Goal: Task Accomplishment & Management: Complete application form

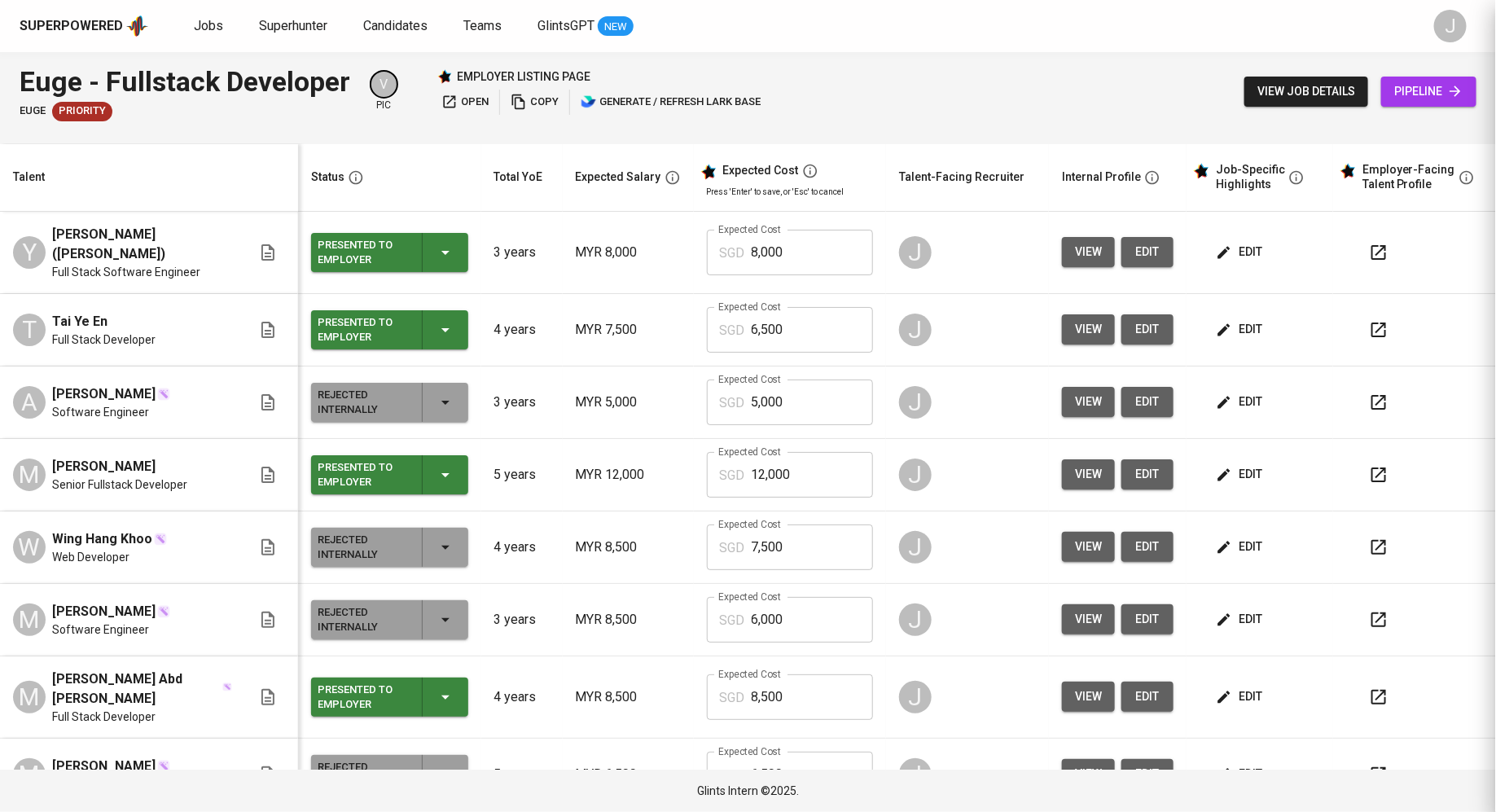
scroll to position [30, 0]
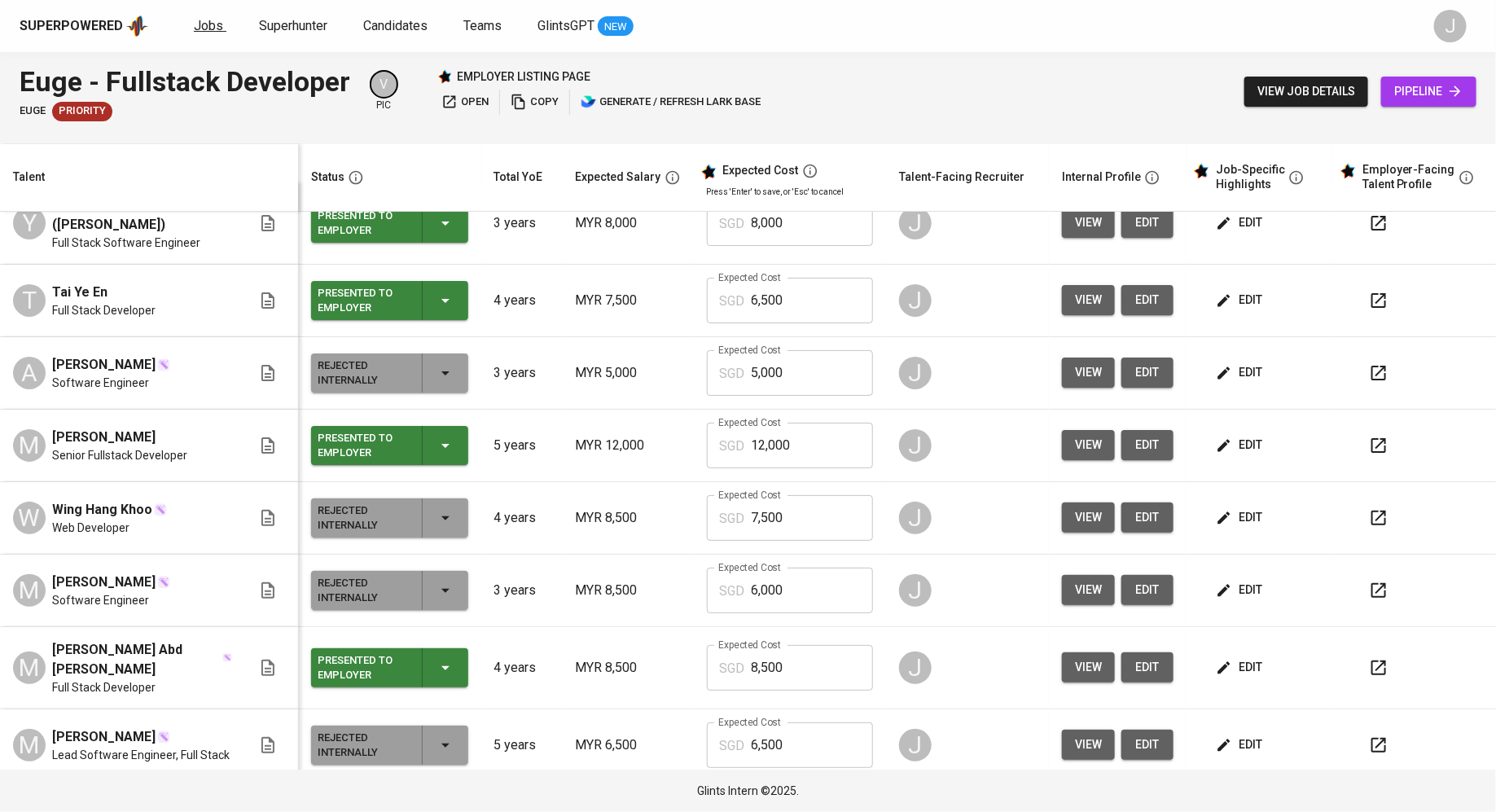
click at [205, 28] on span "Jobs" at bounding box center [208, 26] width 30 height 15
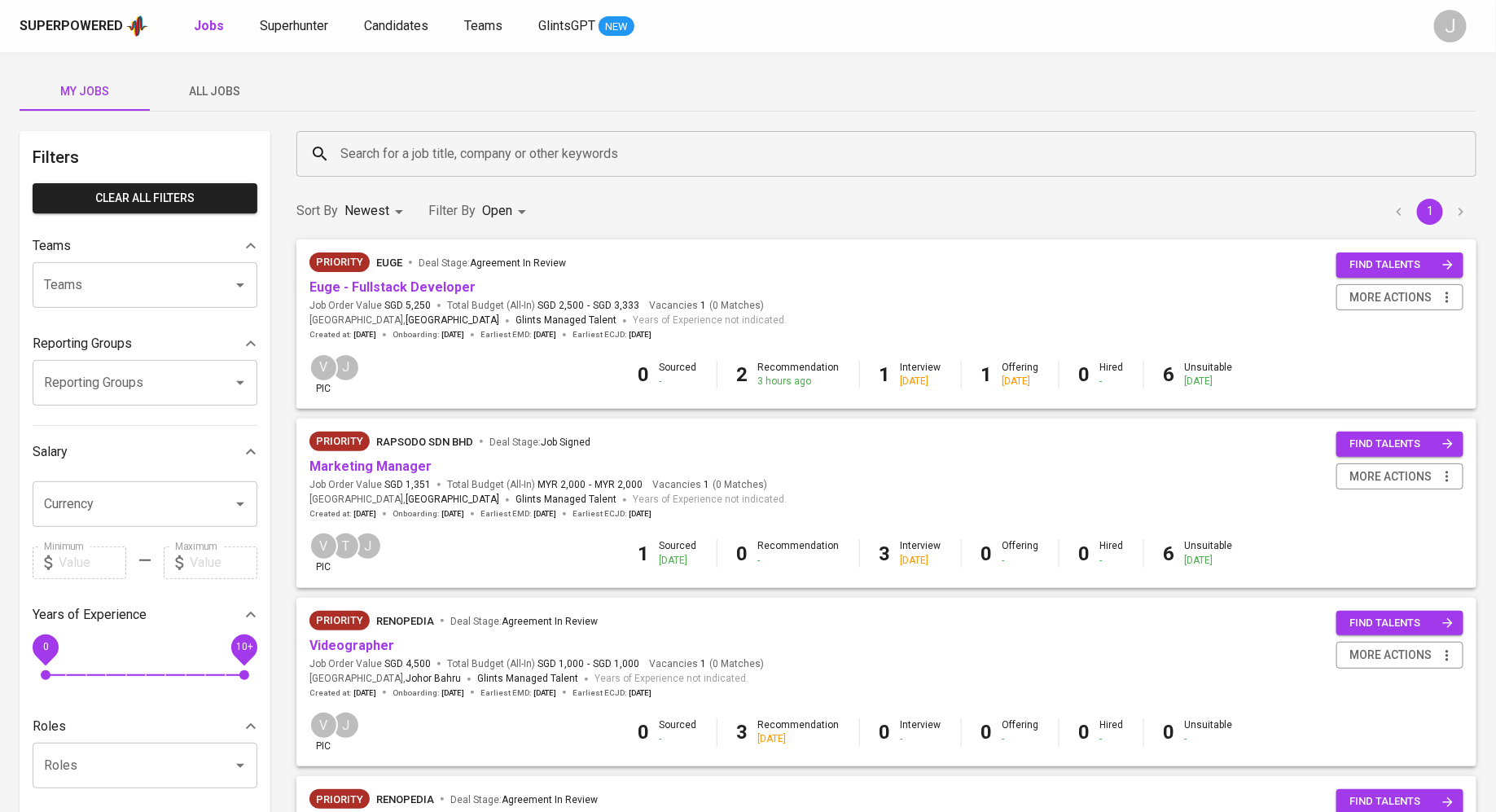
click at [410, 271] on div "Priority euge Deal Stage : Agreement In Review" at bounding box center [548, 265] width 478 height 26
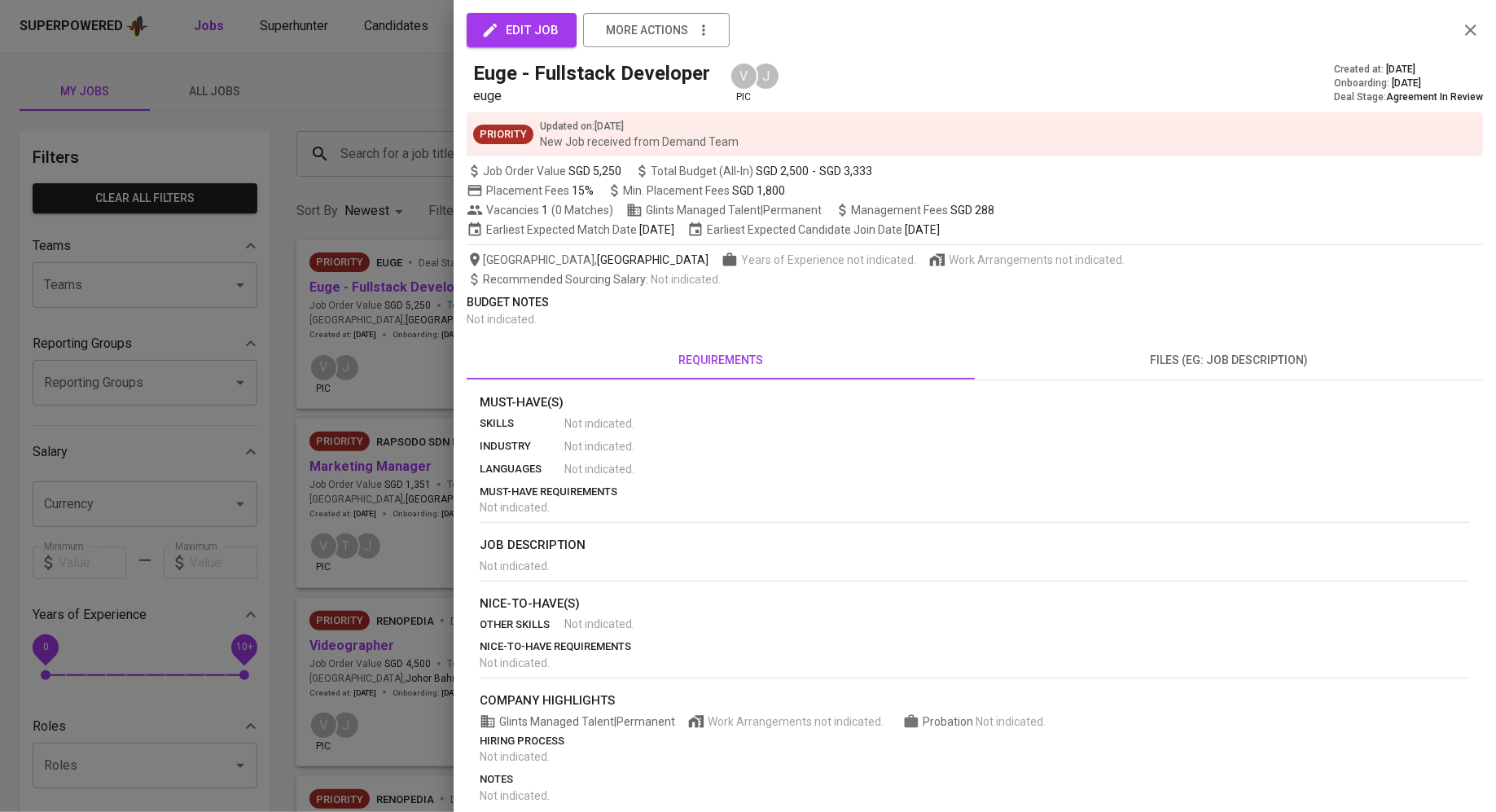
click at [359, 303] on div at bounding box center [748, 406] width 1496 height 812
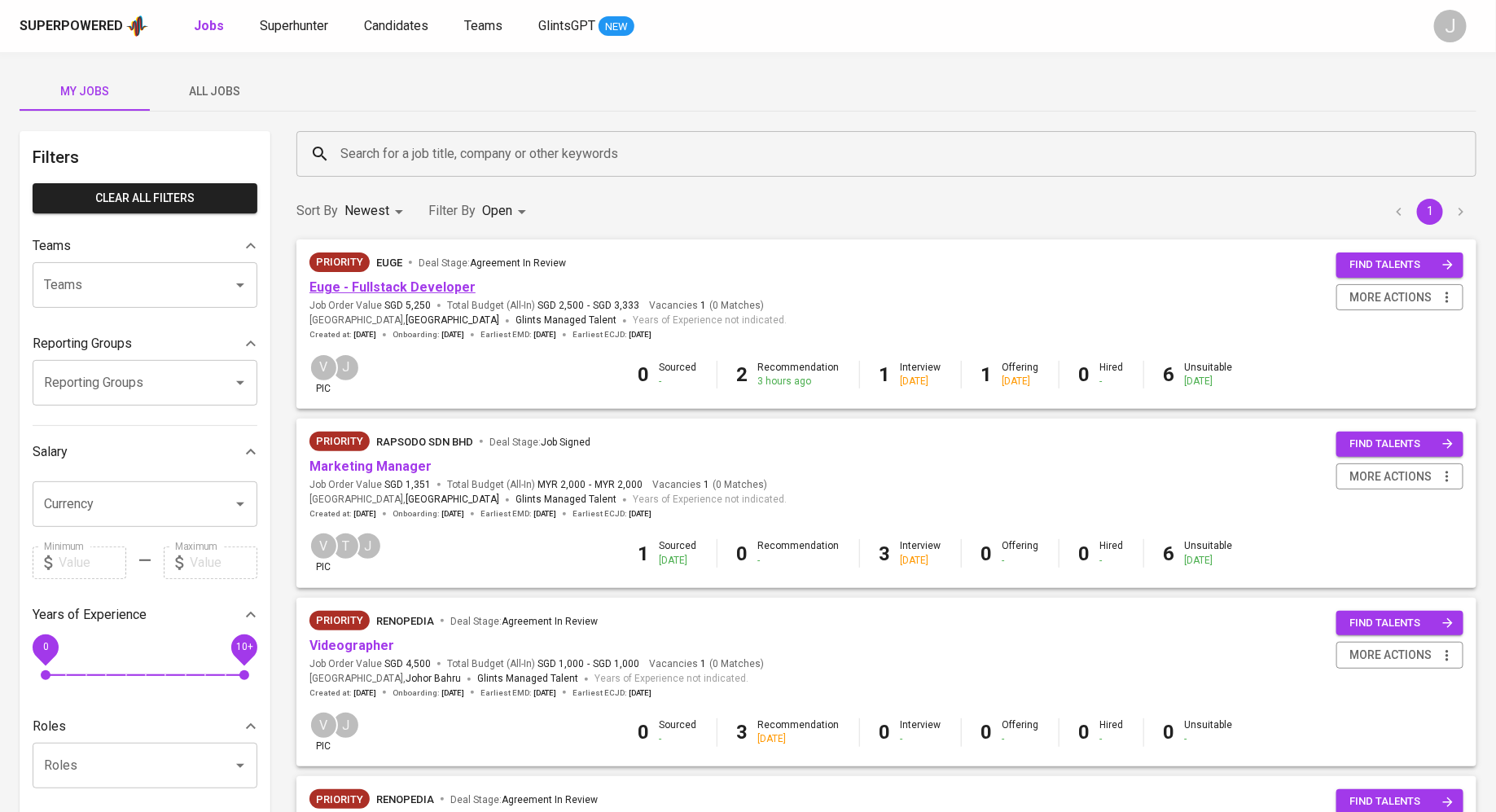
click at [363, 294] on link "Euge - Fullstack Developer" at bounding box center [393, 287] width 166 height 15
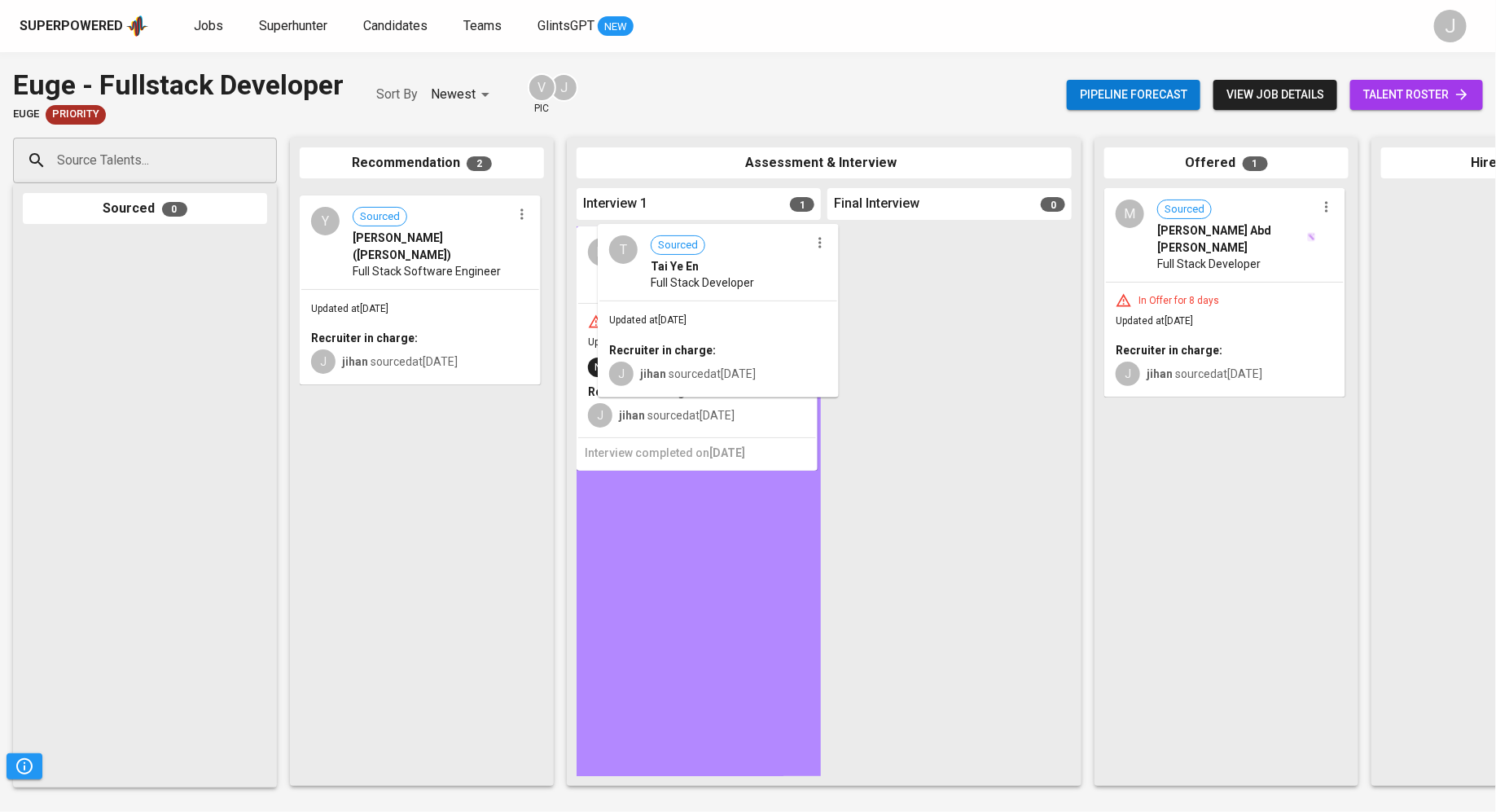
drag, startPoint x: 405, startPoint y: 304, endPoint x: 800, endPoint y: 329, distance: 395.8
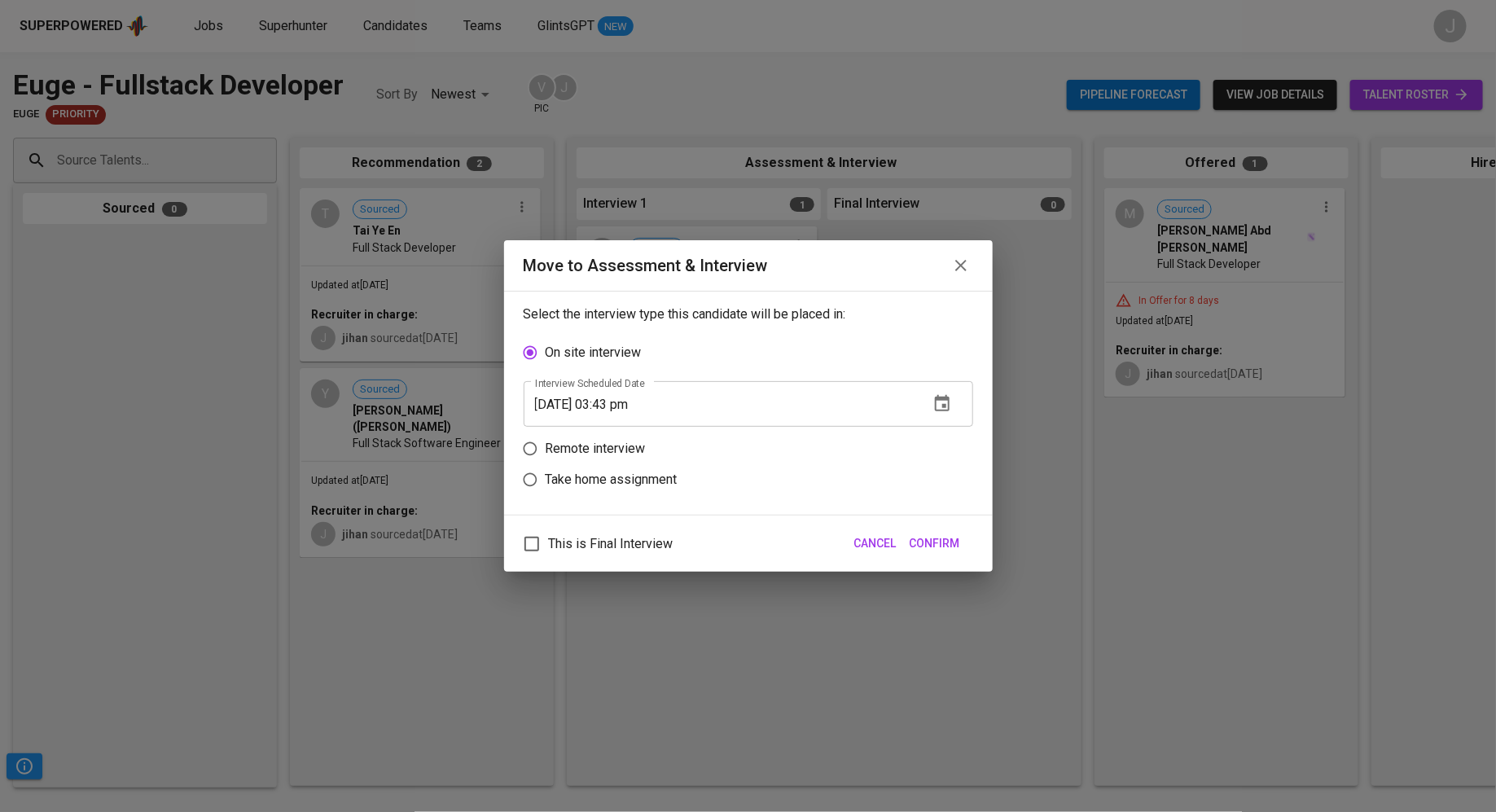
click at [819, 395] on input "09/25/2025 03:43 pm" at bounding box center [720, 404] width 393 height 46
click at [953, 561] on div "This is Final Interview Cancel Confirm" at bounding box center [748, 543] width 488 height 56
click at [946, 553] on span "Confirm" at bounding box center [934, 542] width 51 height 20
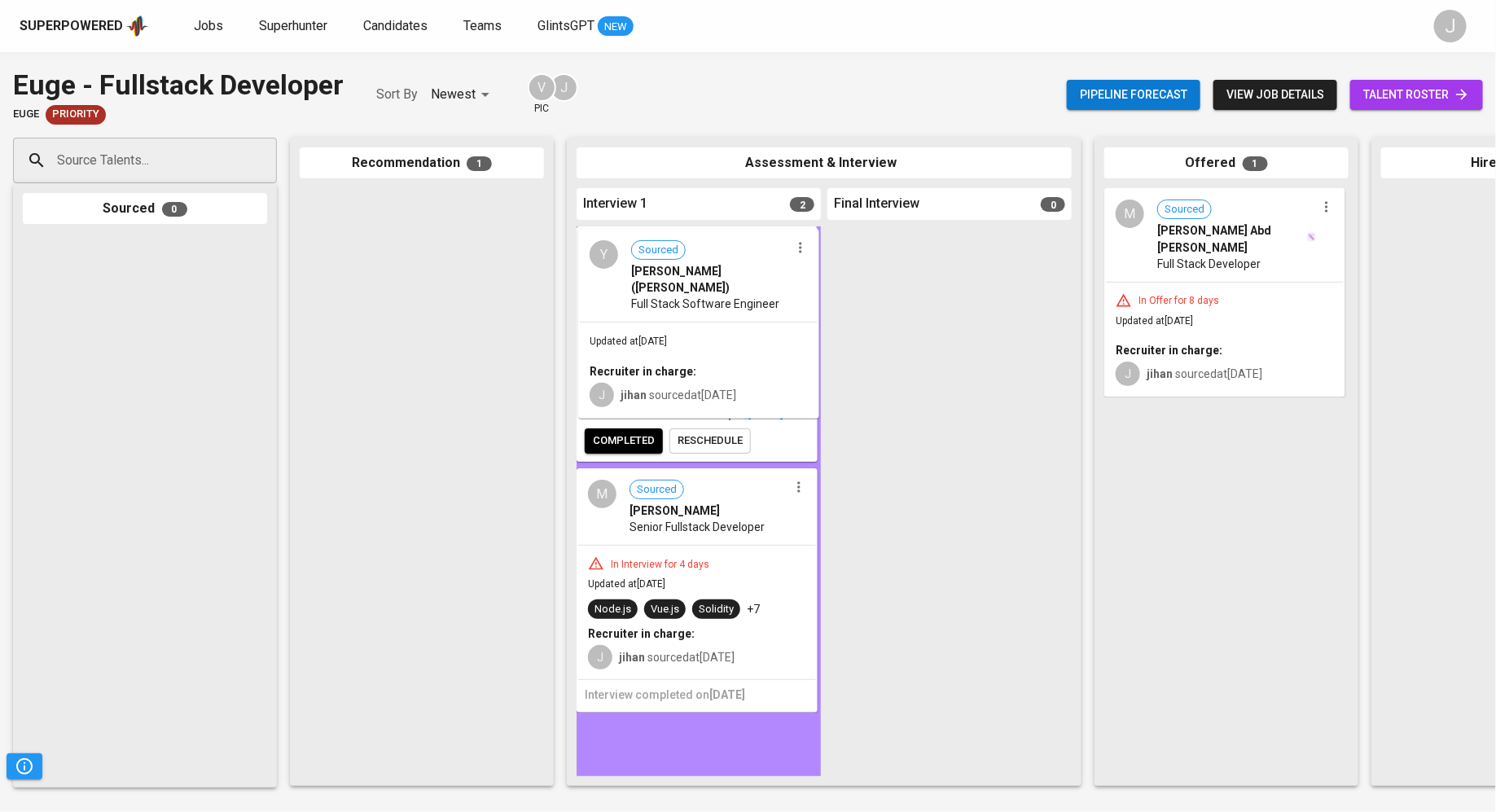
drag, startPoint x: 401, startPoint y: 289, endPoint x: 740, endPoint y: 338, distance: 342.5
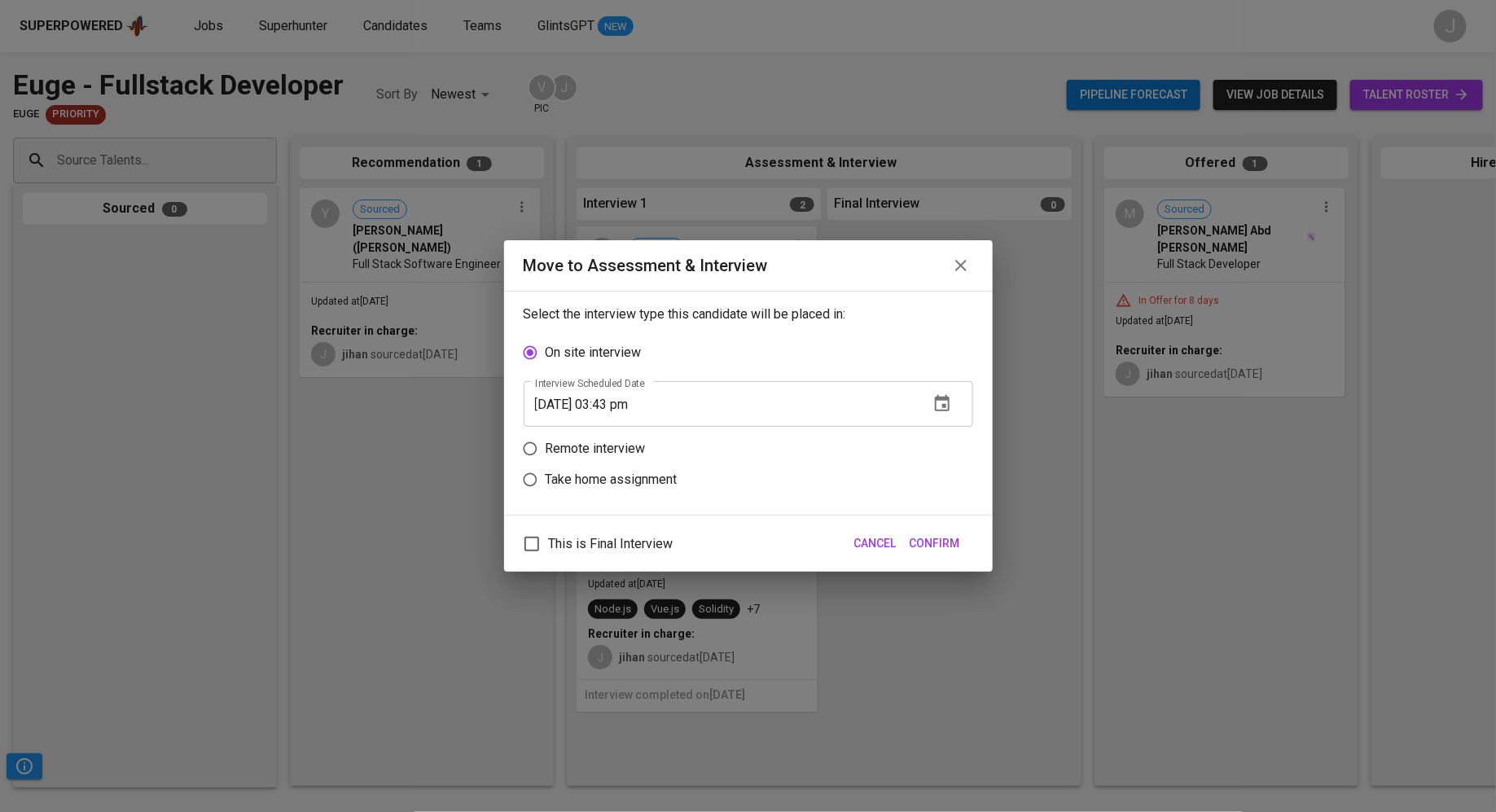
click at [942, 410] on icon "button" at bounding box center [942, 402] width 14 height 16
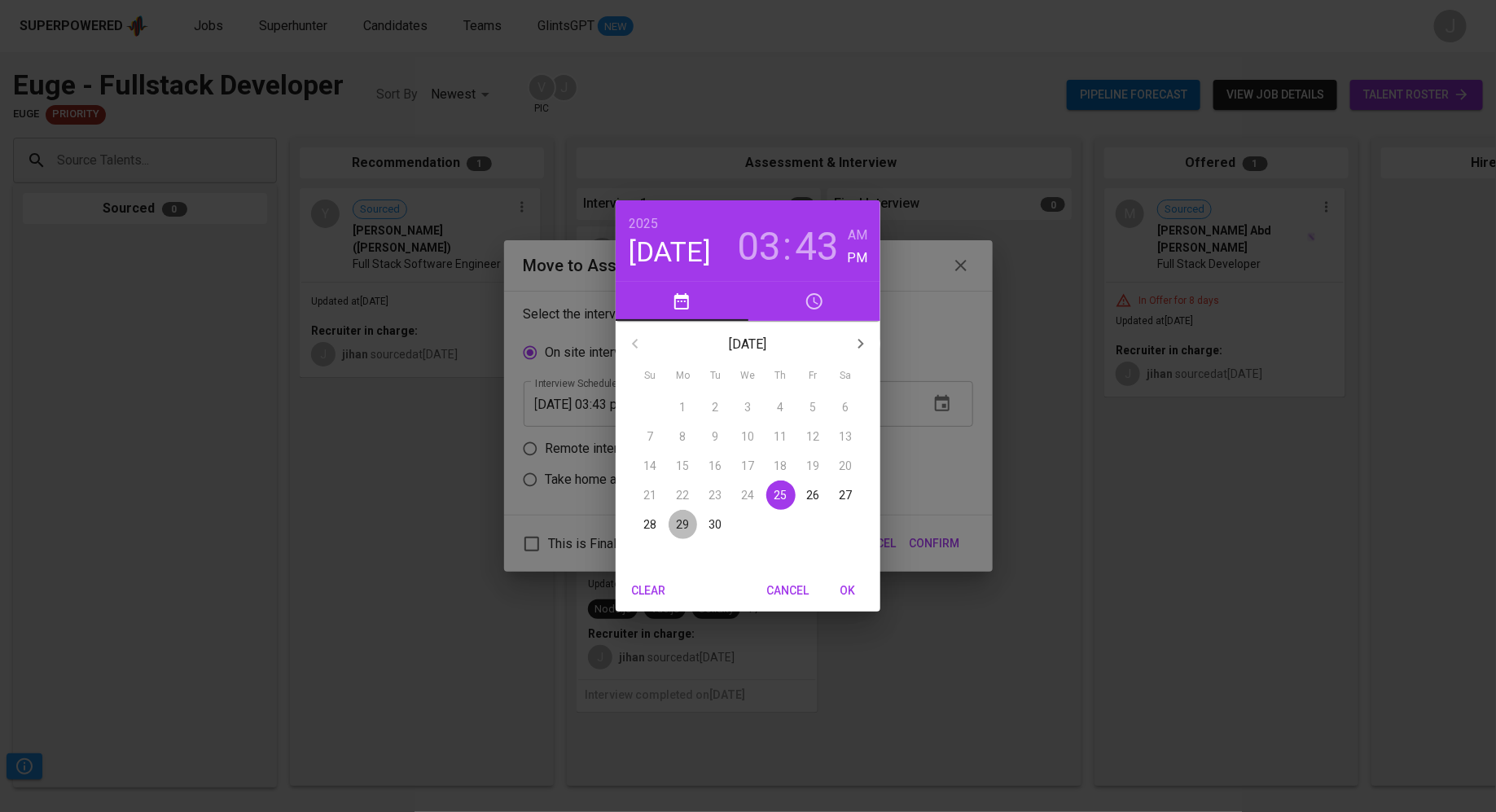
click at [687, 522] on p "29" at bounding box center [684, 524] width 13 height 16
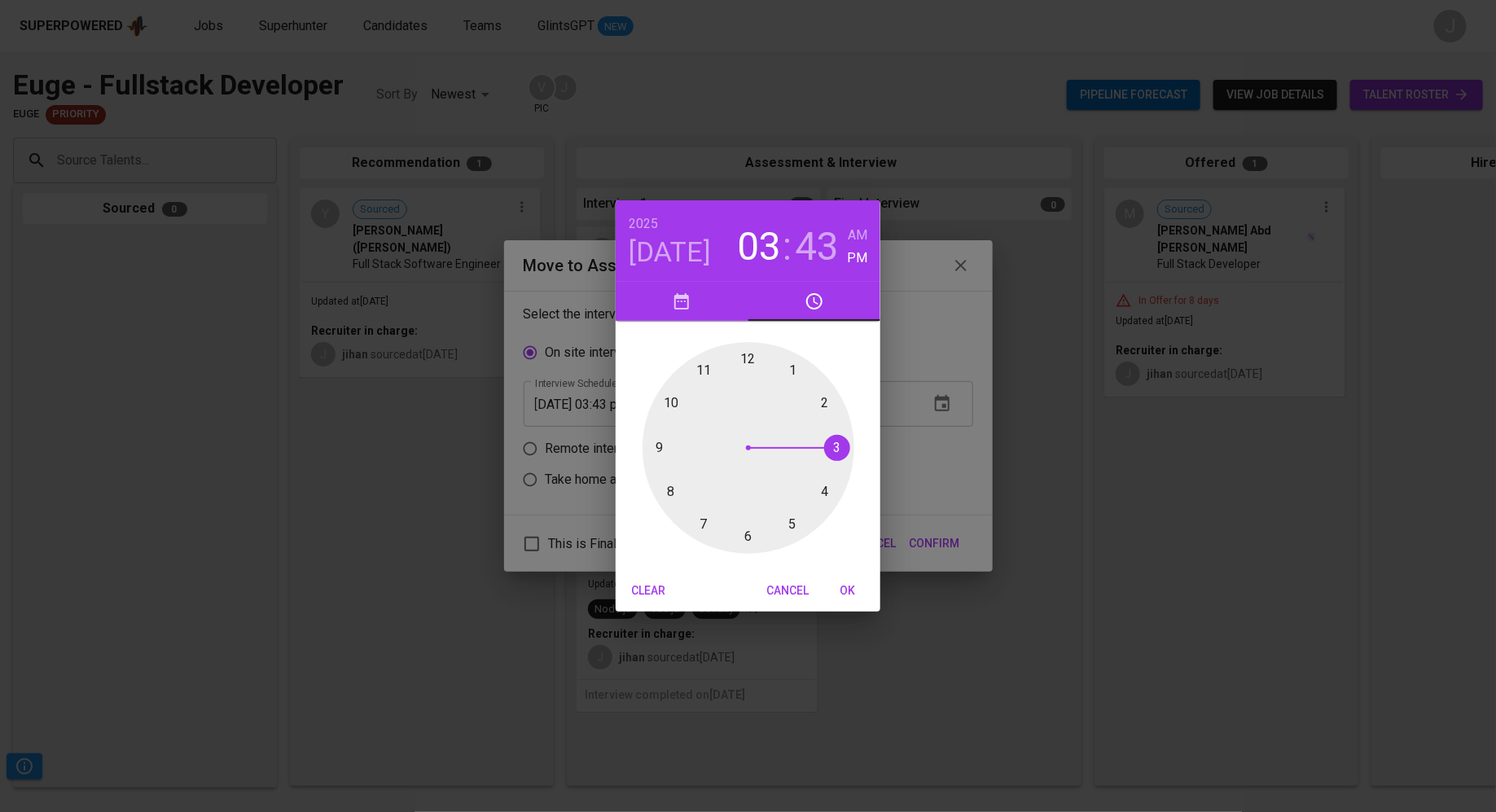
click at [654, 448] on div at bounding box center [748, 448] width 212 height 212
click at [772, 252] on h3 "09" at bounding box center [759, 247] width 44 height 46
click at [666, 490] on div at bounding box center [748, 448] width 212 height 212
click at [744, 361] on div at bounding box center [748, 448] width 212 height 212
type input "09/29/2025 08:00 pm"
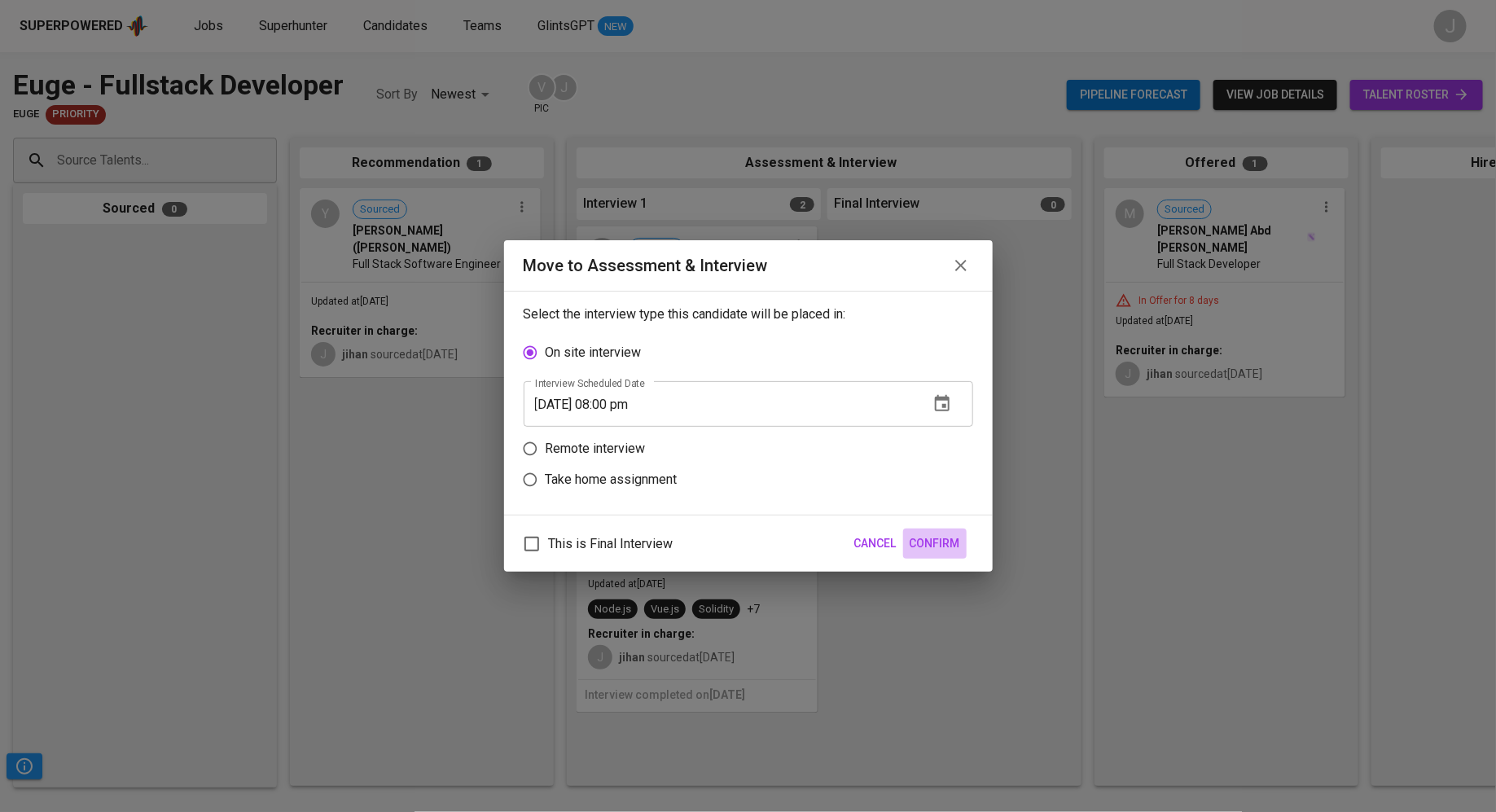
click at [956, 552] on span "Confirm" at bounding box center [934, 542] width 51 height 20
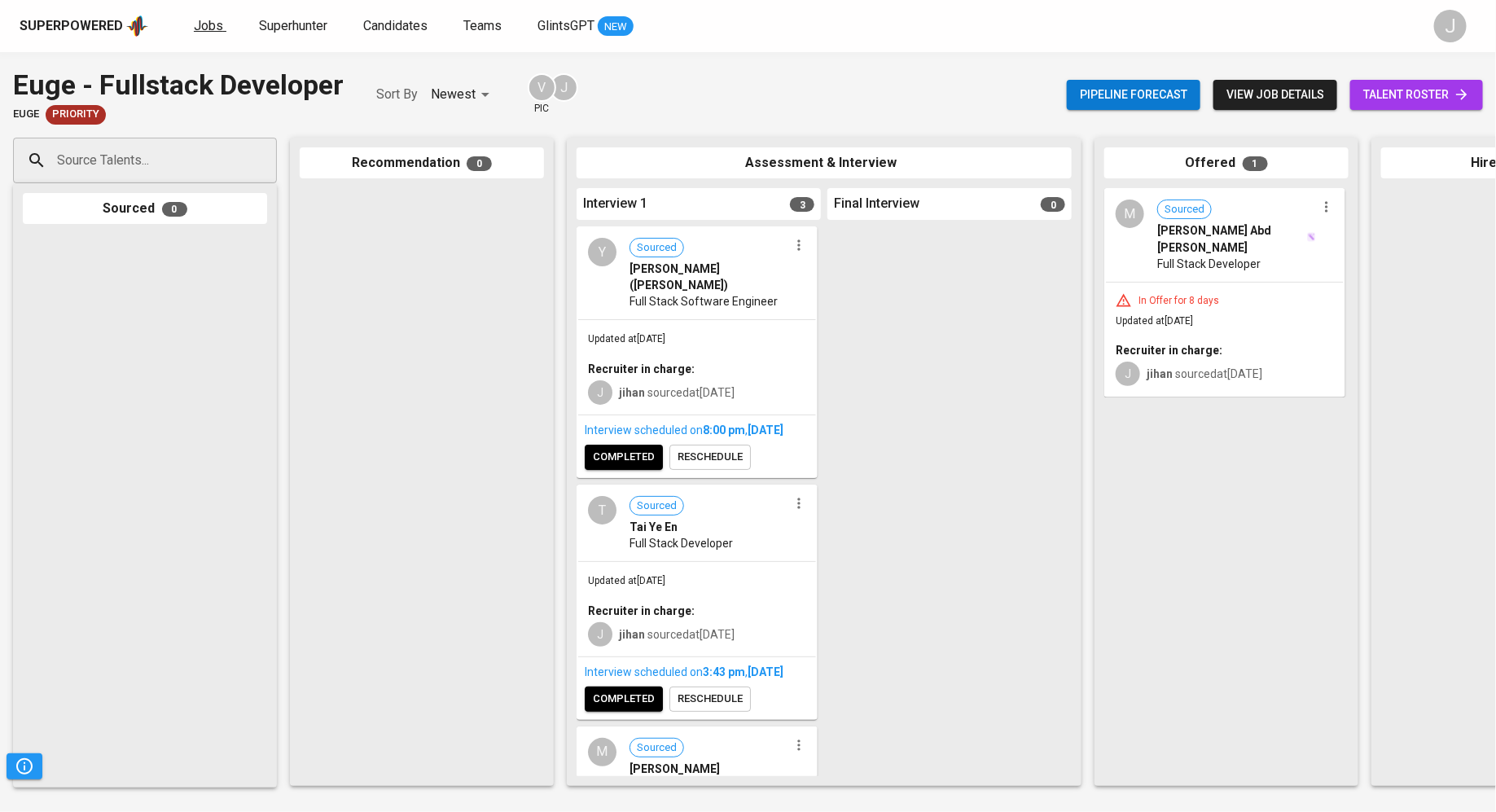
click at [207, 28] on span "Jobs" at bounding box center [208, 26] width 30 height 15
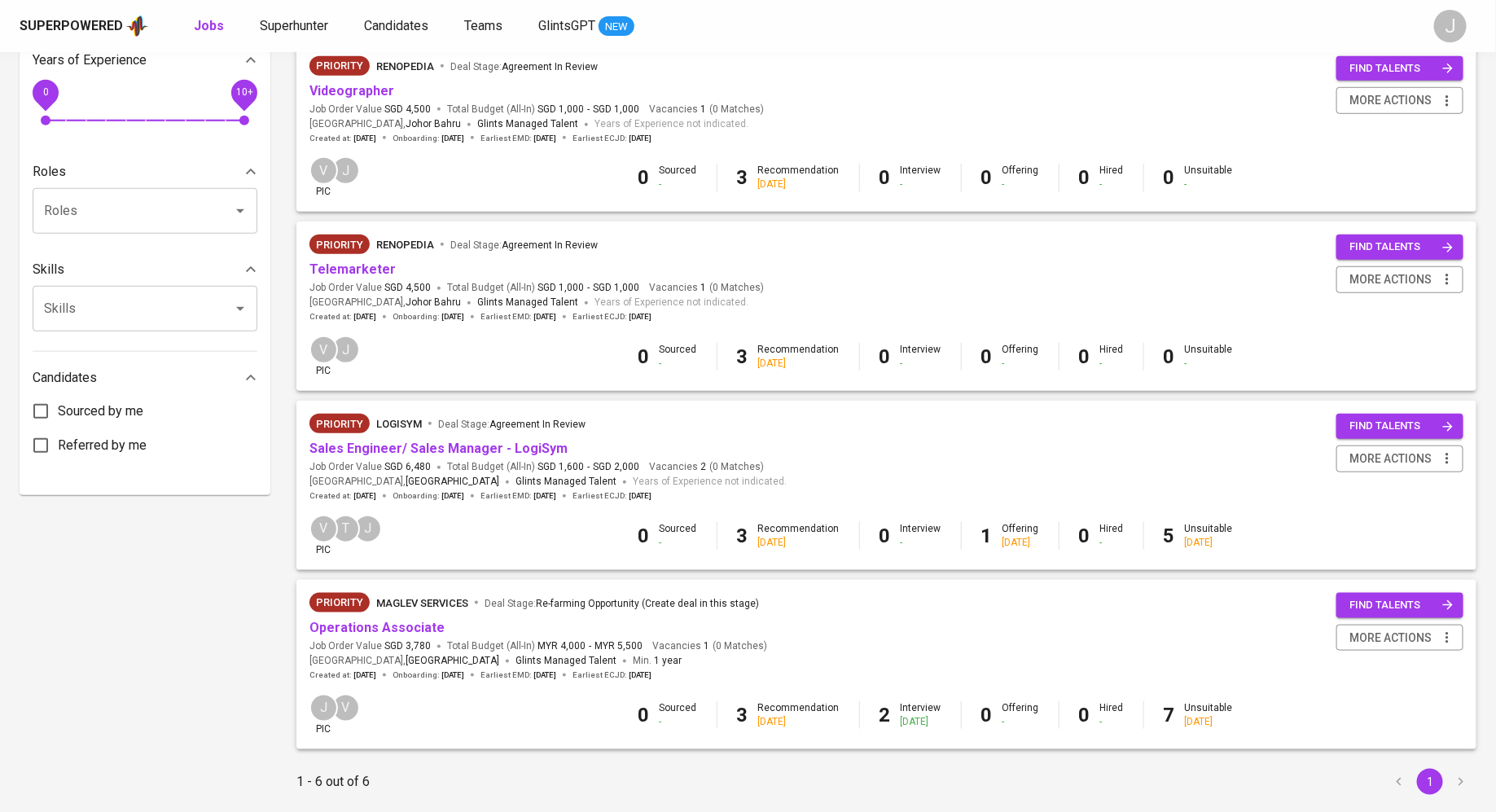
scroll to position [599, 0]
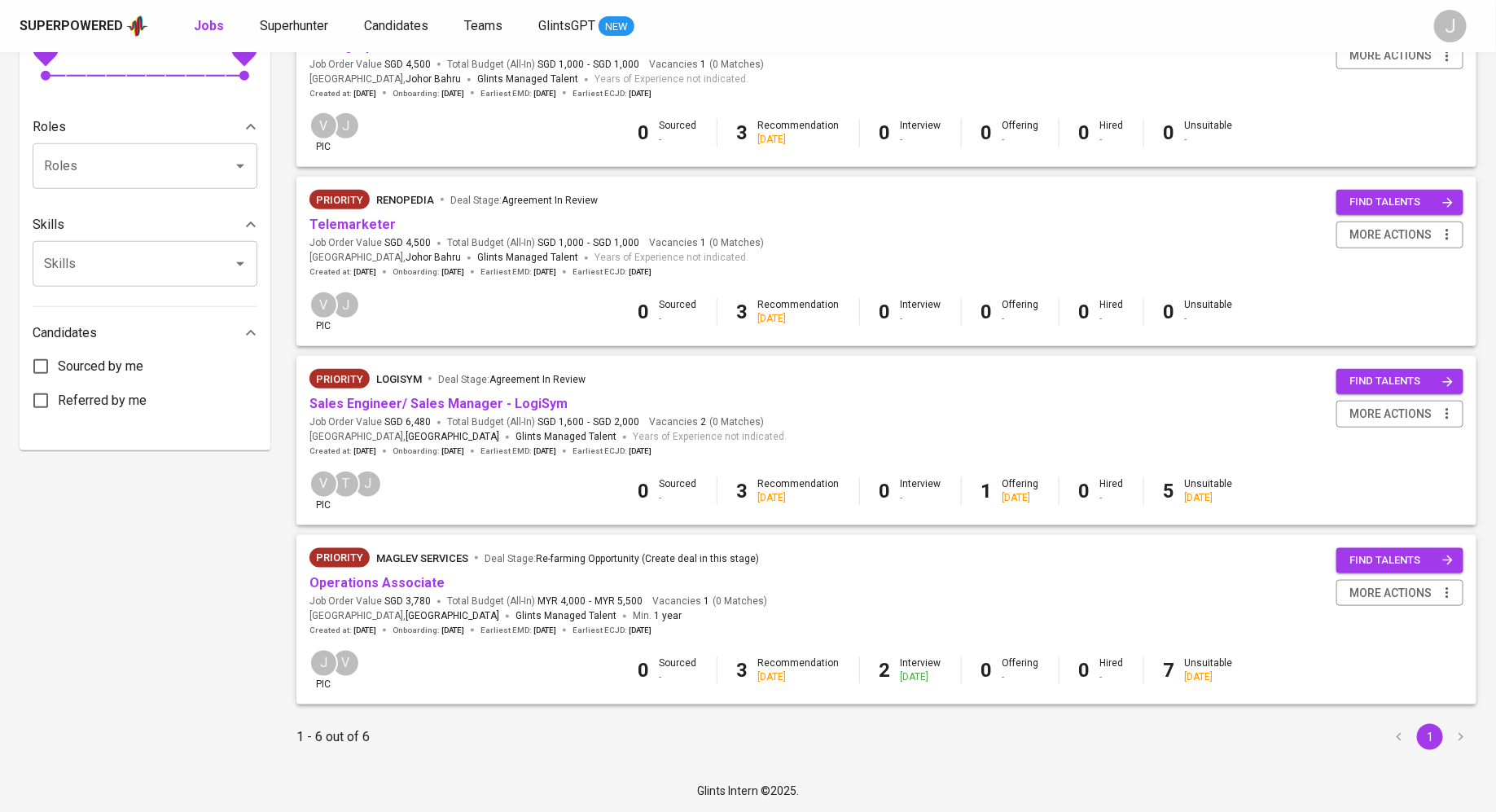
click at [370, 575] on span "Operations Associate" at bounding box center [378, 583] width 135 height 19
click at [370, 582] on link "Operations Associate" at bounding box center [378, 582] width 135 height 15
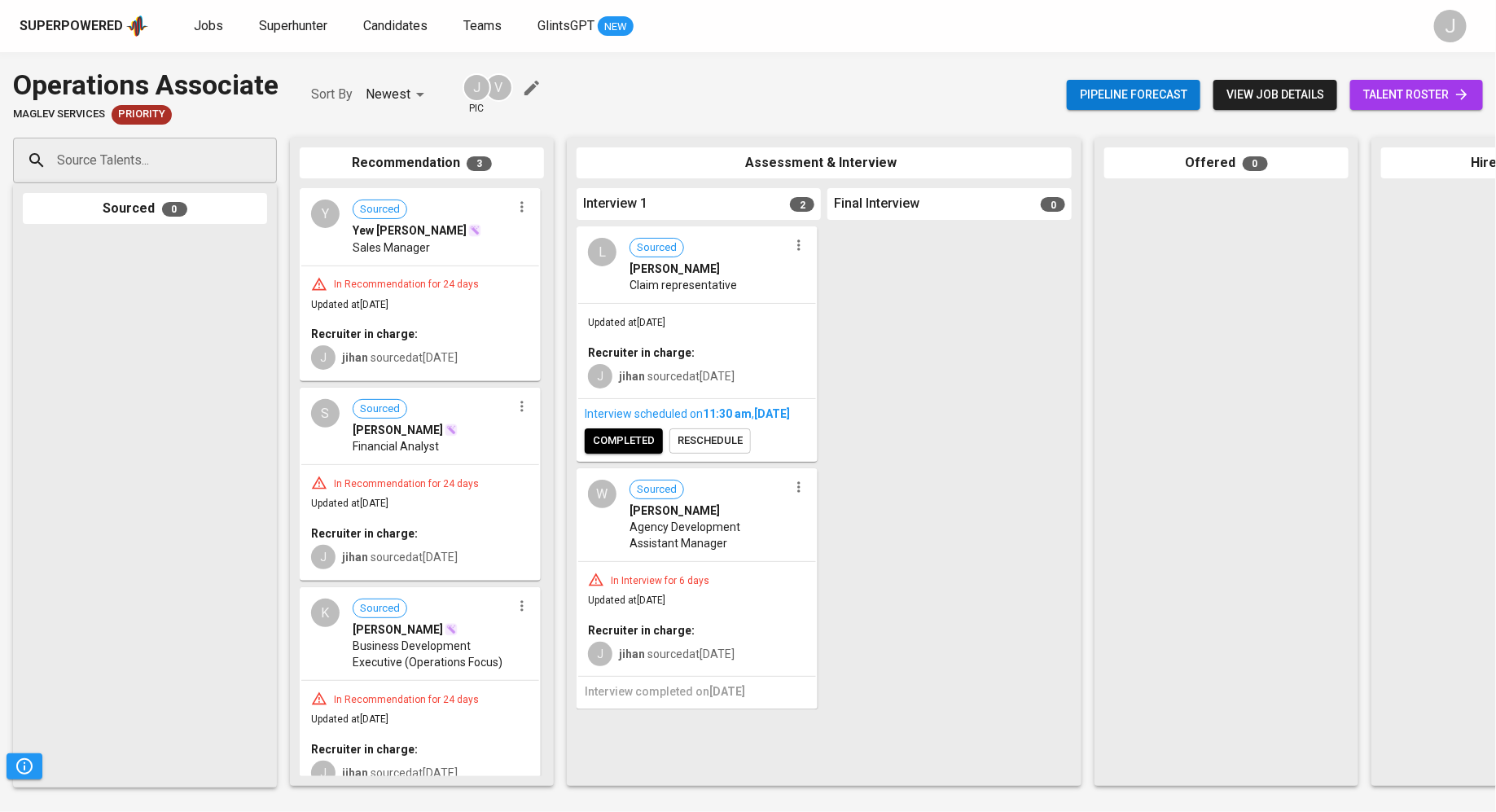
click at [515, 215] on button "button" at bounding box center [522, 207] width 21 height 21
click at [555, 287] on span "Move to unsuitable" at bounding box center [562, 285] width 86 height 14
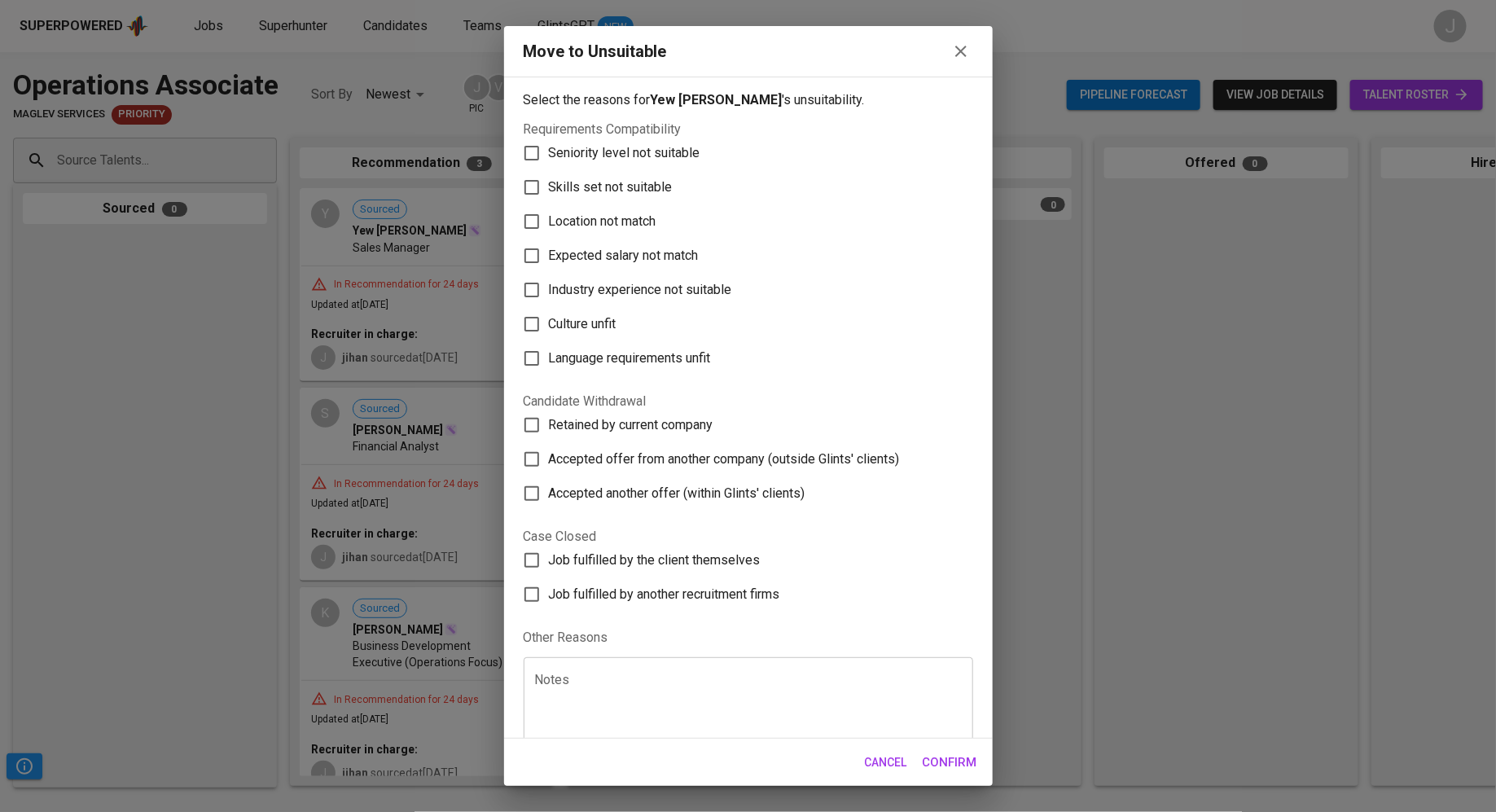
click at [635, 173] on label "Skills set not suitable" at bounding box center [737, 188] width 445 height 34
click at [549, 173] on input "Skills set not suitable" at bounding box center [532, 188] width 34 height 34
click at [646, 187] on span "Skills set not suitable" at bounding box center [611, 187] width 124 height 19
click at [549, 187] on input "Skills set not suitable" at bounding box center [532, 188] width 34 height 34
click at [645, 193] on span "Skills set not suitable" at bounding box center [611, 187] width 124 height 19
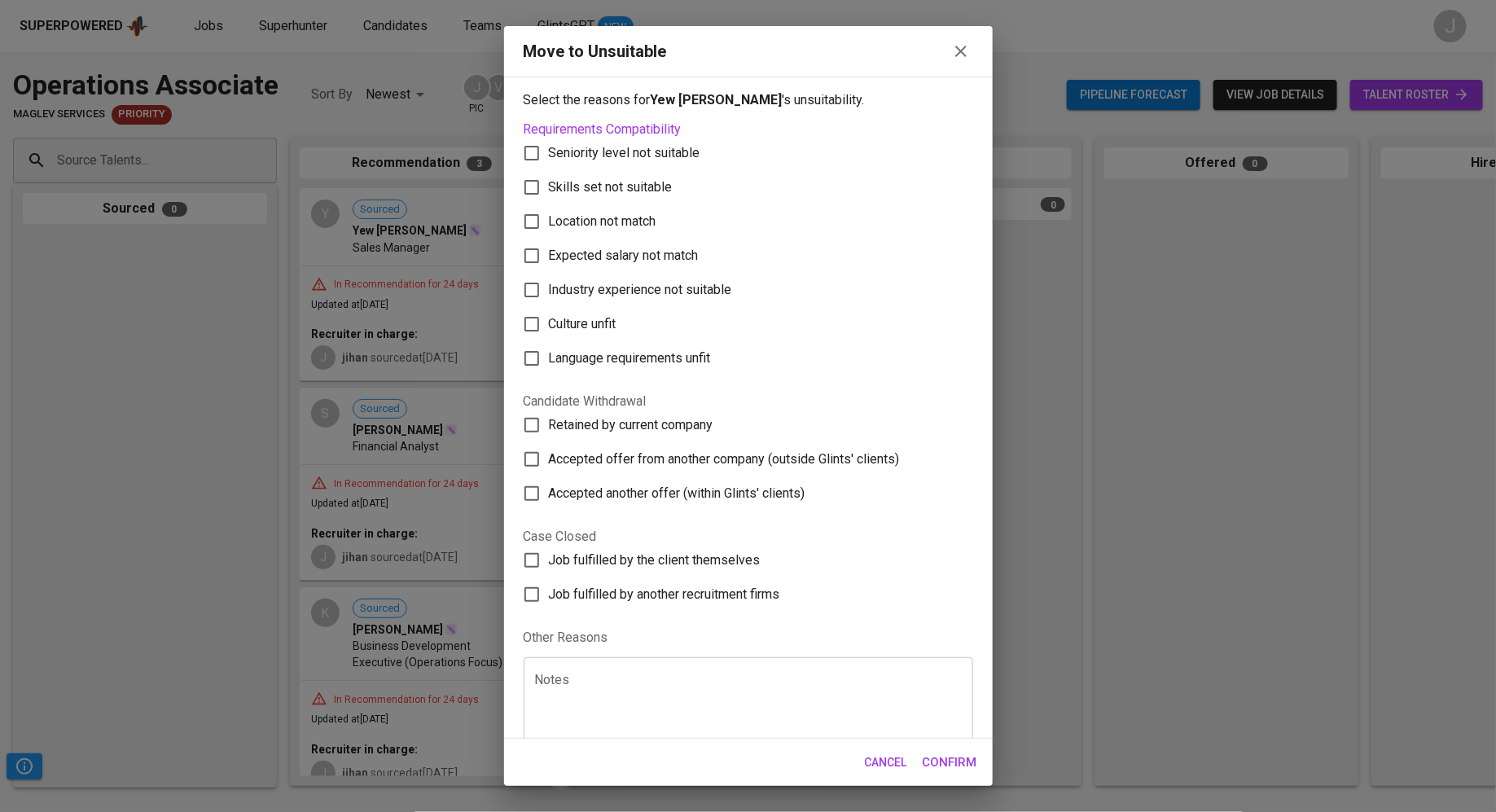
click at [549, 193] on input "Skills set not suitable" at bounding box center [532, 188] width 34 height 34
checkbox input "true"
click at [957, 761] on span "Confirm" at bounding box center [950, 761] width 54 height 21
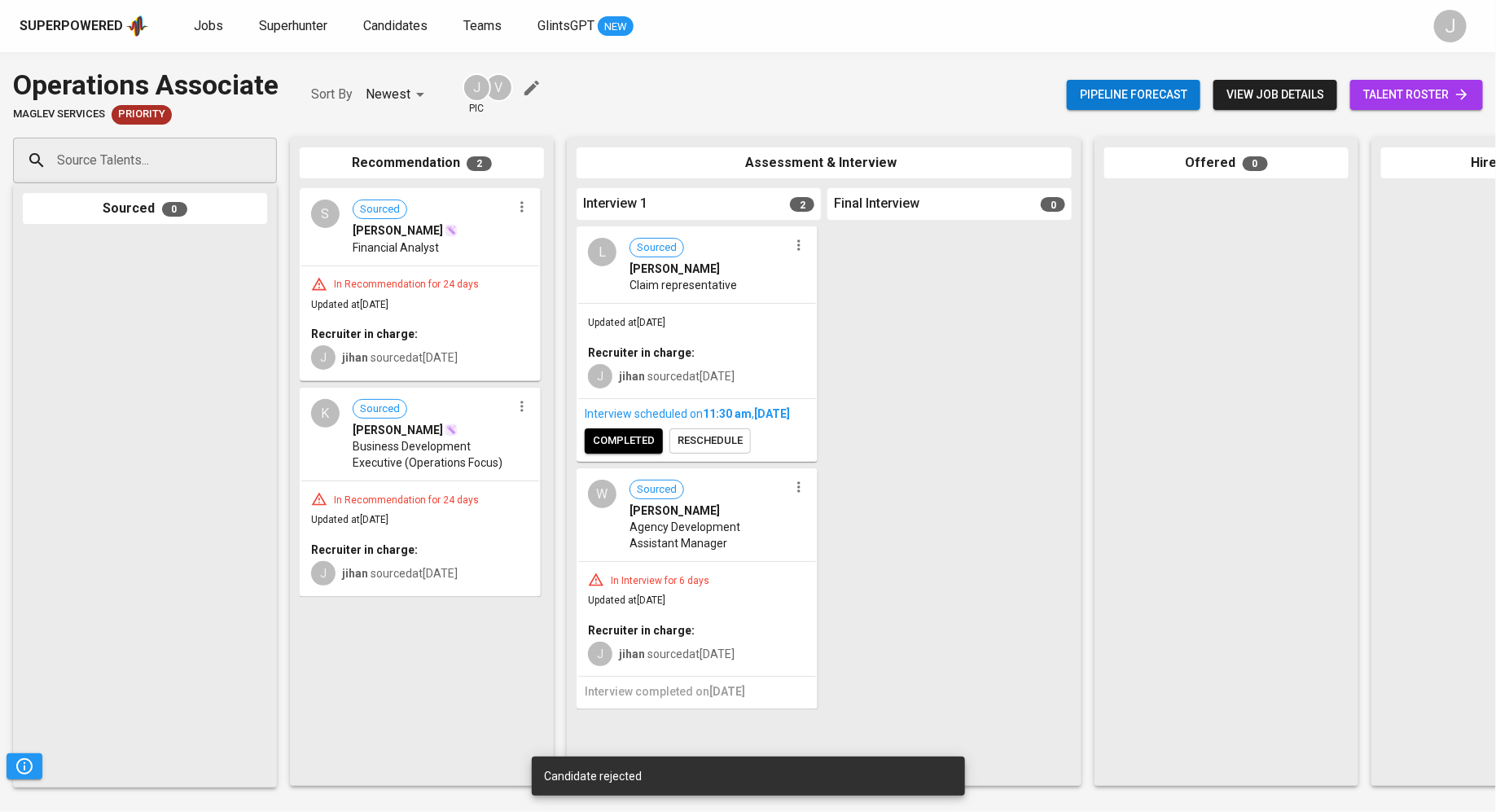
click at [523, 214] on icon "button" at bounding box center [522, 206] width 16 height 16
click at [567, 294] on li "Move to unsuitable" at bounding box center [584, 286] width 147 height 25
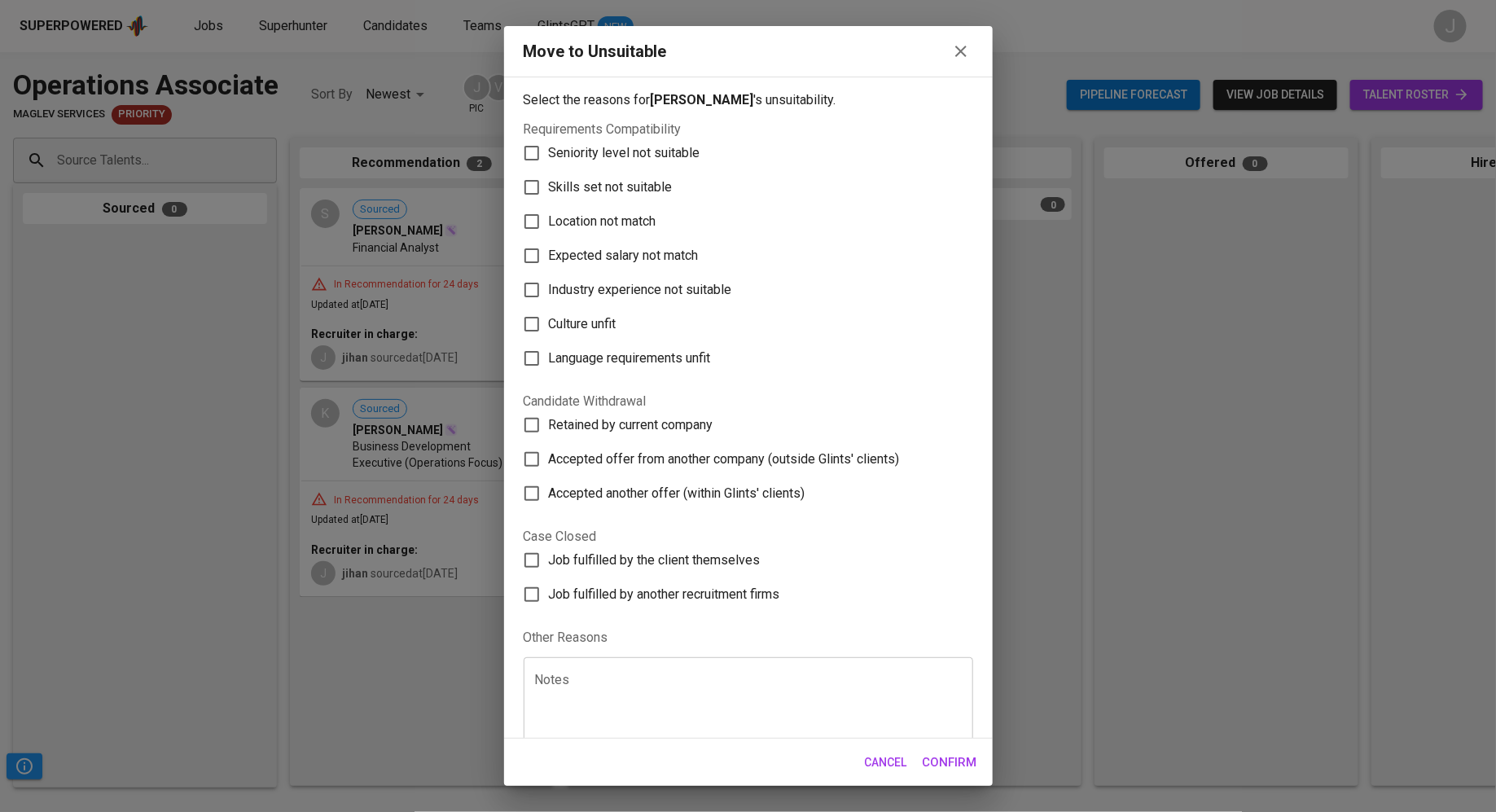
click at [618, 181] on span "Skills set not suitable" at bounding box center [611, 187] width 124 height 19
click at [549, 181] on input "Skills set not suitable" at bounding box center [532, 188] width 34 height 34
checkbox input "true"
click at [930, 774] on button "Confirm" at bounding box center [950, 762] width 72 height 34
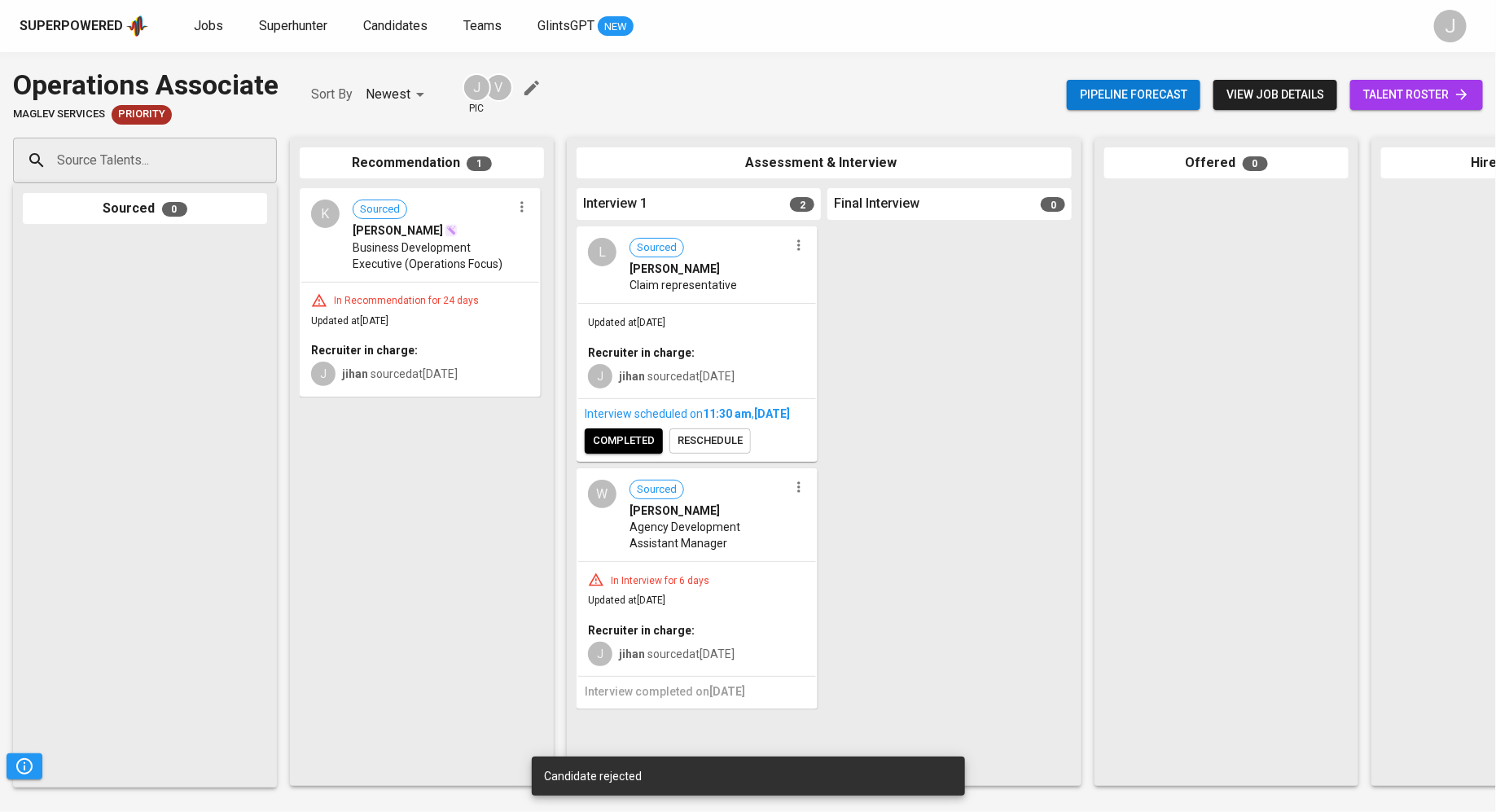
click at [517, 223] on div "K Sourced Ka Yin Sim Business Development Executive (Operations Focus)" at bounding box center [420, 235] width 237 height 91
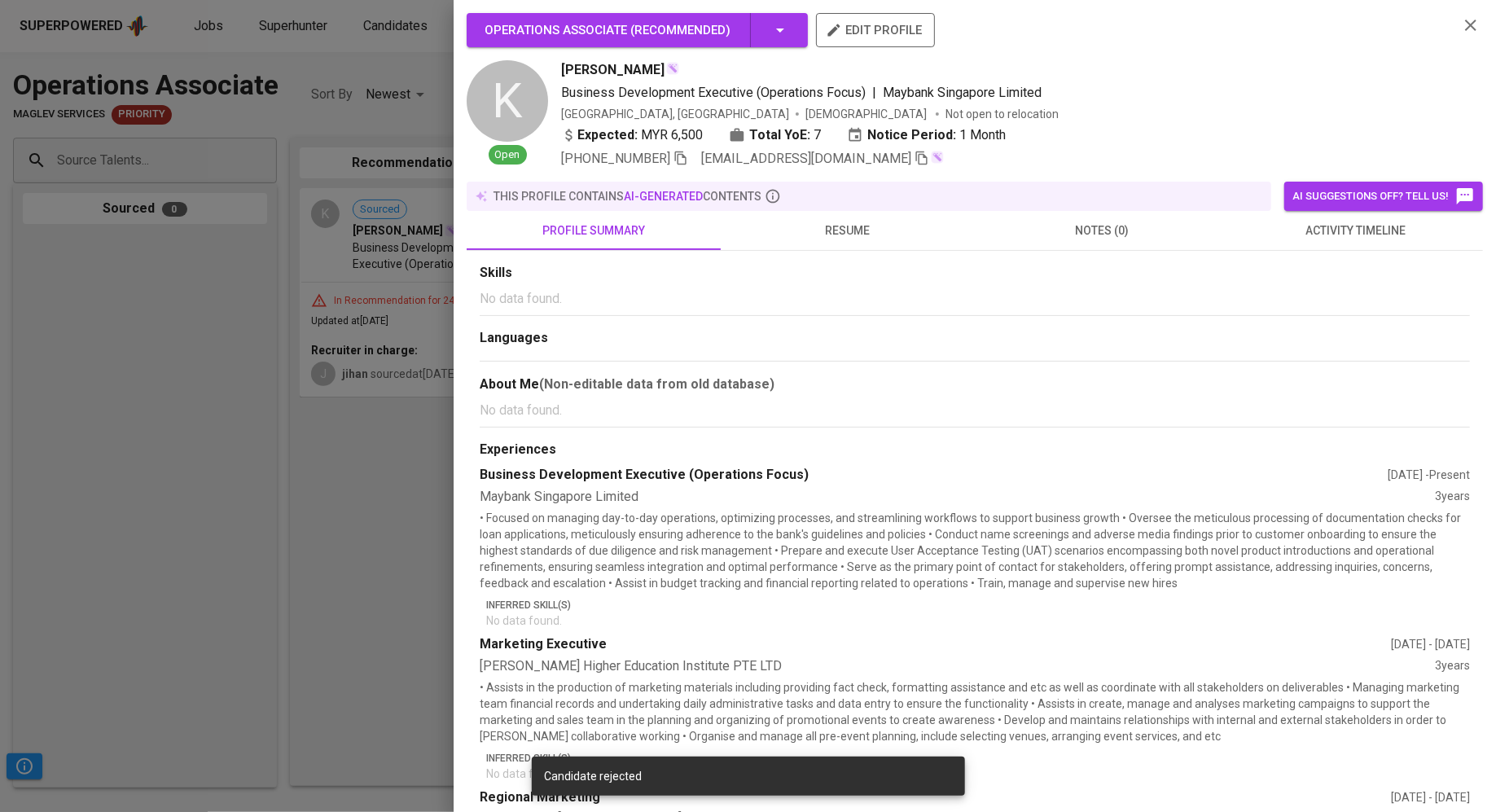
click at [374, 301] on div at bounding box center [748, 406] width 1496 height 812
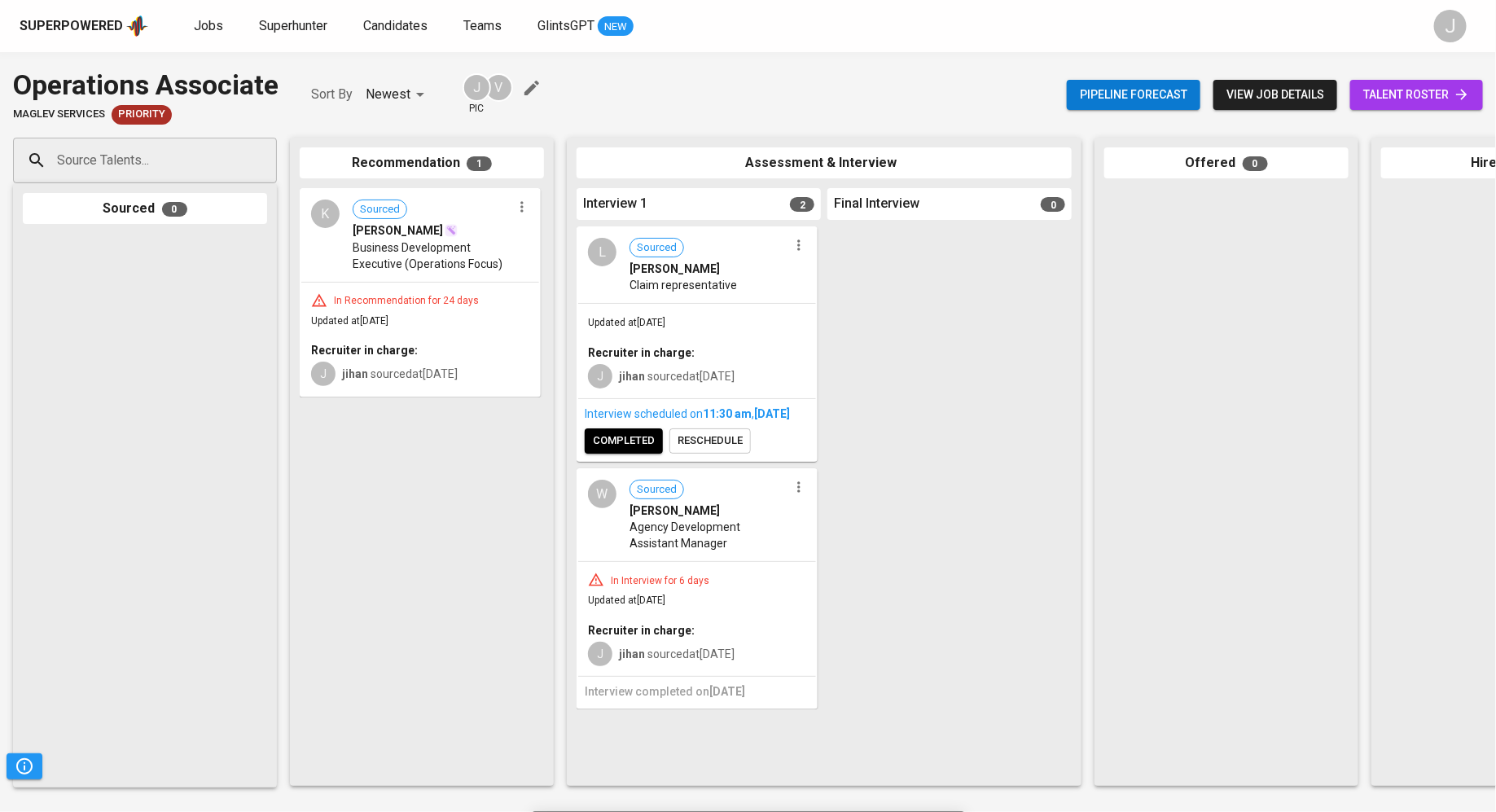
click at [528, 213] on icon "button" at bounding box center [522, 206] width 16 height 16
click at [562, 281] on span "Move to unsuitable" at bounding box center [567, 285] width 86 height 14
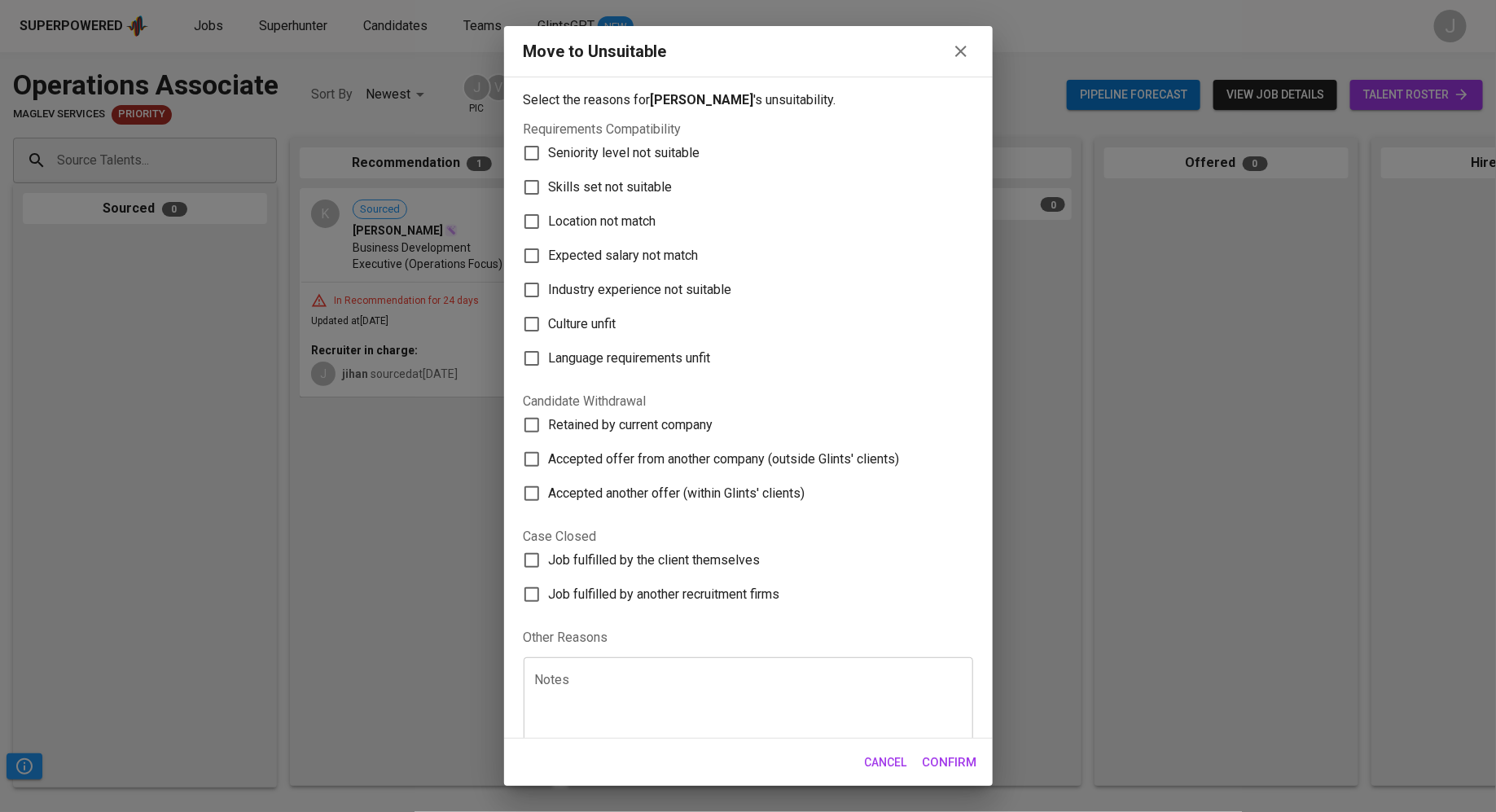
click at [635, 293] on span "Industry experience not suitable" at bounding box center [641, 290] width 183 height 19
click at [549, 293] on input "Industry experience not suitable" at bounding box center [532, 290] width 34 height 34
checkbox input "true"
click at [602, 259] on span "Expected salary not match" at bounding box center [624, 255] width 150 height 19
click at [549, 259] on input "Expected salary not match" at bounding box center [532, 255] width 34 height 34
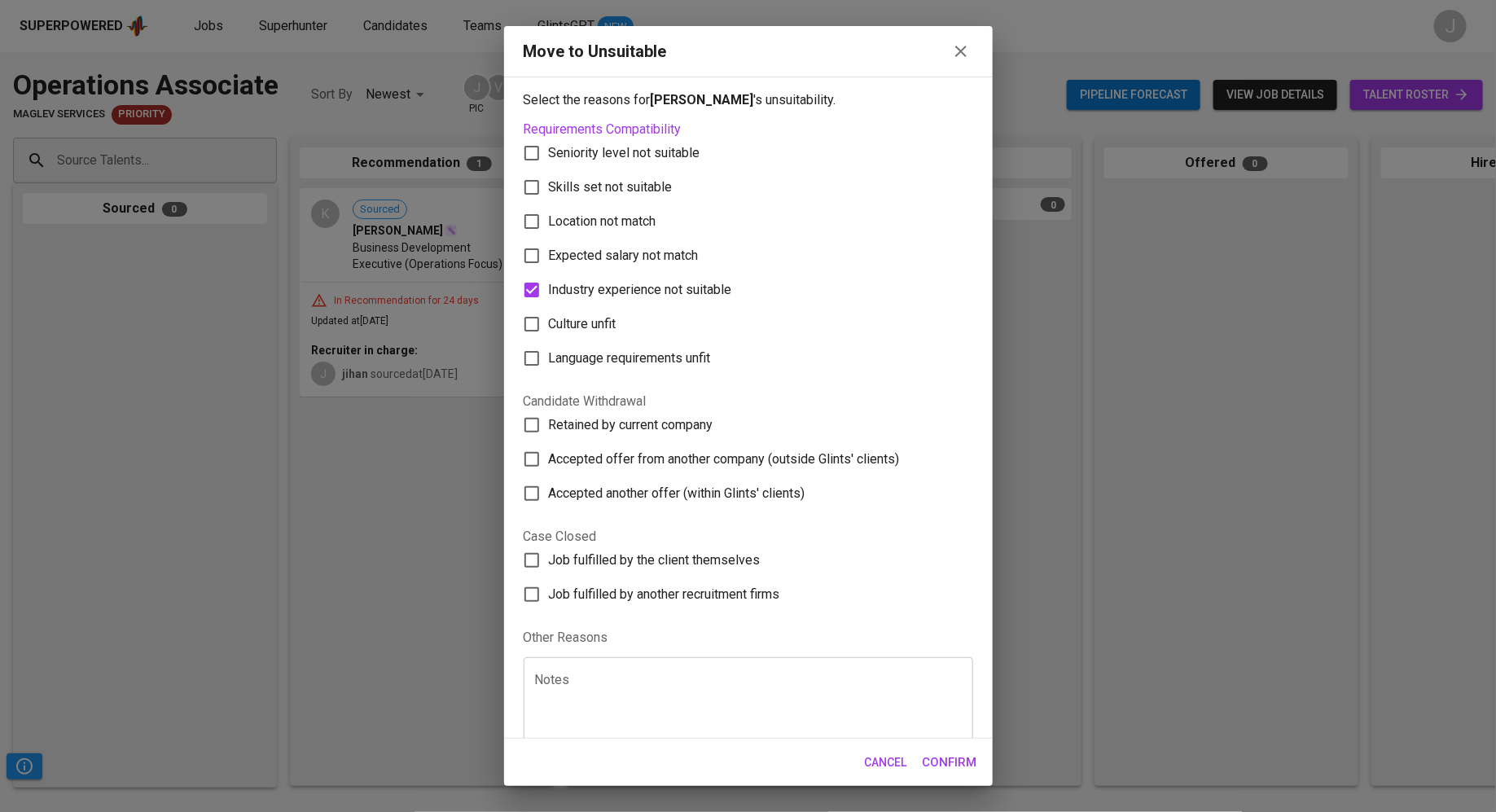
checkbox input "true"
click at [601, 210] on label "Location not match" at bounding box center [737, 221] width 445 height 34
click at [549, 210] on input "Location not match" at bounding box center [532, 221] width 34 height 34
checkbox input "true"
click at [596, 252] on span "Expected salary not match" at bounding box center [624, 255] width 150 height 19
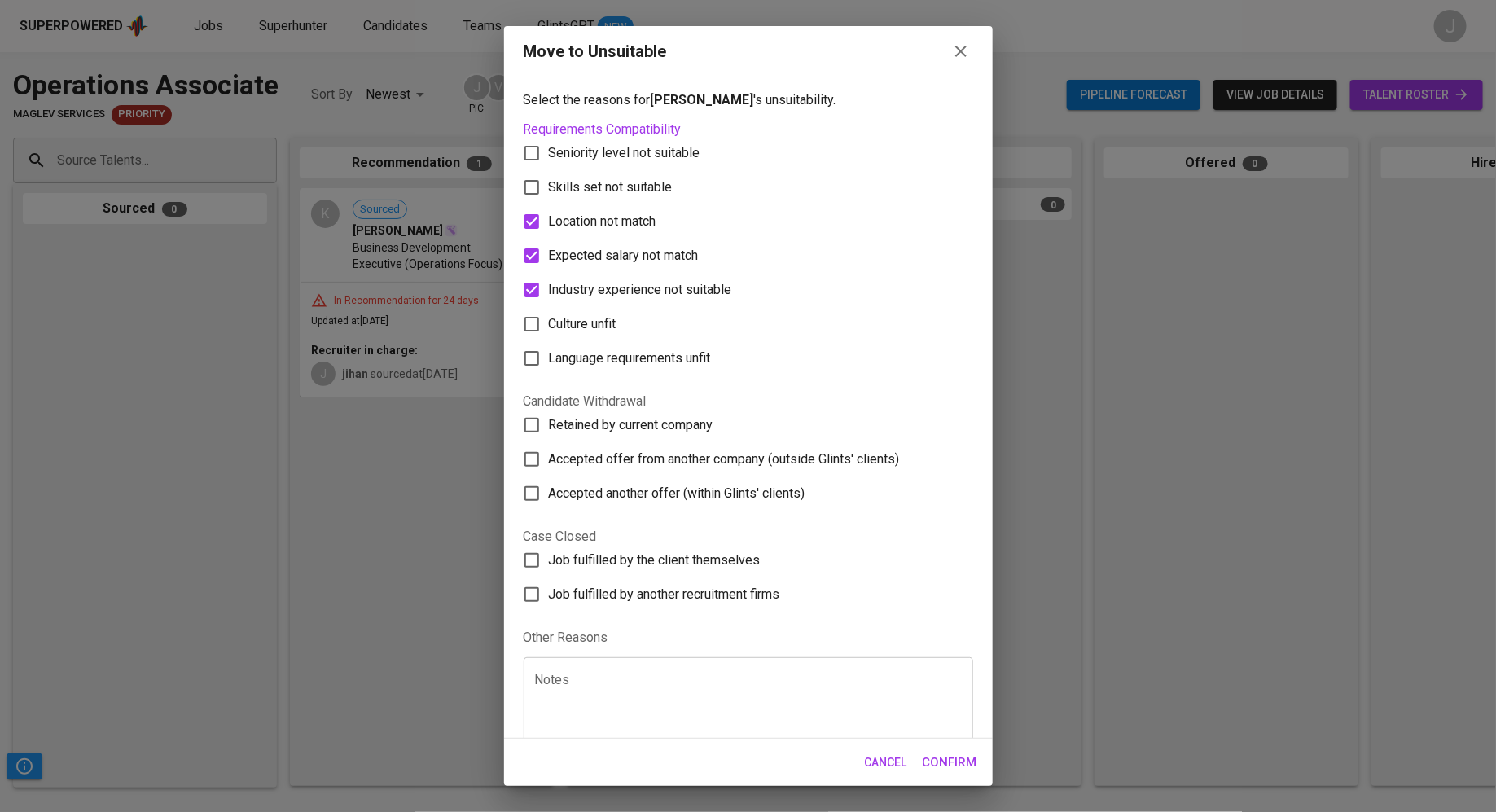
click at [549, 252] on input "Expected salary not match" at bounding box center [532, 255] width 34 height 34
checkbox input "false"
click at [594, 287] on span "Industry experience not suitable" at bounding box center [641, 290] width 183 height 19
click at [549, 287] on input "Industry experience not suitable" at bounding box center [532, 290] width 34 height 34
checkbox input "false"
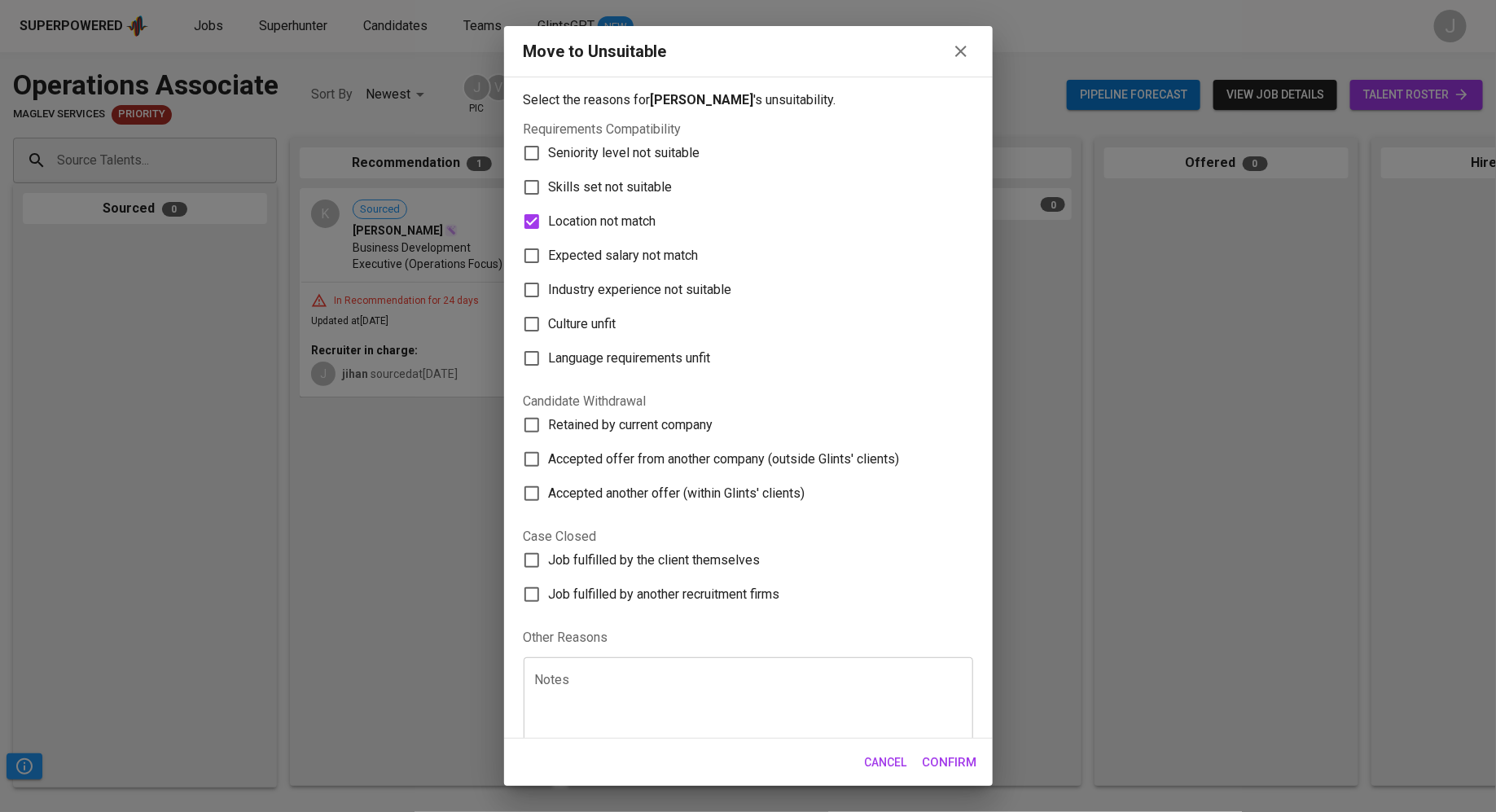
click at [582, 214] on span "Location not match" at bounding box center [603, 221] width 108 height 19
click at [549, 214] on input "Location not match" at bounding box center [532, 221] width 34 height 34
checkbox input "false"
click at [582, 193] on span "Skills set not suitable" at bounding box center [611, 187] width 124 height 19
click at [549, 193] on input "Skills set not suitable" at bounding box center [532, 188] width 34 height 34
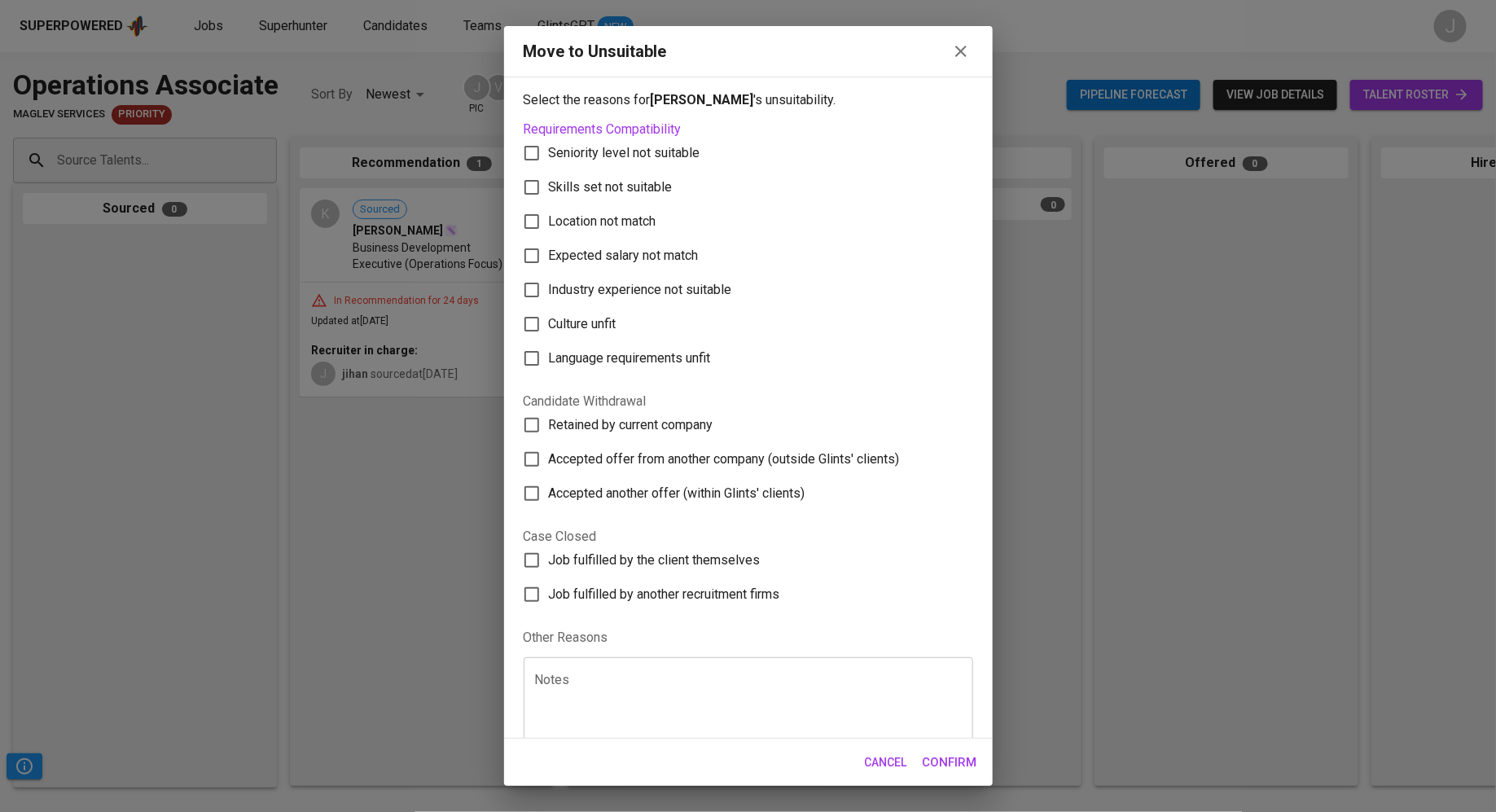
checkbox input "true"
click at [954, 756] on span "Confirm" at bounding box center [950, 761] width 54 height 21
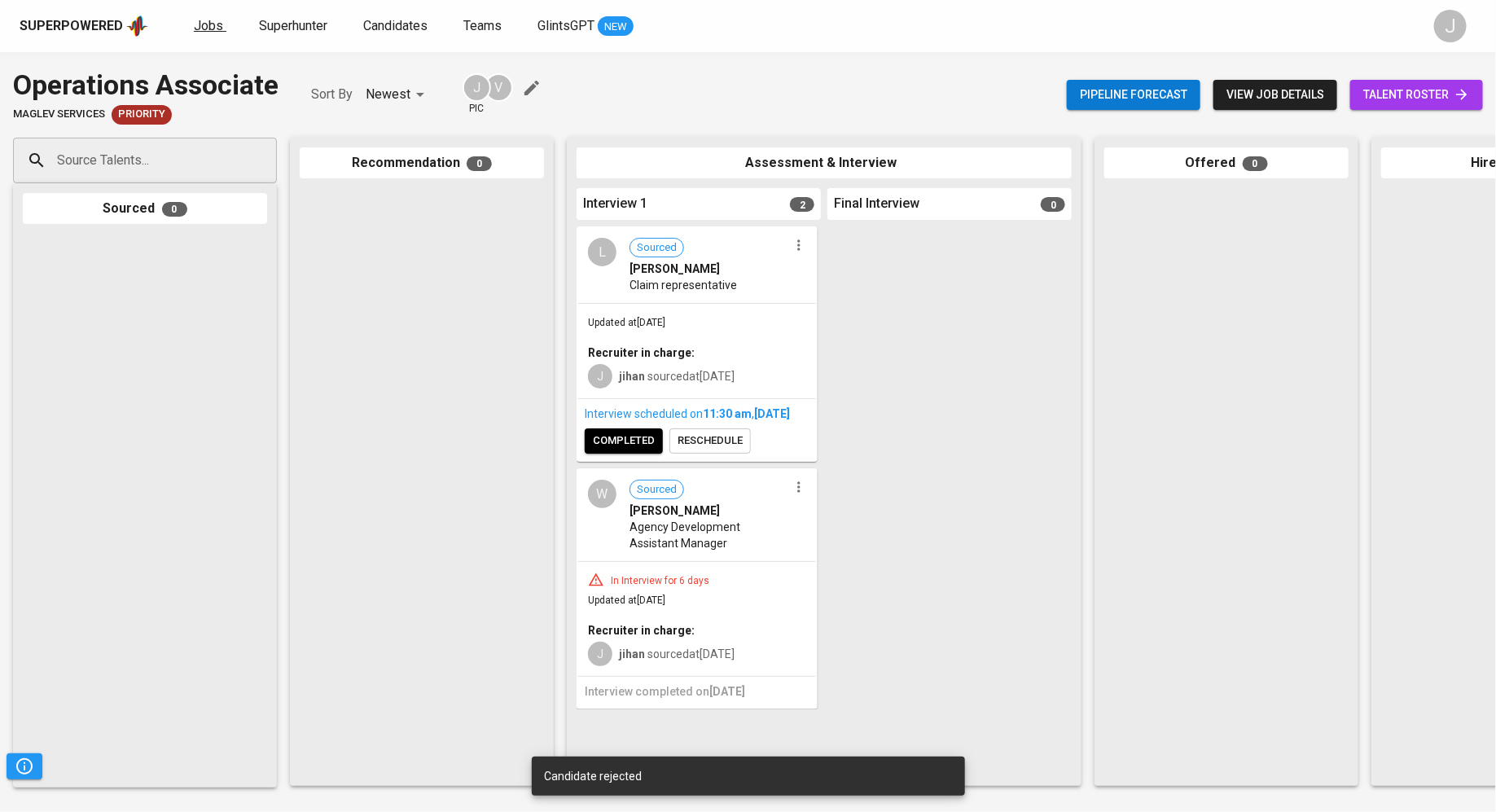
click at [209, 18] on span "Jobs" at bounding box center [208, 26] width 30 height 15
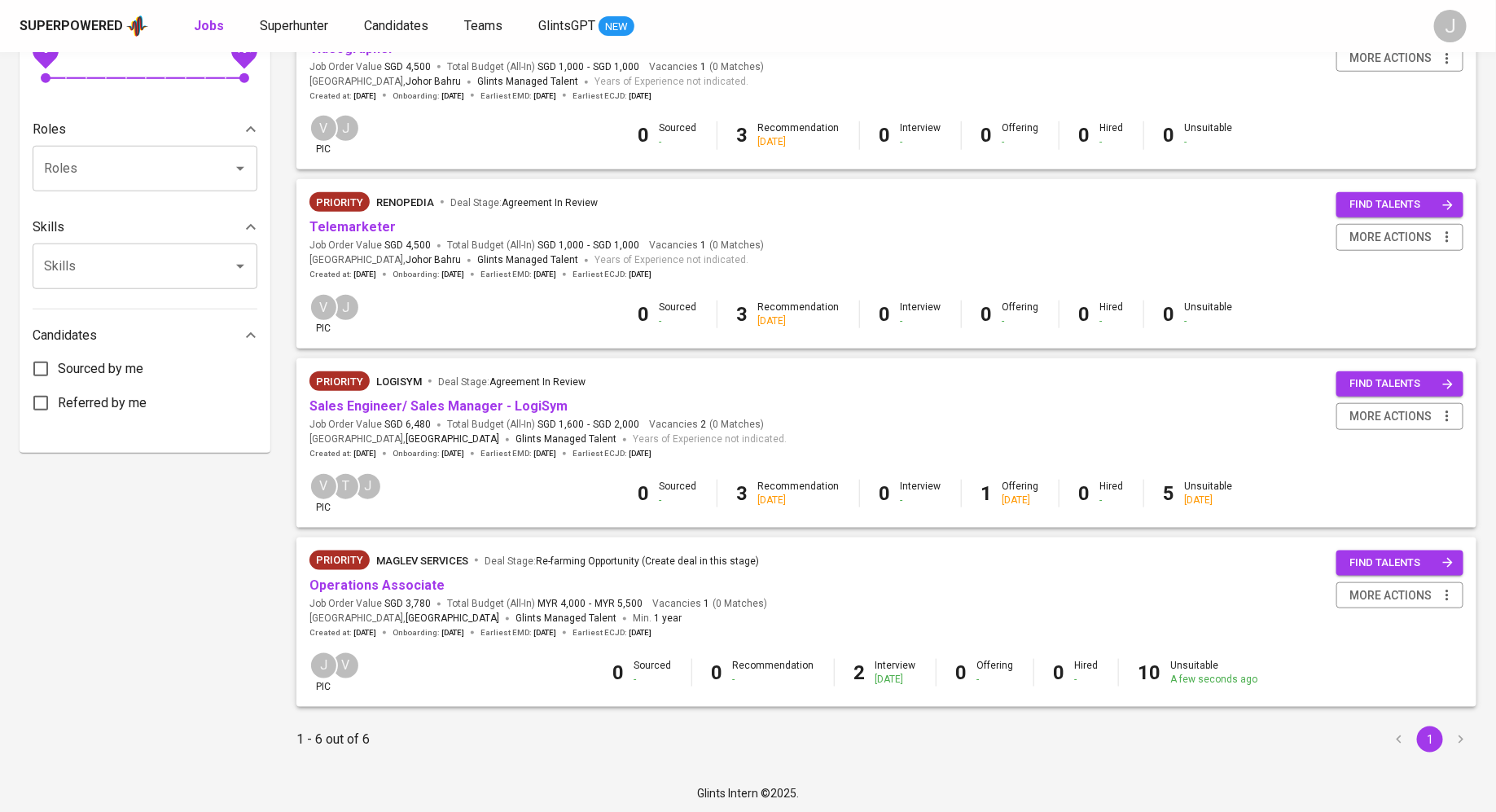
scroll to position [599, 0]
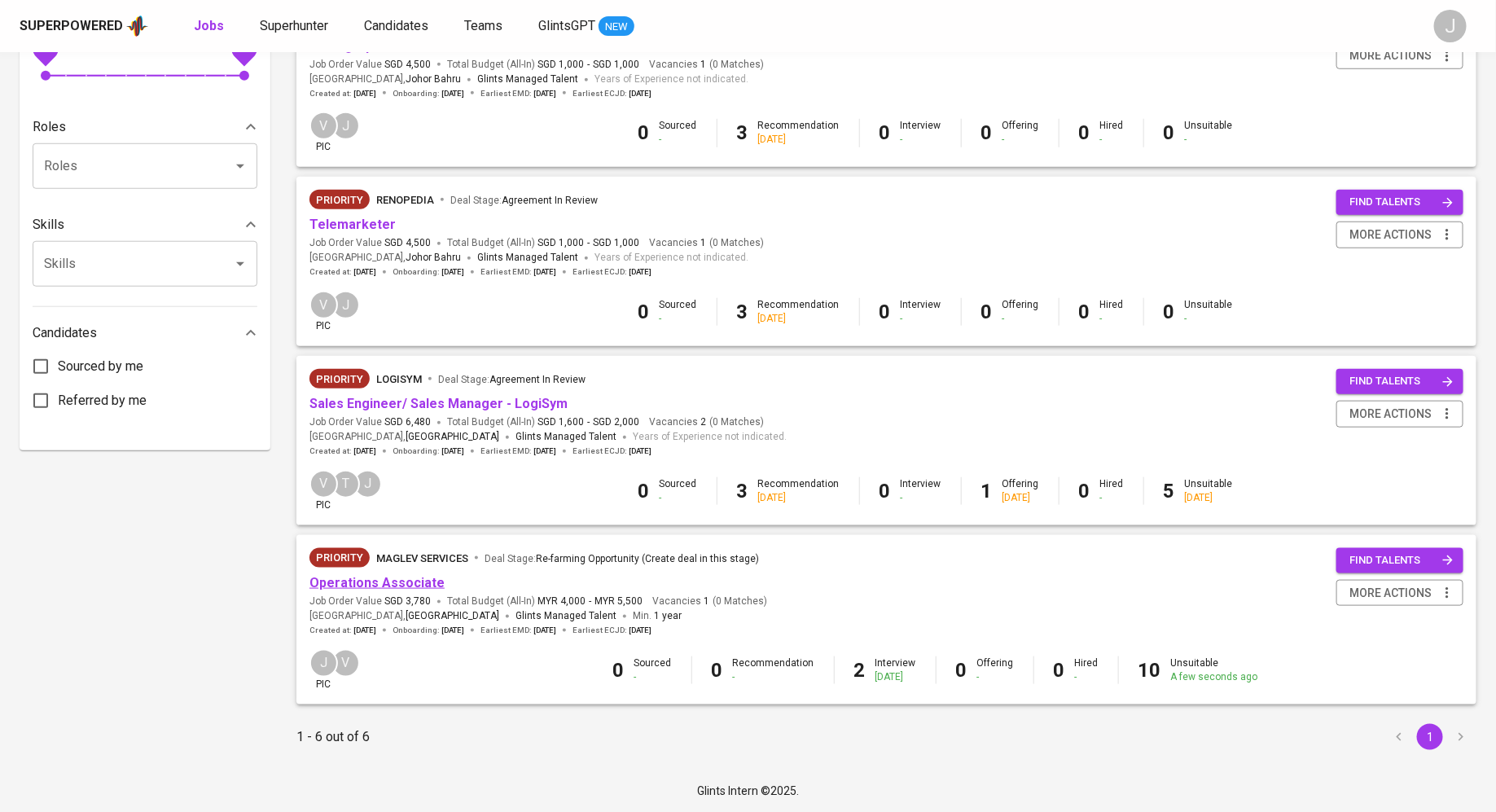
click at [348, 583] on link "Operations Associate" at bounding box center [378, 582] width 135 height 15
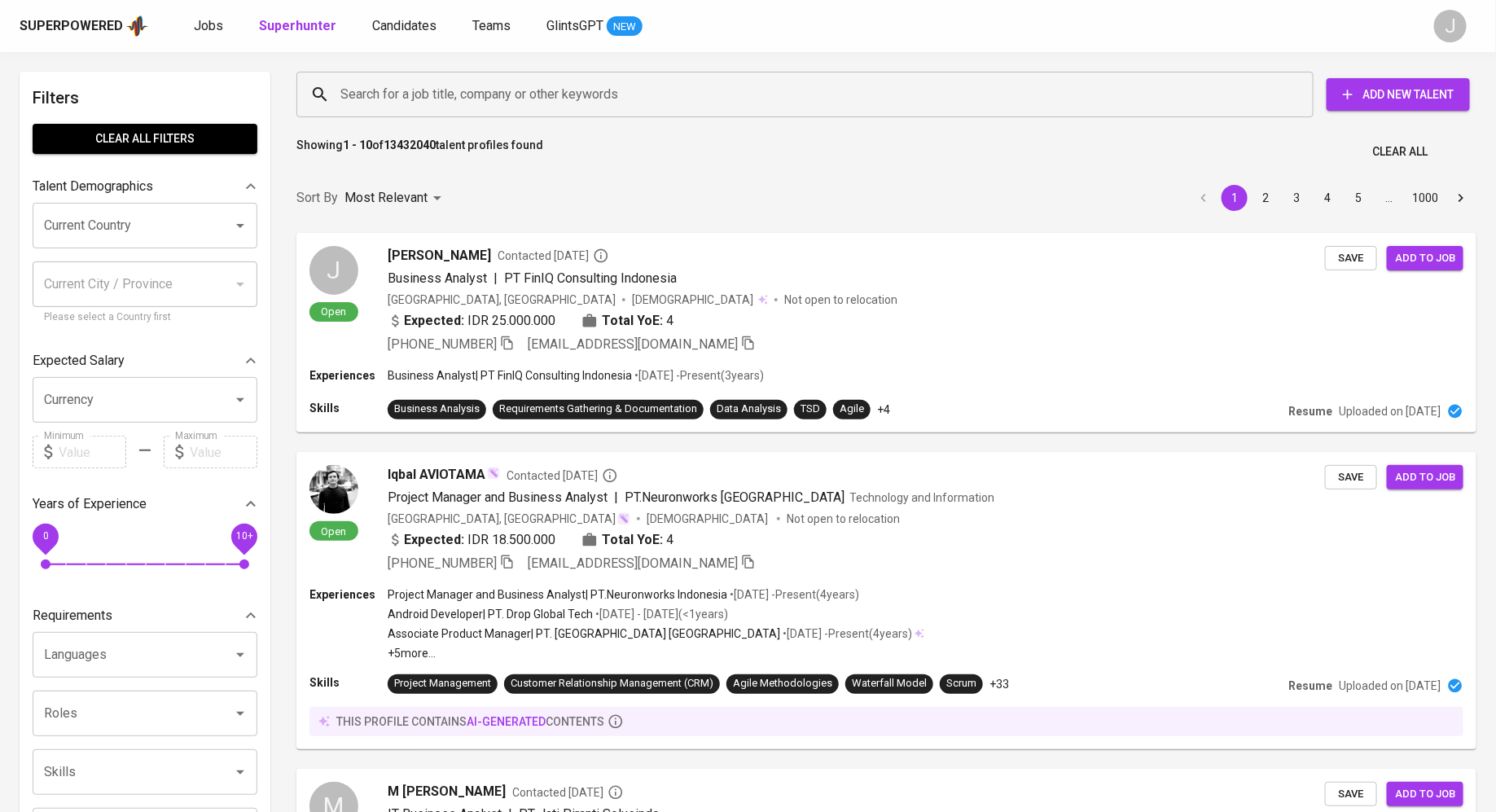
click at [1419, 97] on span "Add New Talent" at bounding box center [1398, 94] width 117 height 20
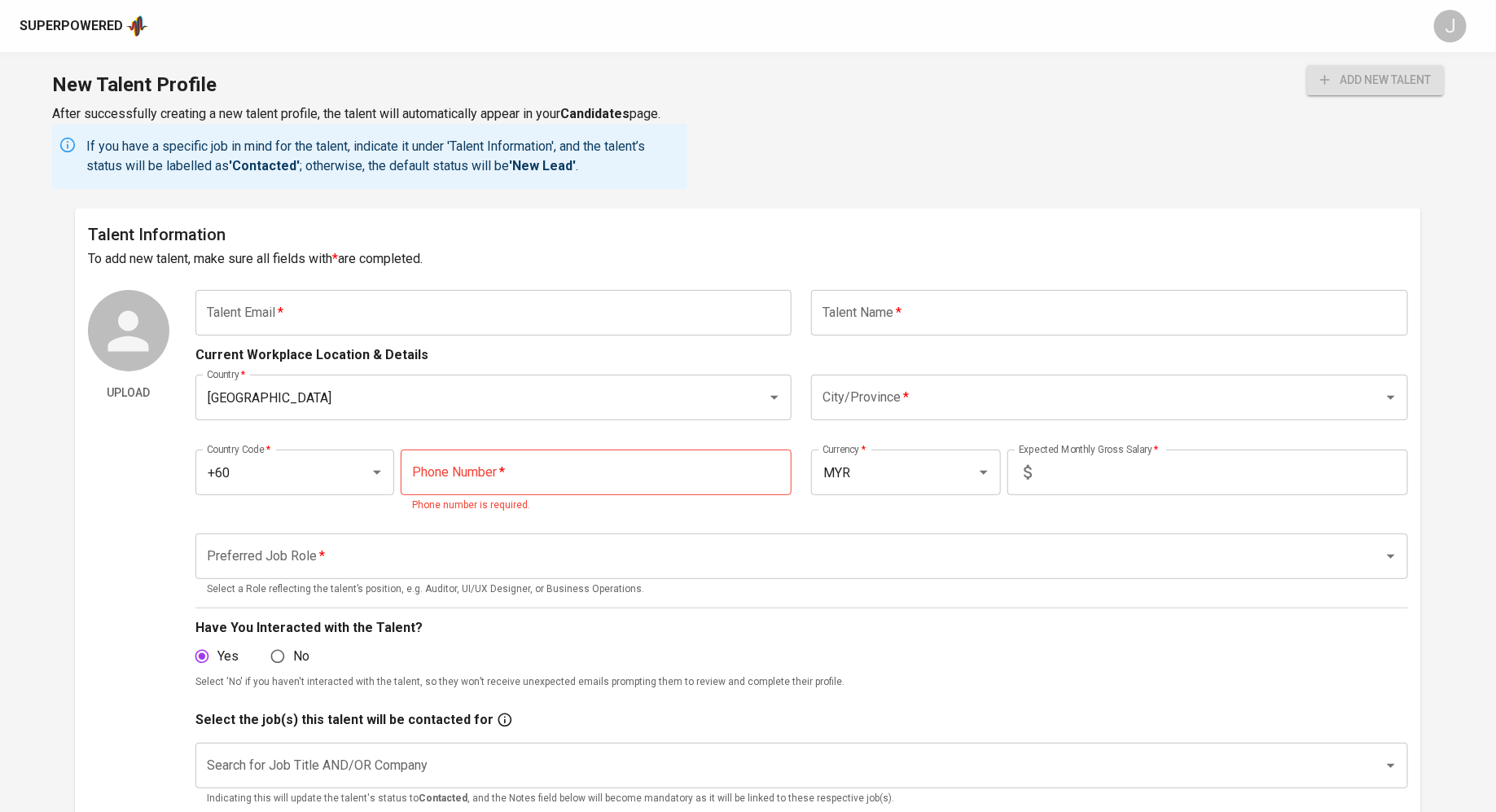
click at [342, 321] on input "text" at bounding box center [494, 313] width 597 height 46
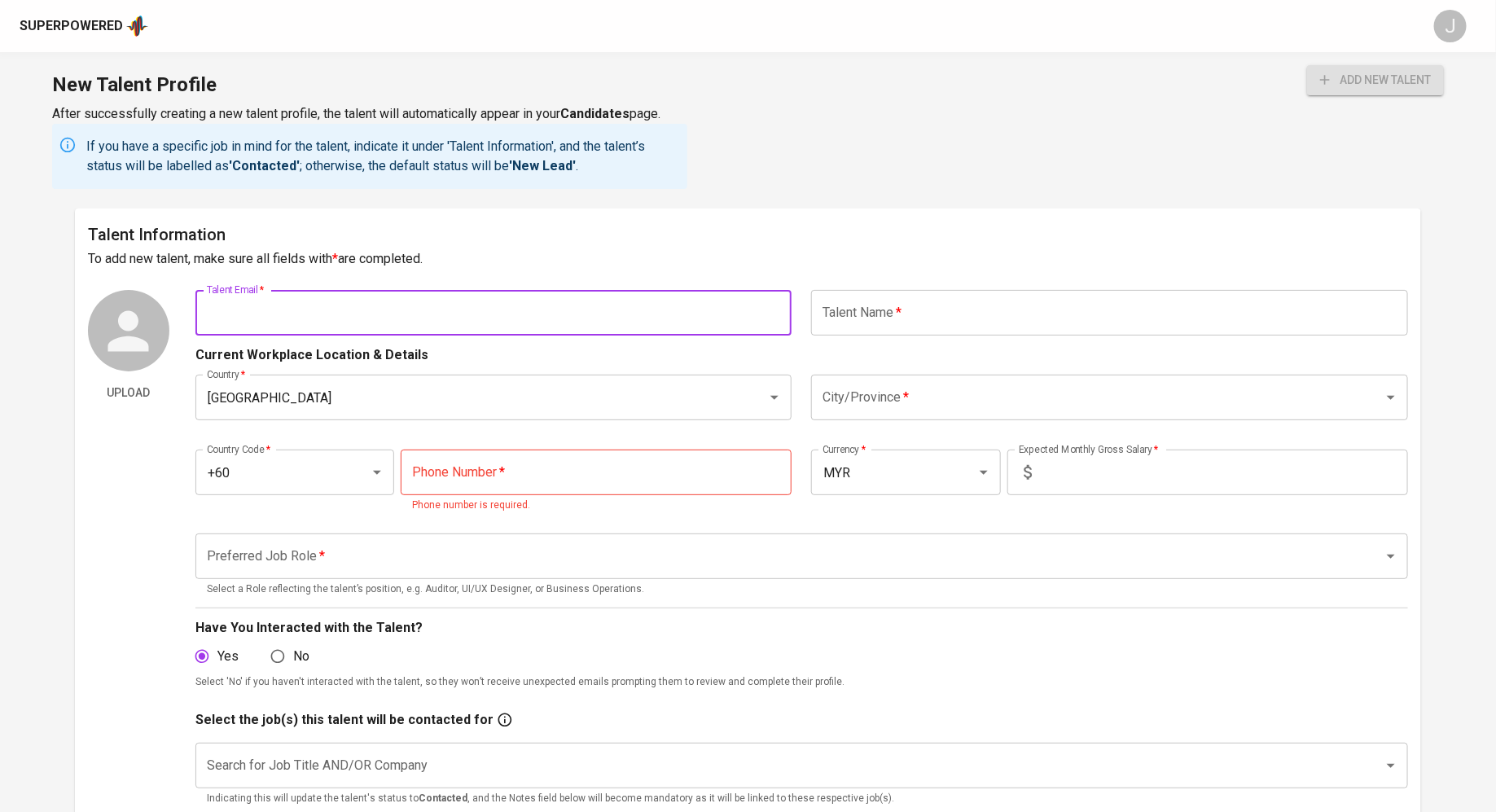
paste input "[EMAIL_ADDRESS][DOMAIN_NAME]"
type input "[EMAIL_ADDRESS][DOMAIN_NAME]"
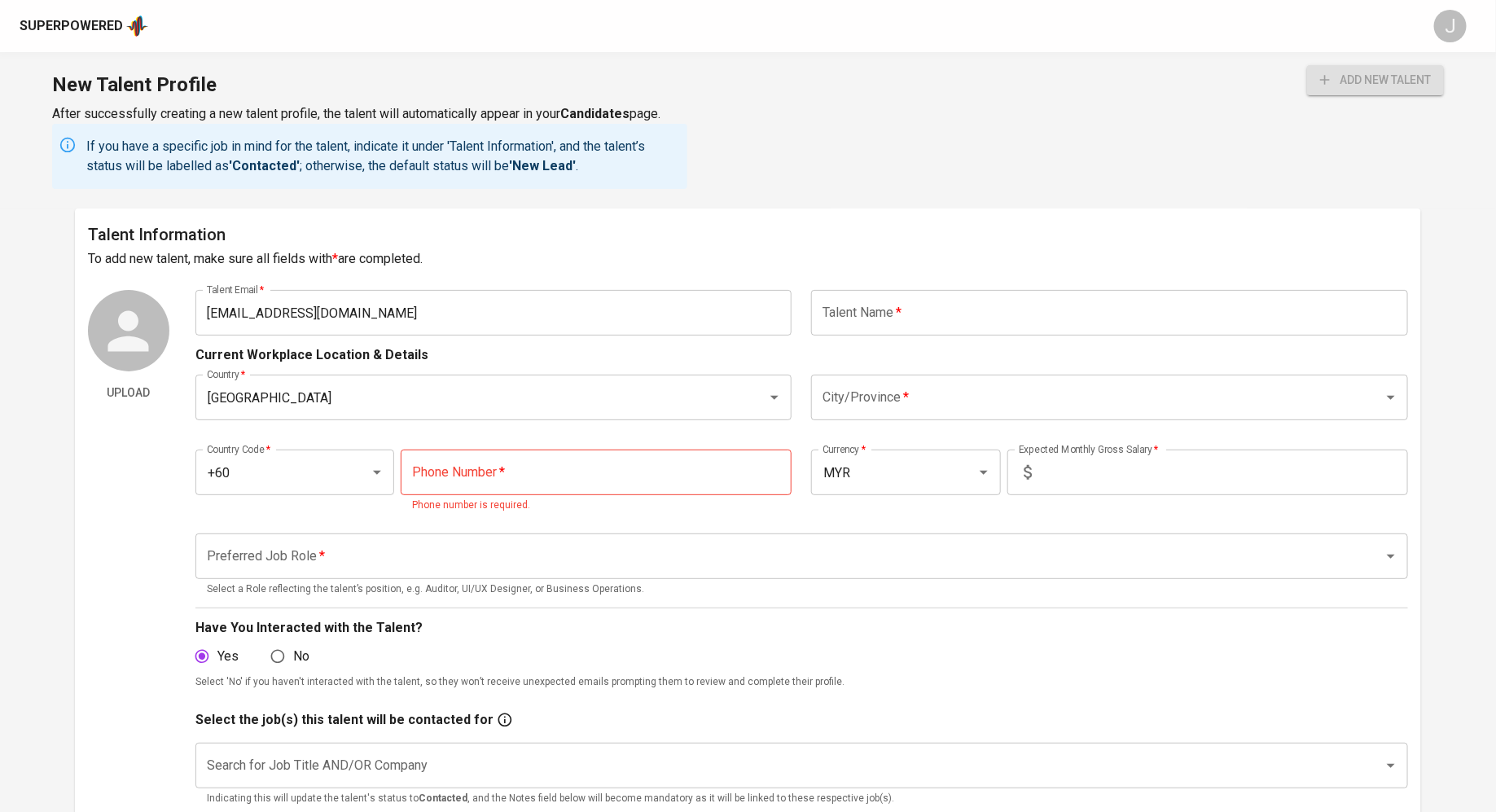
click at [687, 280] on div "Talent Information To add new talent, make sure all fields with * are completed…" at bounding box center [748, 606] width 1346 height 796
click at [876, 302] on input "text" at bounding box center [1110, 313] width 597 height 46
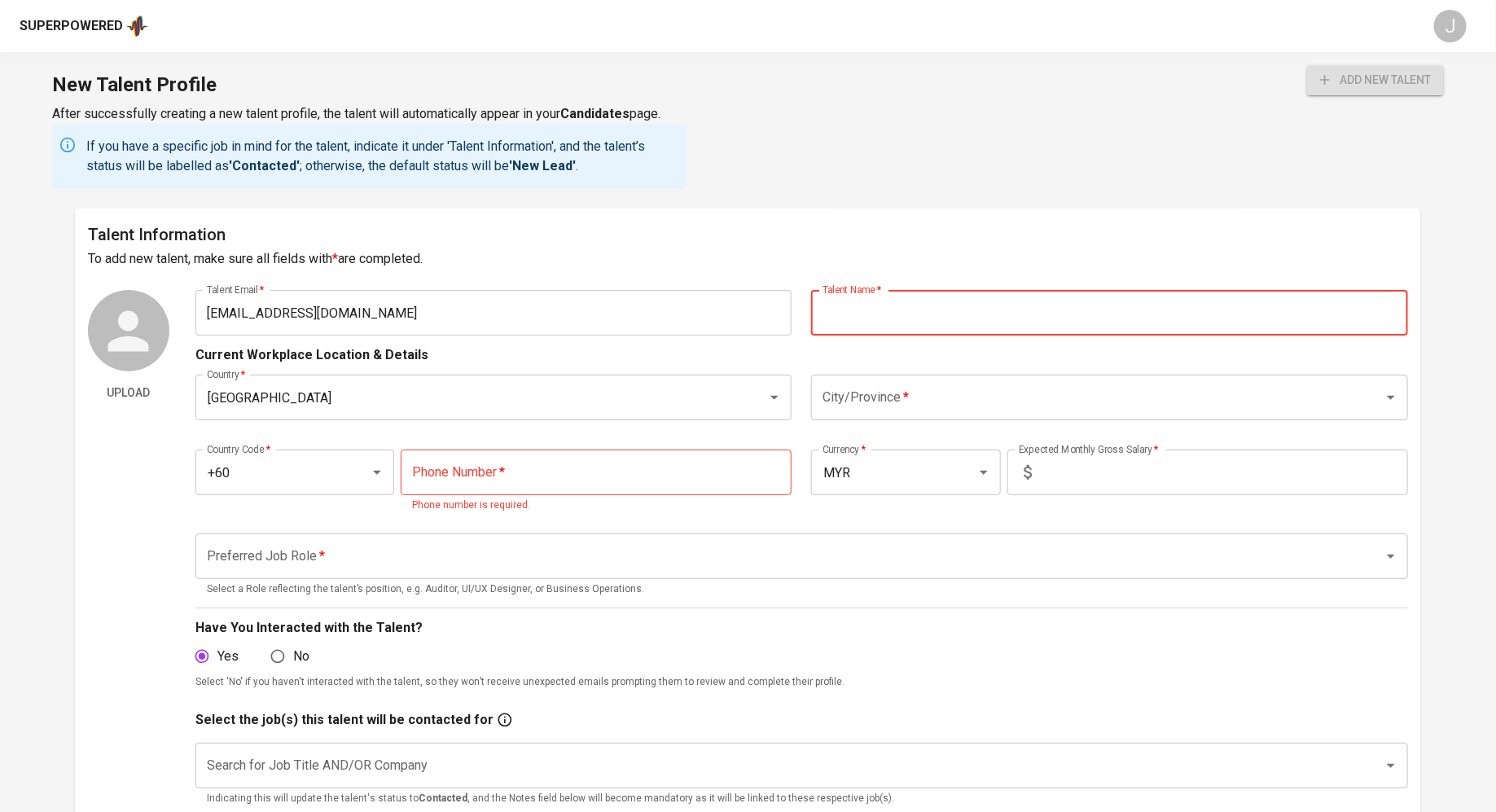
paste input "[PERSON_NAME]"
type input "[PERSON_NAME]"
click at [911, 391] on input "City/Province   *" at bounding box center [1086, 397] width 537 height 30
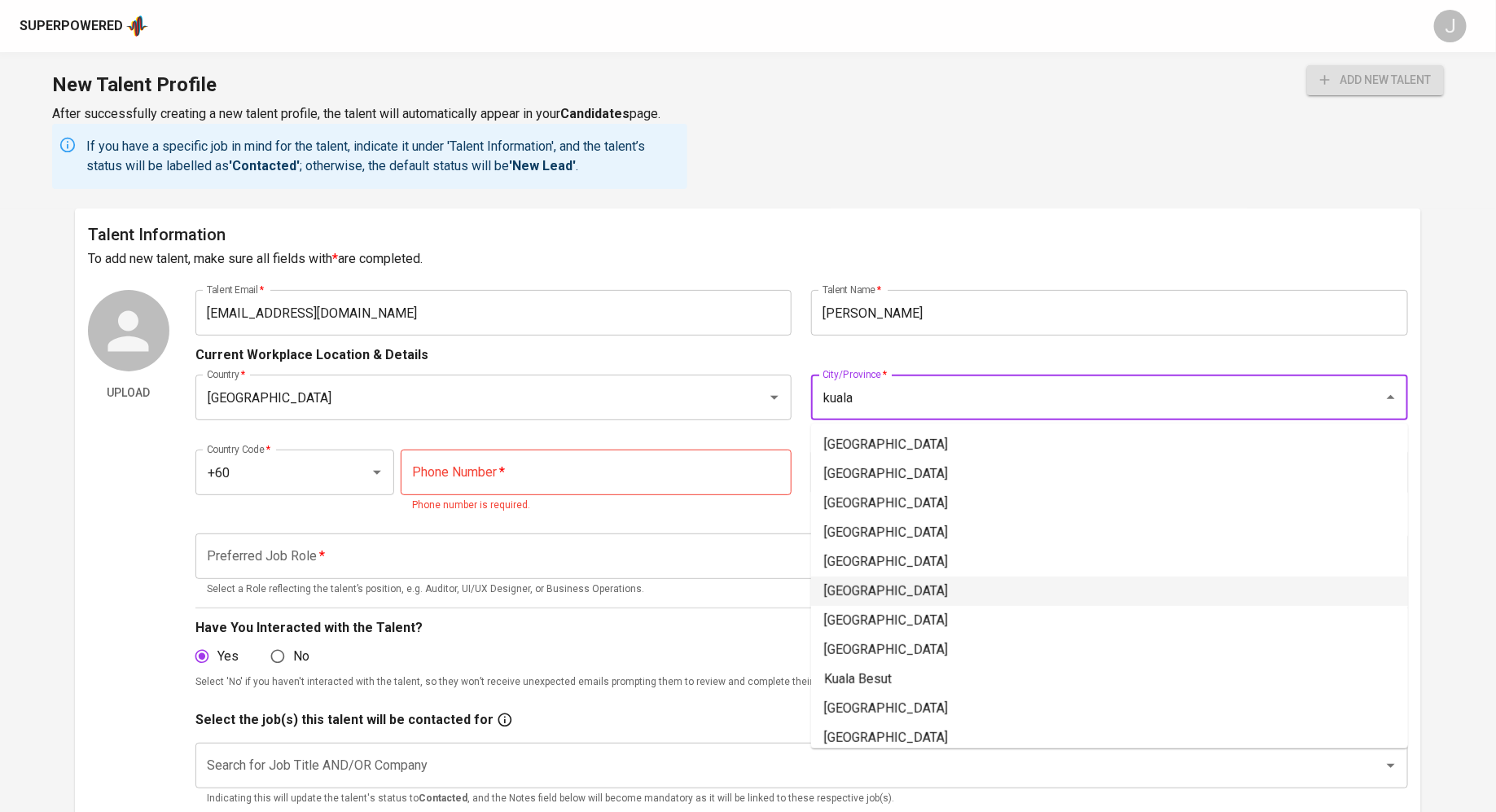
click at [929, 583] on li "[GEOGRAPHIC_DATA]" at bounding box center [1110, 591] width 597 height 30
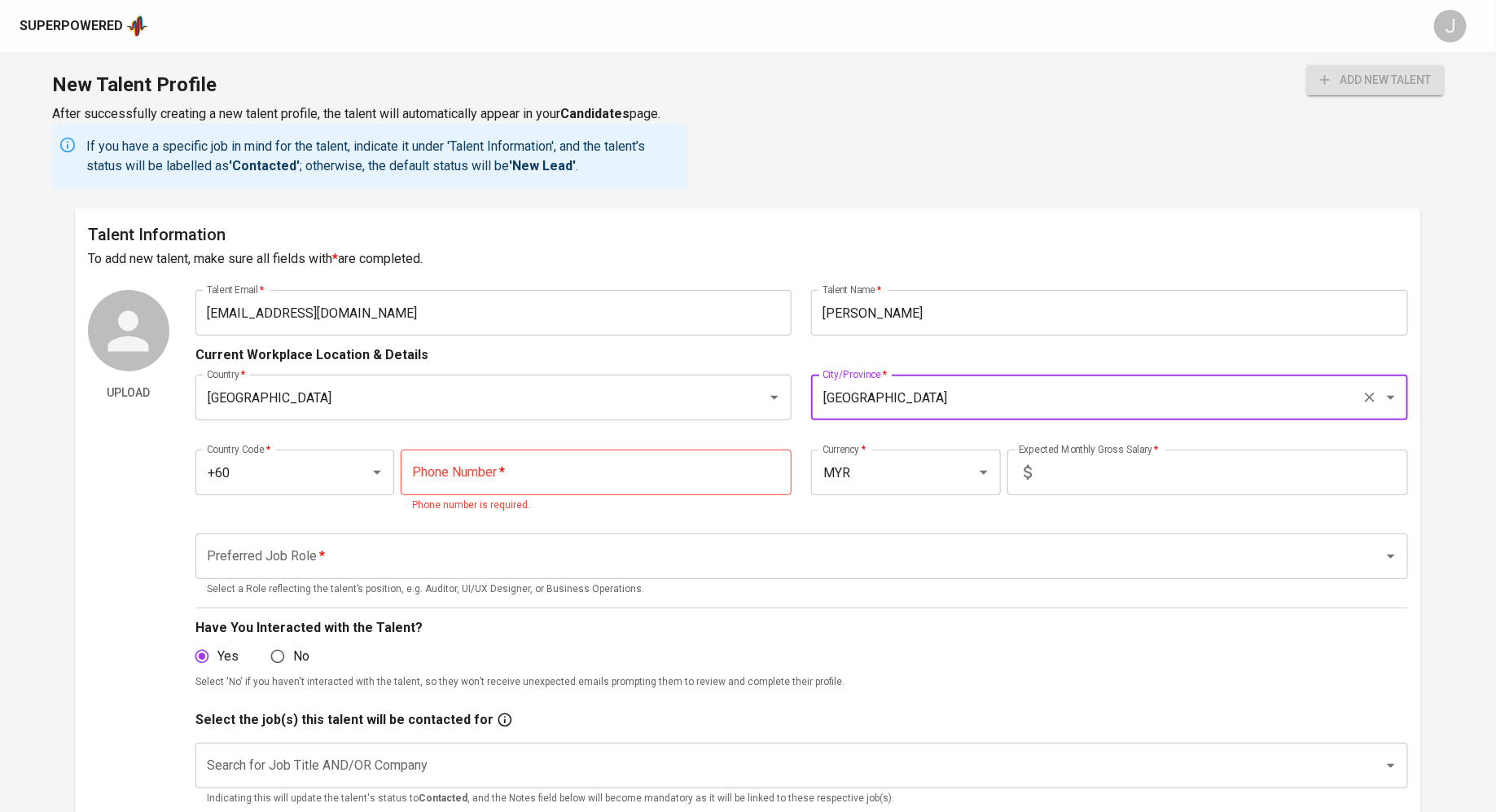
type input "[GEOGRAPHIC_DATA]"
click at [566, 472] on input "tel" at bounding box center [596, 472] width 391 height 46
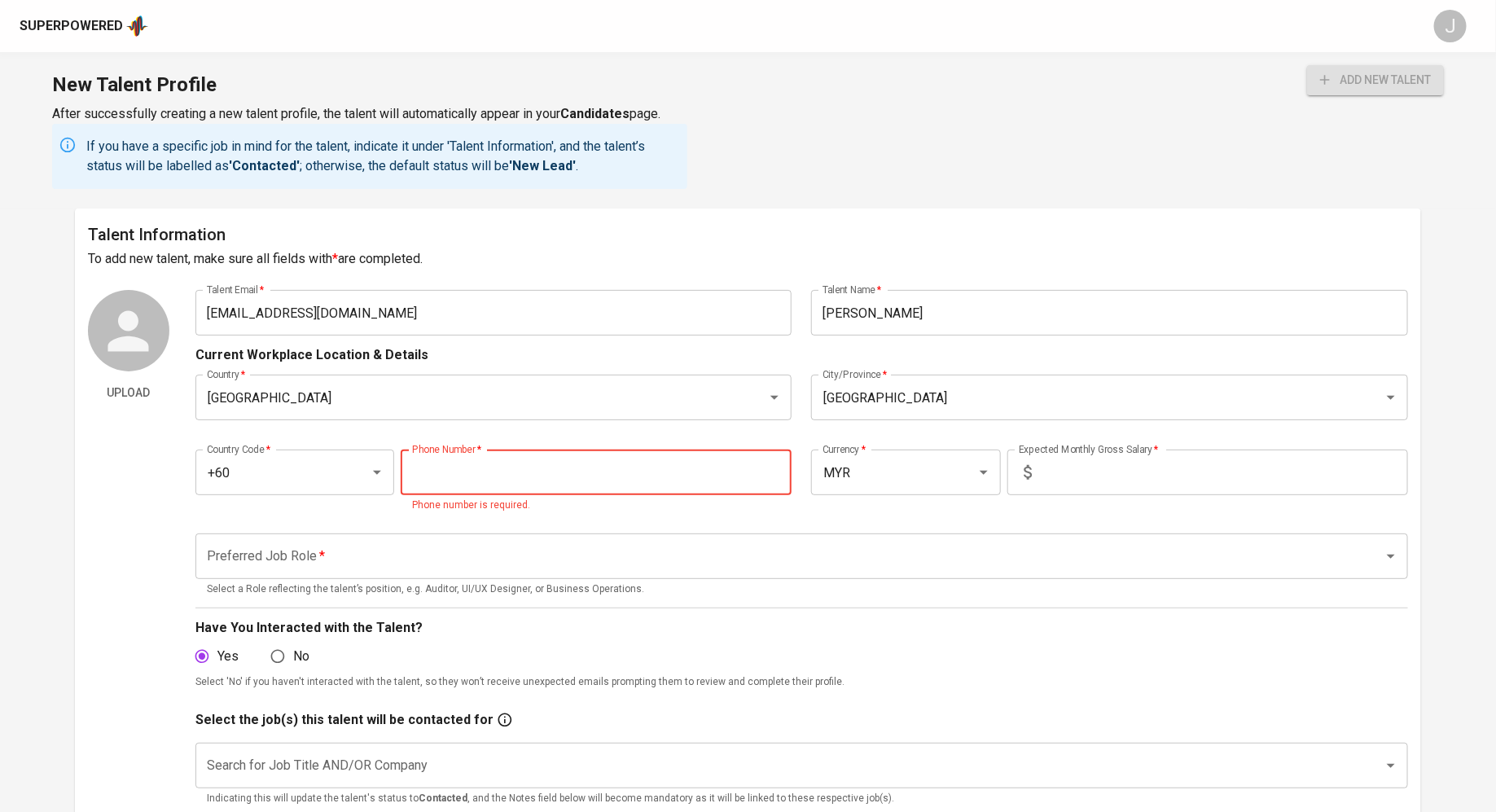
paste input "18-357-1811"
type input "18-357-1811"
click at [1103, 491] on input "text" at bounding box center [1223, 472] width 370 height 46
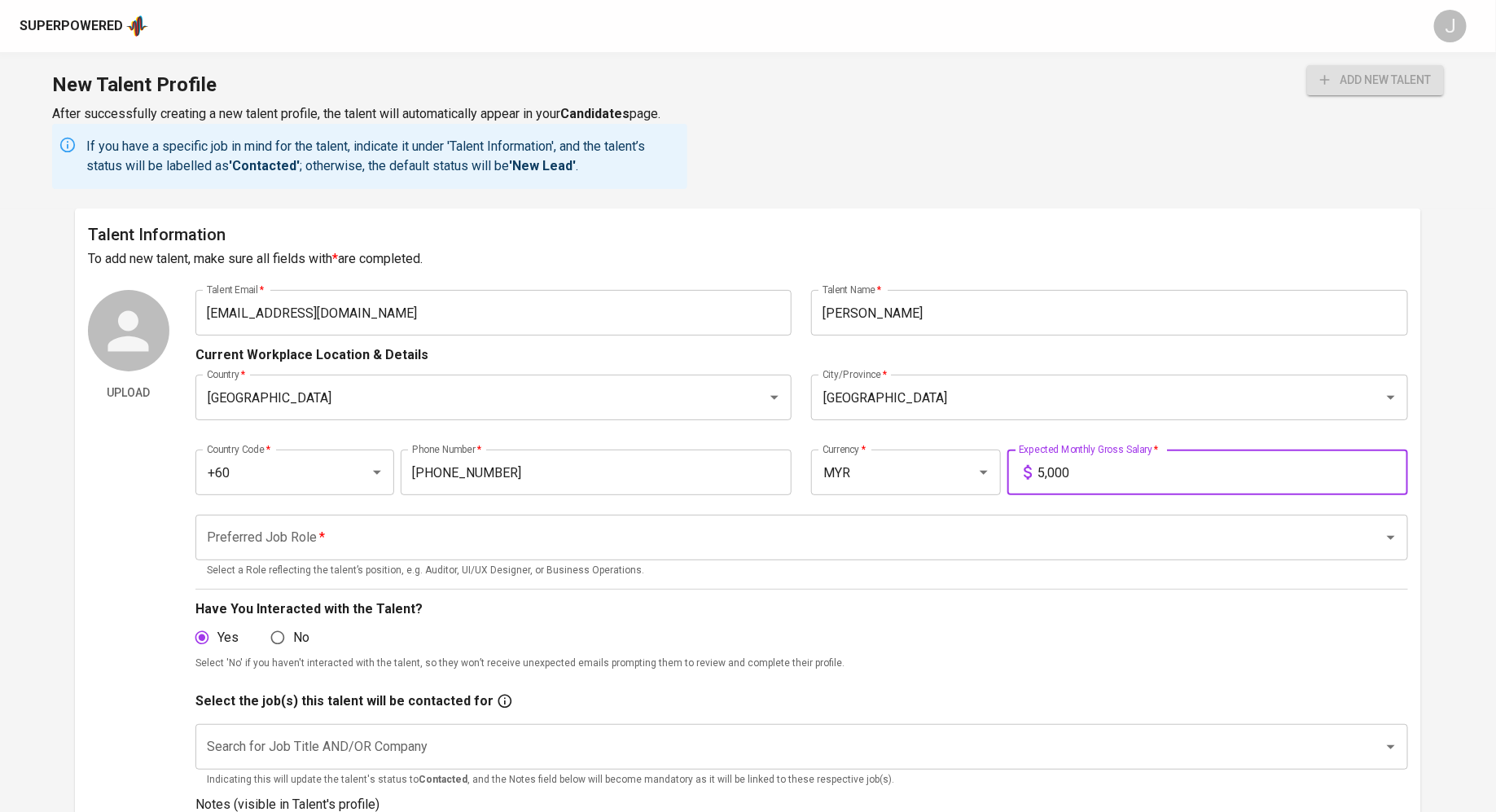
click at [313, 561] on div "Preferred Job Role   * Preferred Job Role * Select a Role reflecting the talent…" at bounding box center [802, 546] width 1213 height 64
type input "5,000"
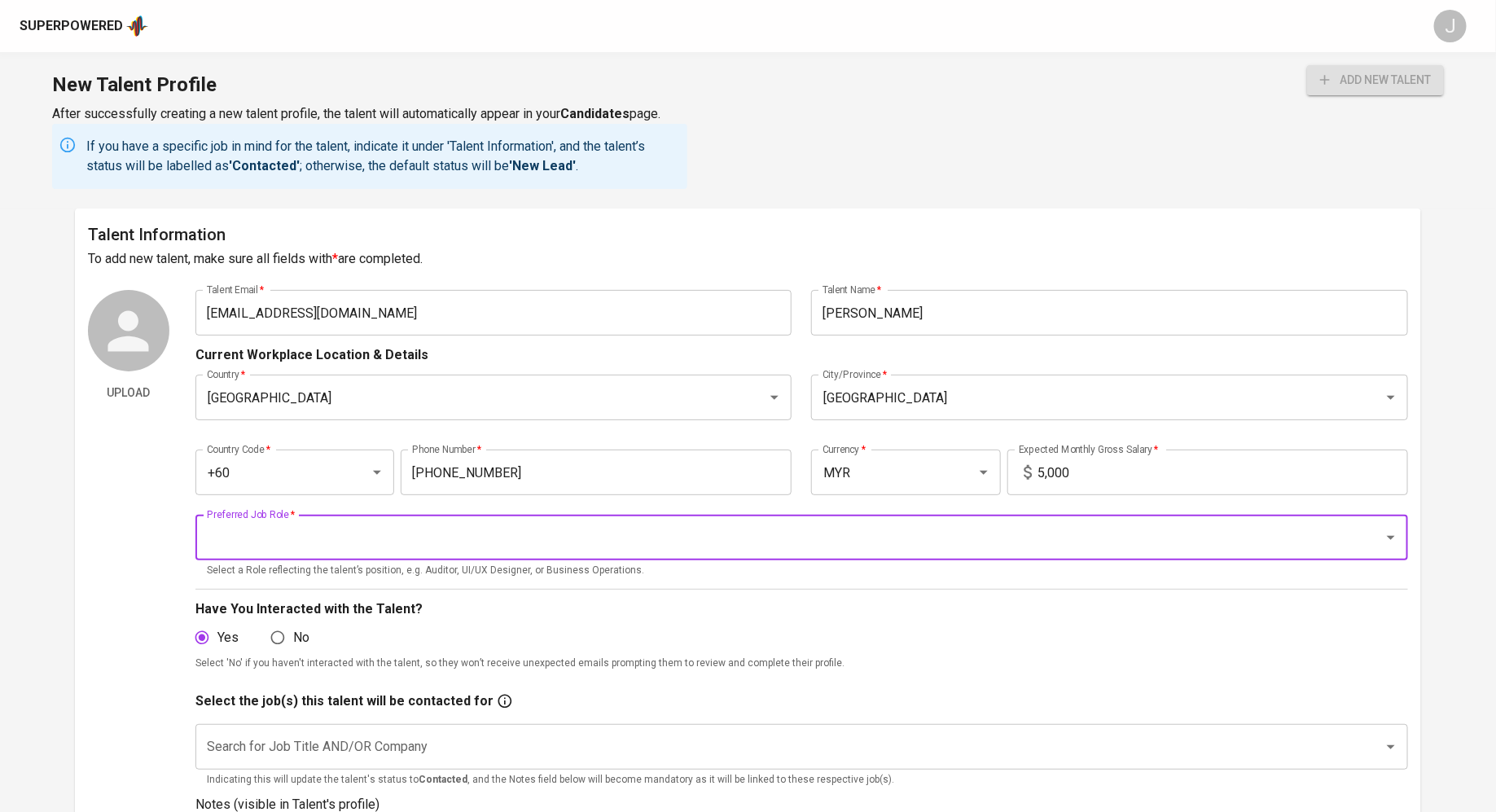
click at [319, 529] on input "Preferred Job Role   *" at bounding box center [779, 538] width 1153 height 30
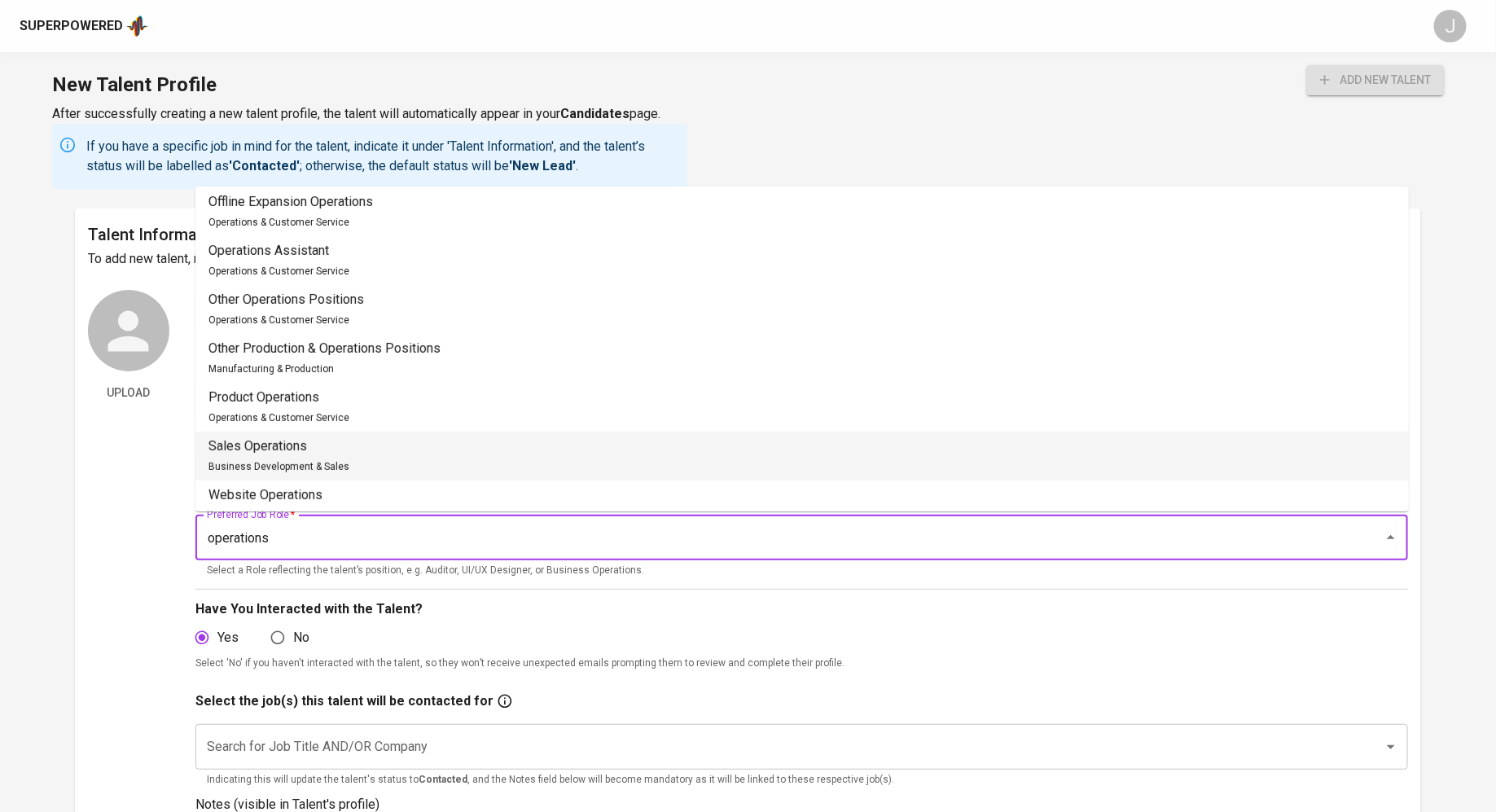
scroll to position [469, 0]
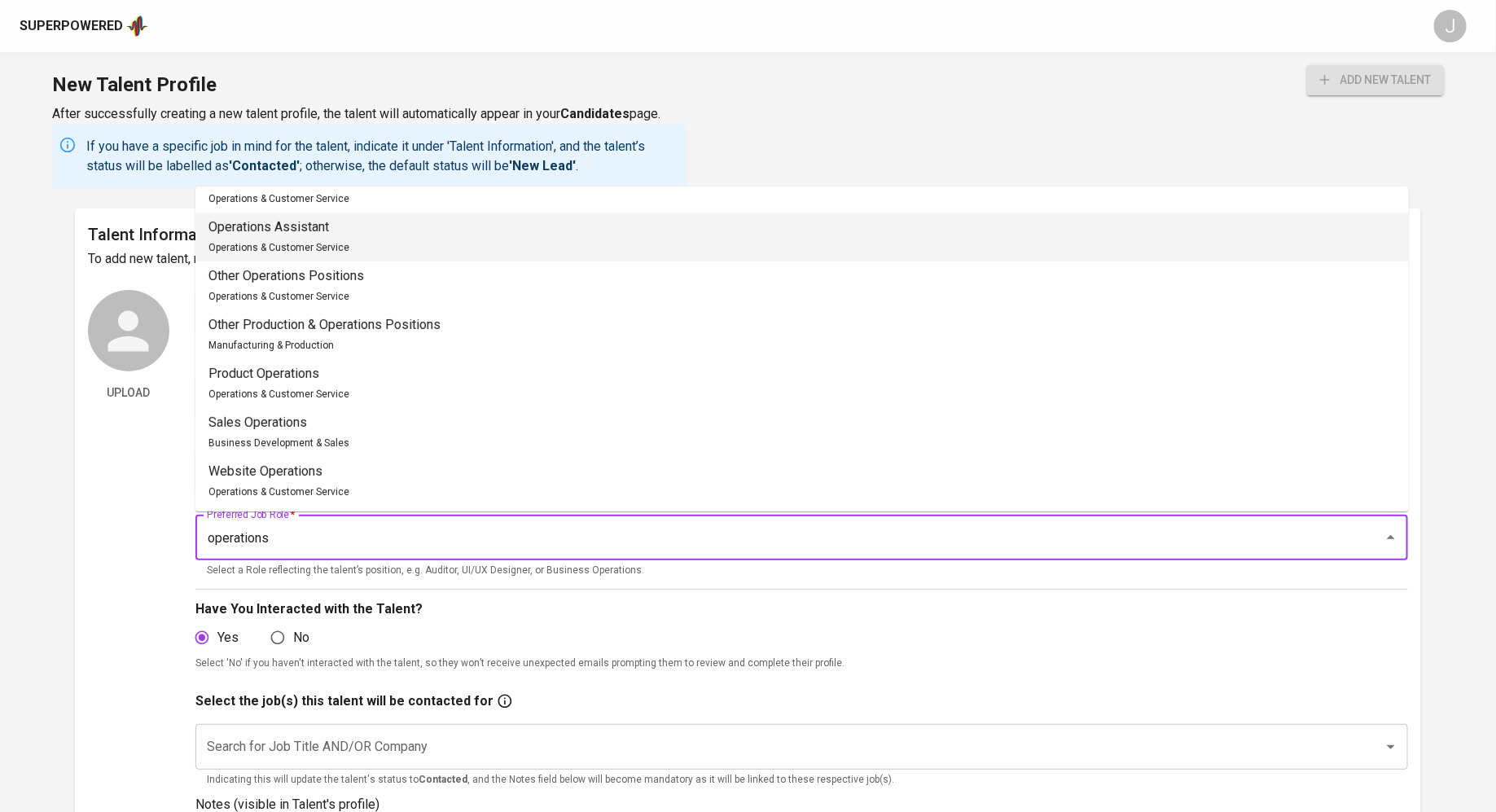
click at [522, 248] on li "Operations Assistant Operations & Customer Service" at bounding box center [802, 236] width 1214 height 49
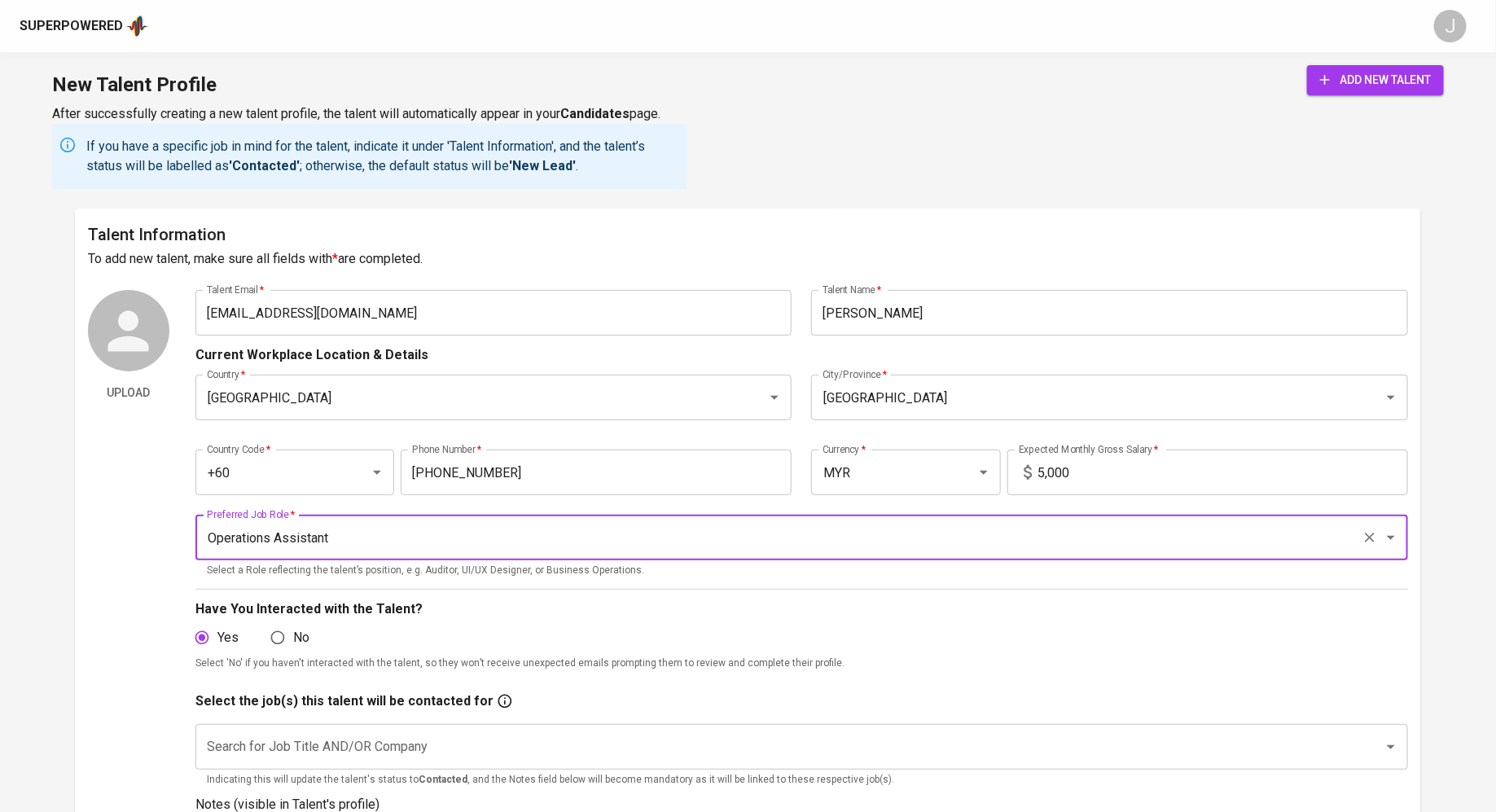
scroll to position [275, 0]
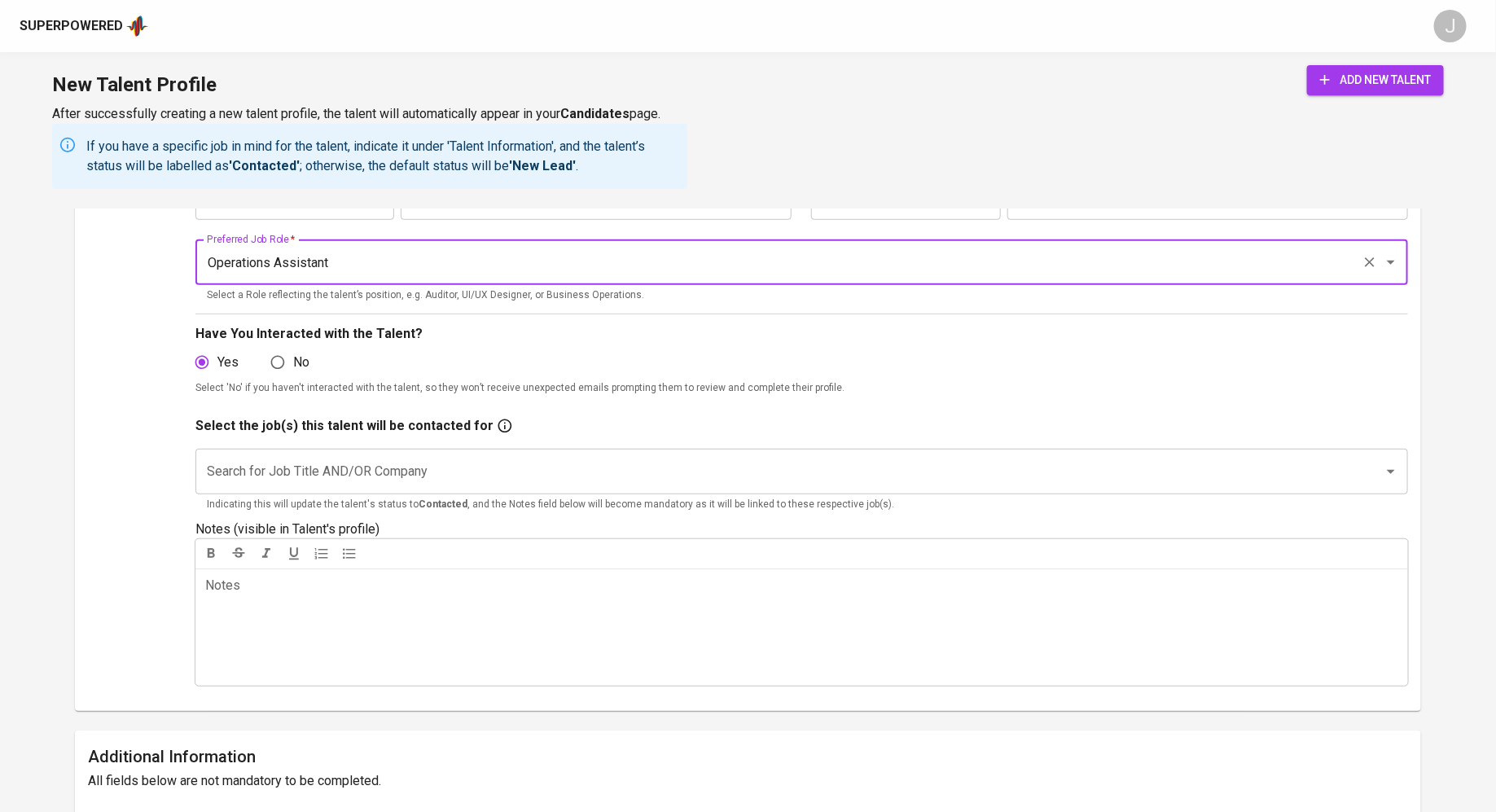
click at [413, 452] on div "Search for Job Title AND/OR Company" at bounding box center [802, 472] width 1213 height 46
type input "Operations Assistant"
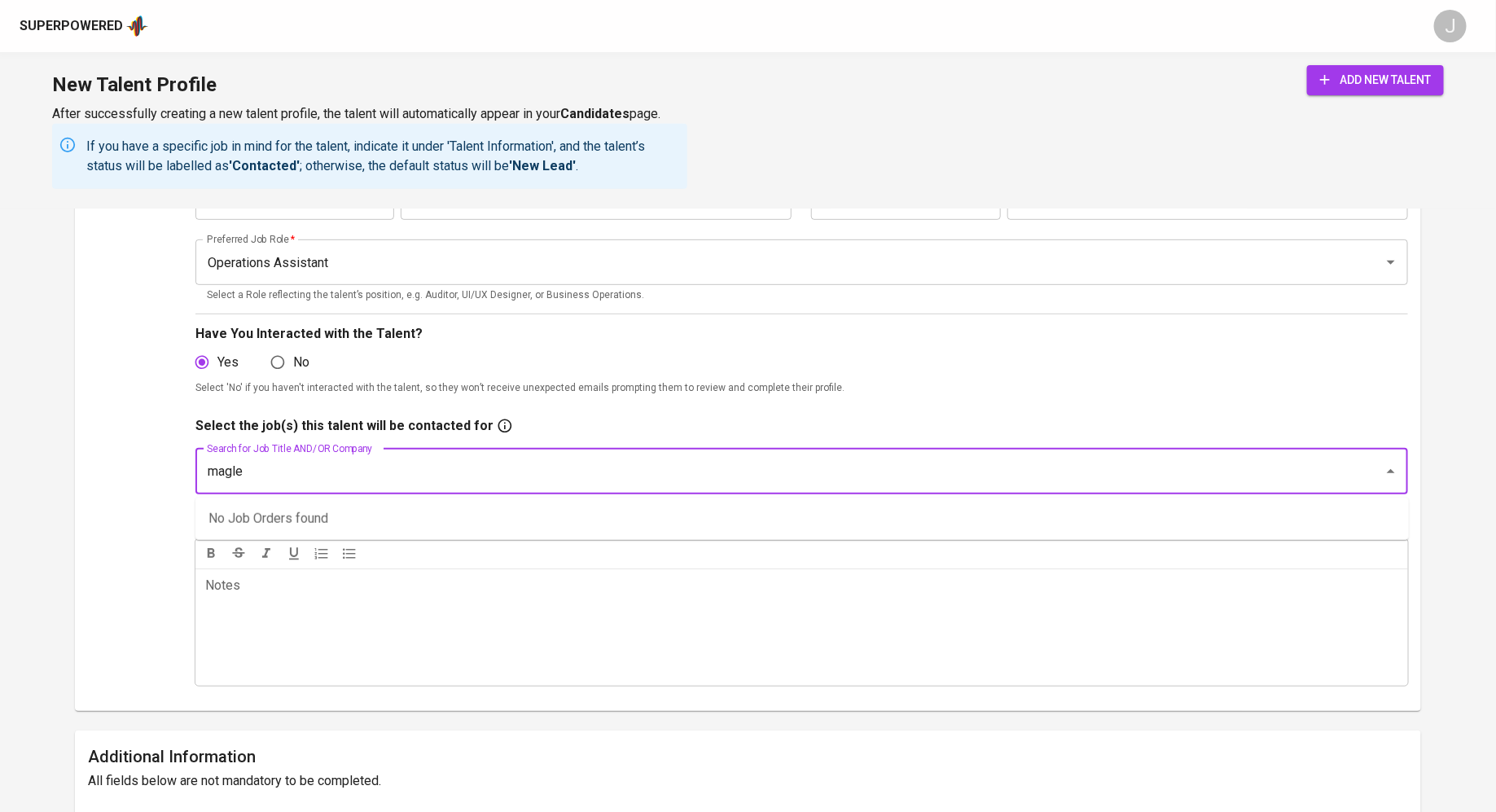
type input "maglev"
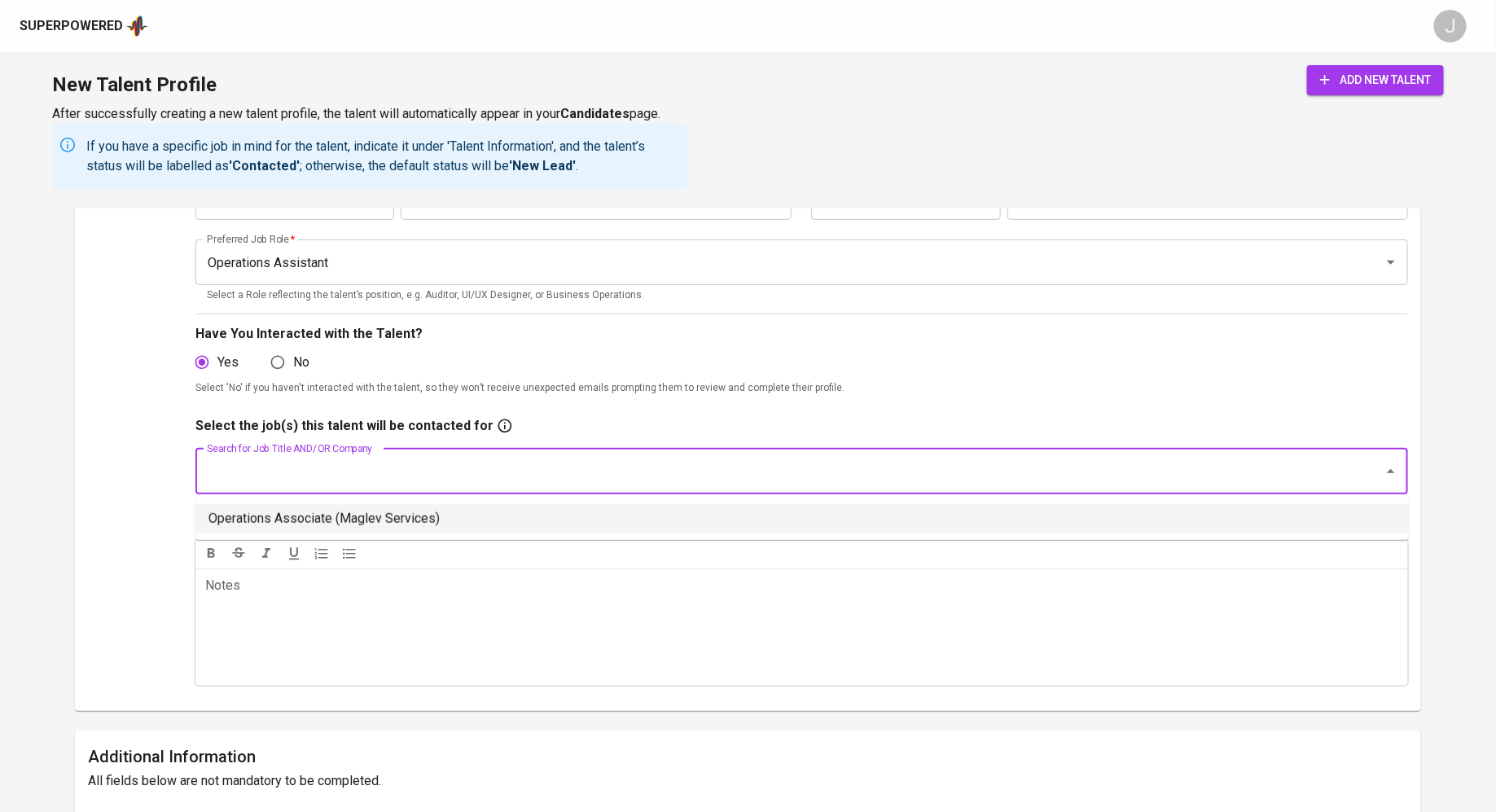
click at [448, 526] on li "Operations Associate (Maglev Services)" at bounding box center [802, 518] width 1214 height 30
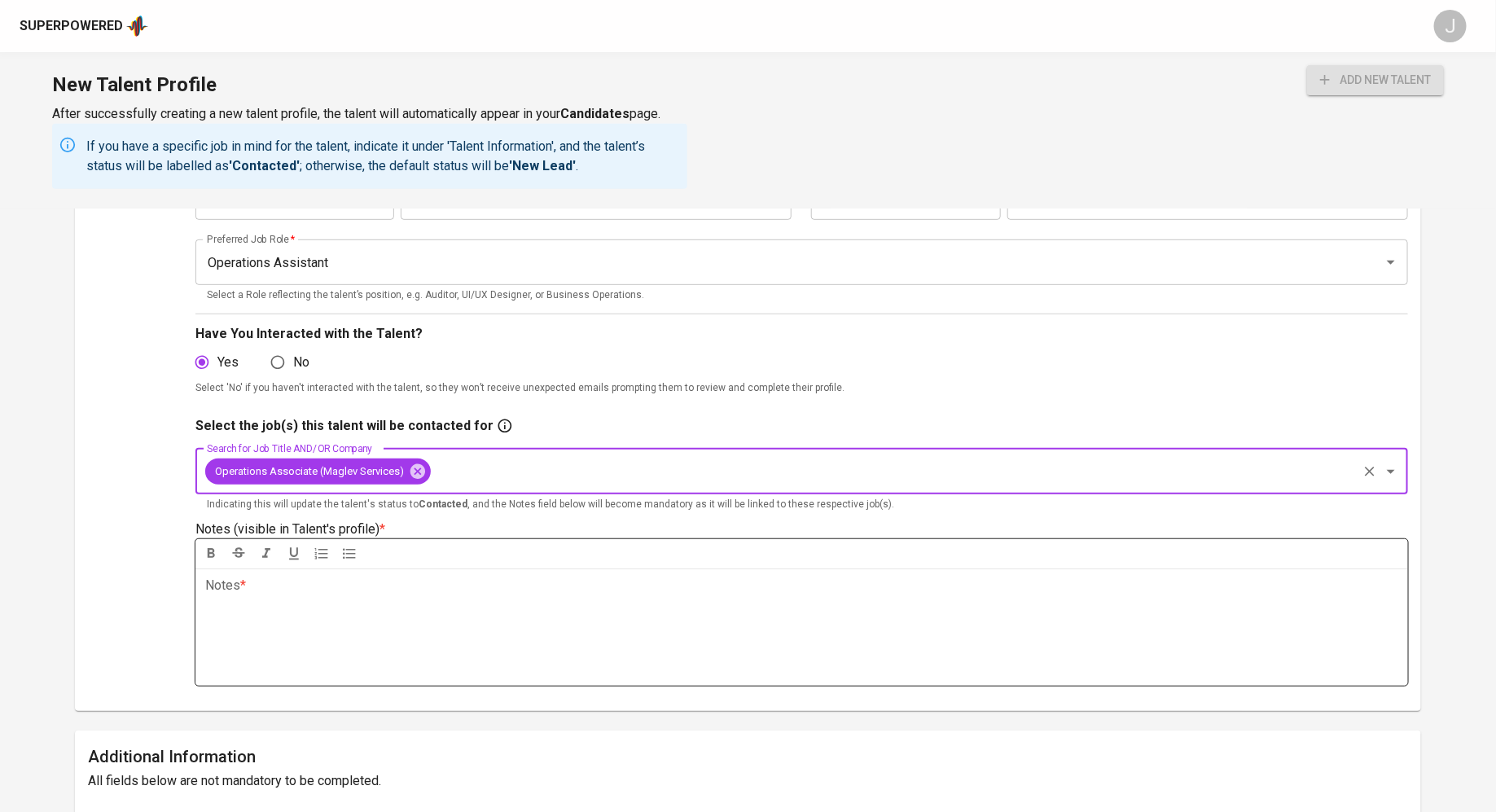
click at [438, 612] on div "Notes * ﻿" at bounding box center [802, 626] width 1213 height 117
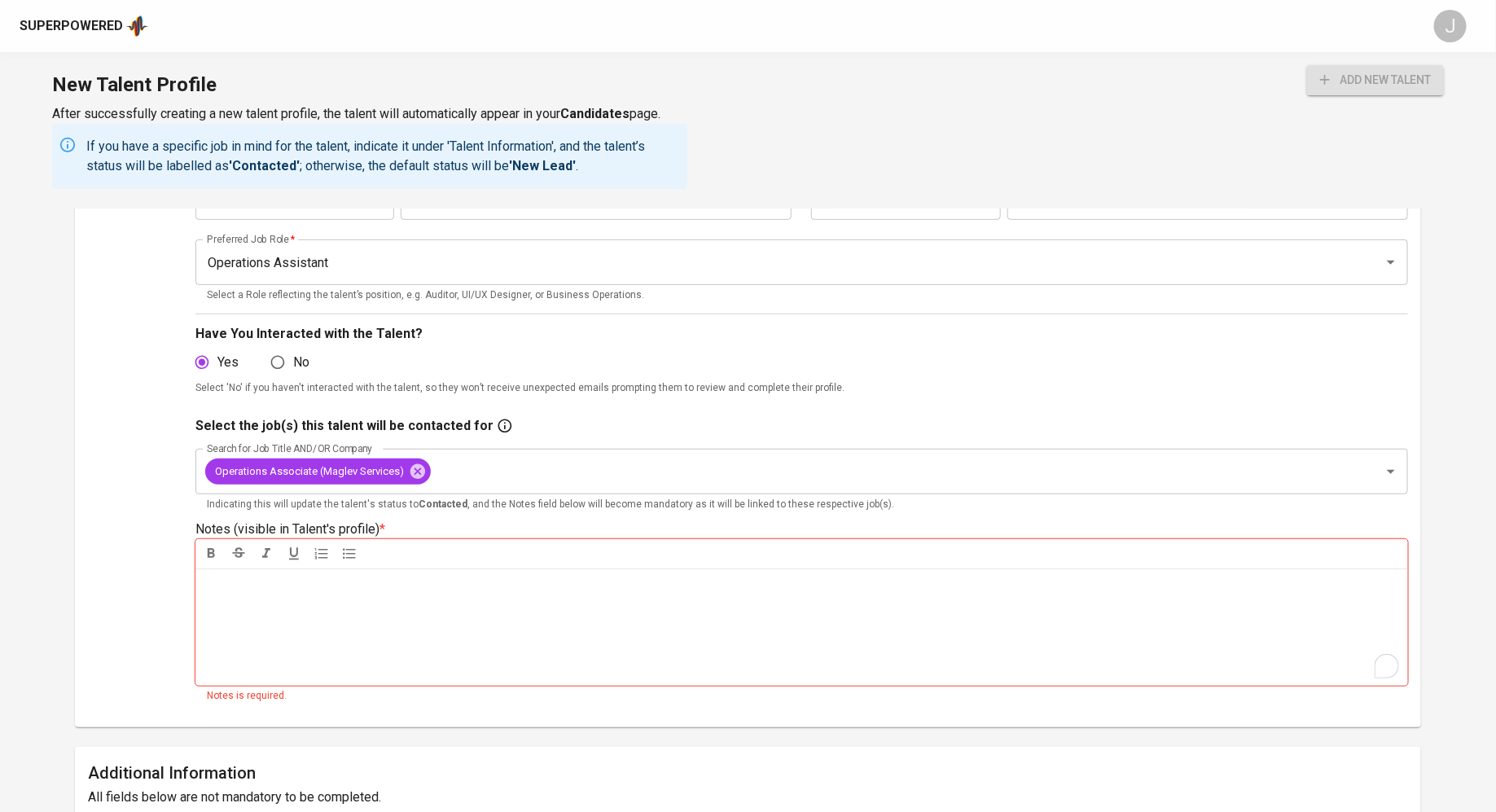
click at [552, 633] on div "Notes * ﻿" at bounding box center [802, 626] width 1213 height 117
click at [387, 588] on span "CS: 3080 RM car allowance: 50ES: 5000 RM" at bounding box center [329, 585] width 249 height 15
click at [285, 589] on span "CS: 3080 RM car allowance: 50" at bounding box center [293, 585] width 175 height 15
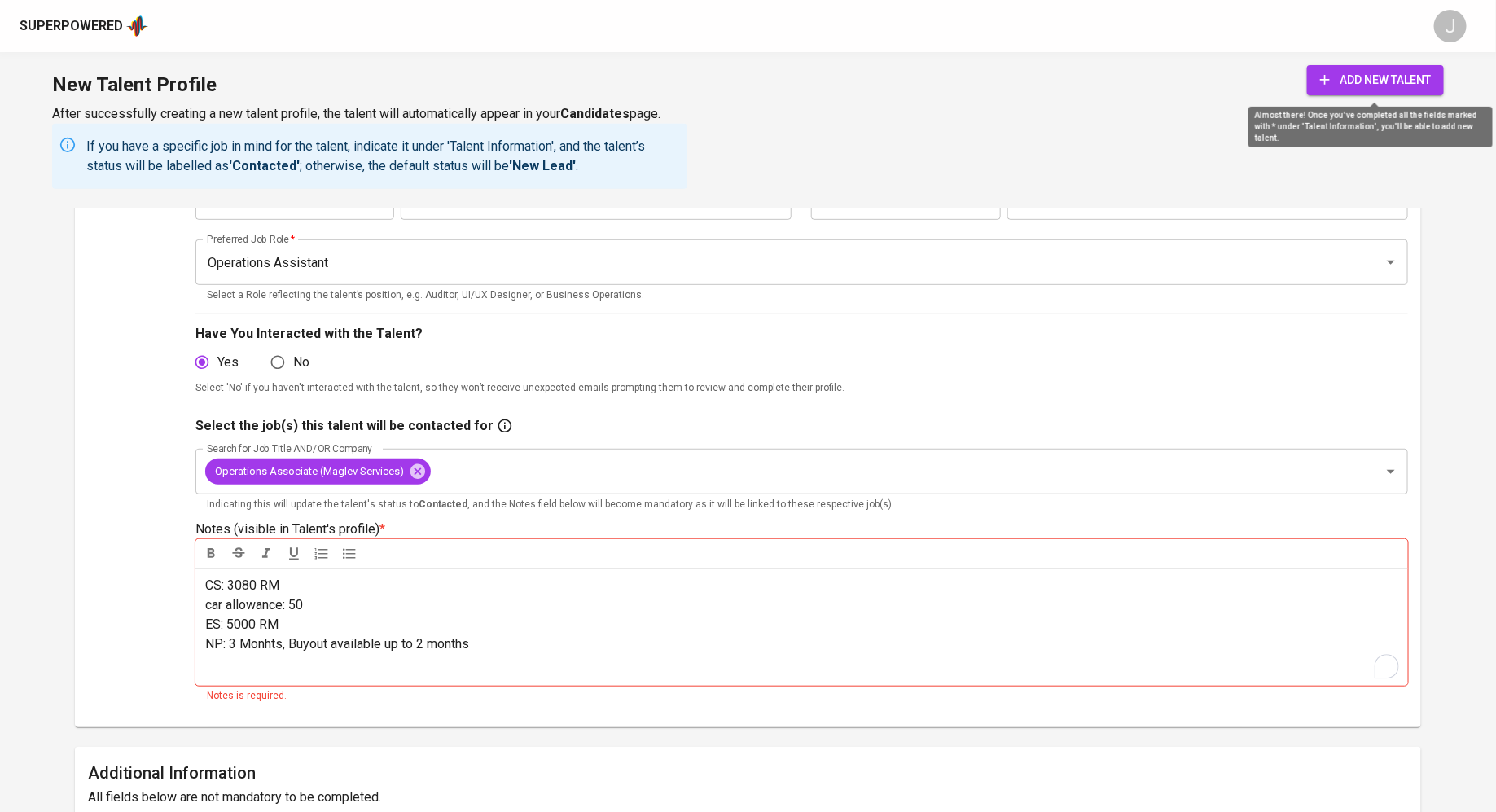
click at [1367, 79] on span "add new talent" at bounding box center [1376, 79] width 111 height 20
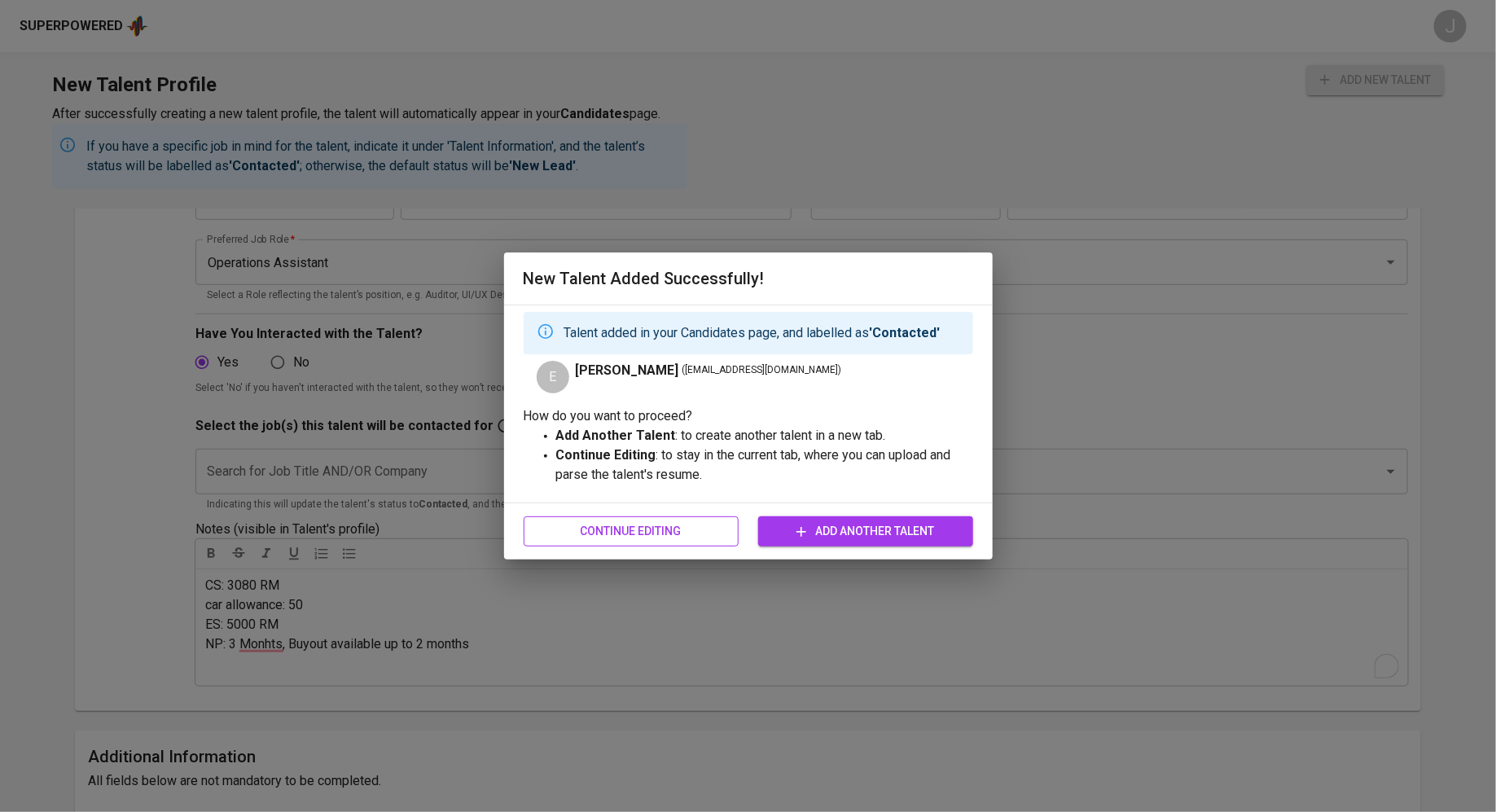
click at [654, 533] on span "Continue Editing" at bounding box center [631, 531] width 189 height 20
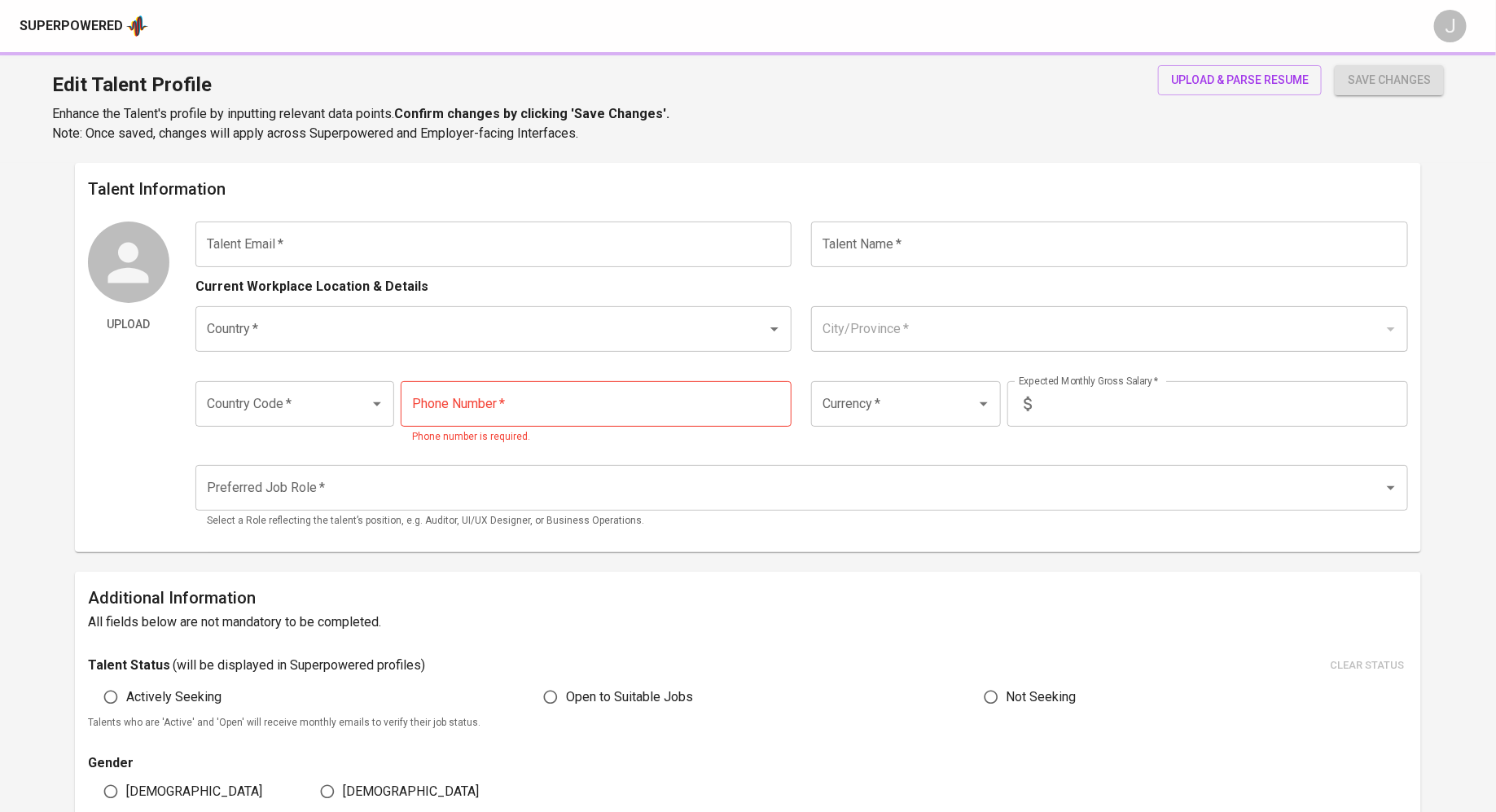
type input "[EMAIL_ADDRESS][DOMAIN_NAME]"
type input "[PERSON_NAME]"
type input "[GEOGRAPHIC_DATA]"
type input "+60"
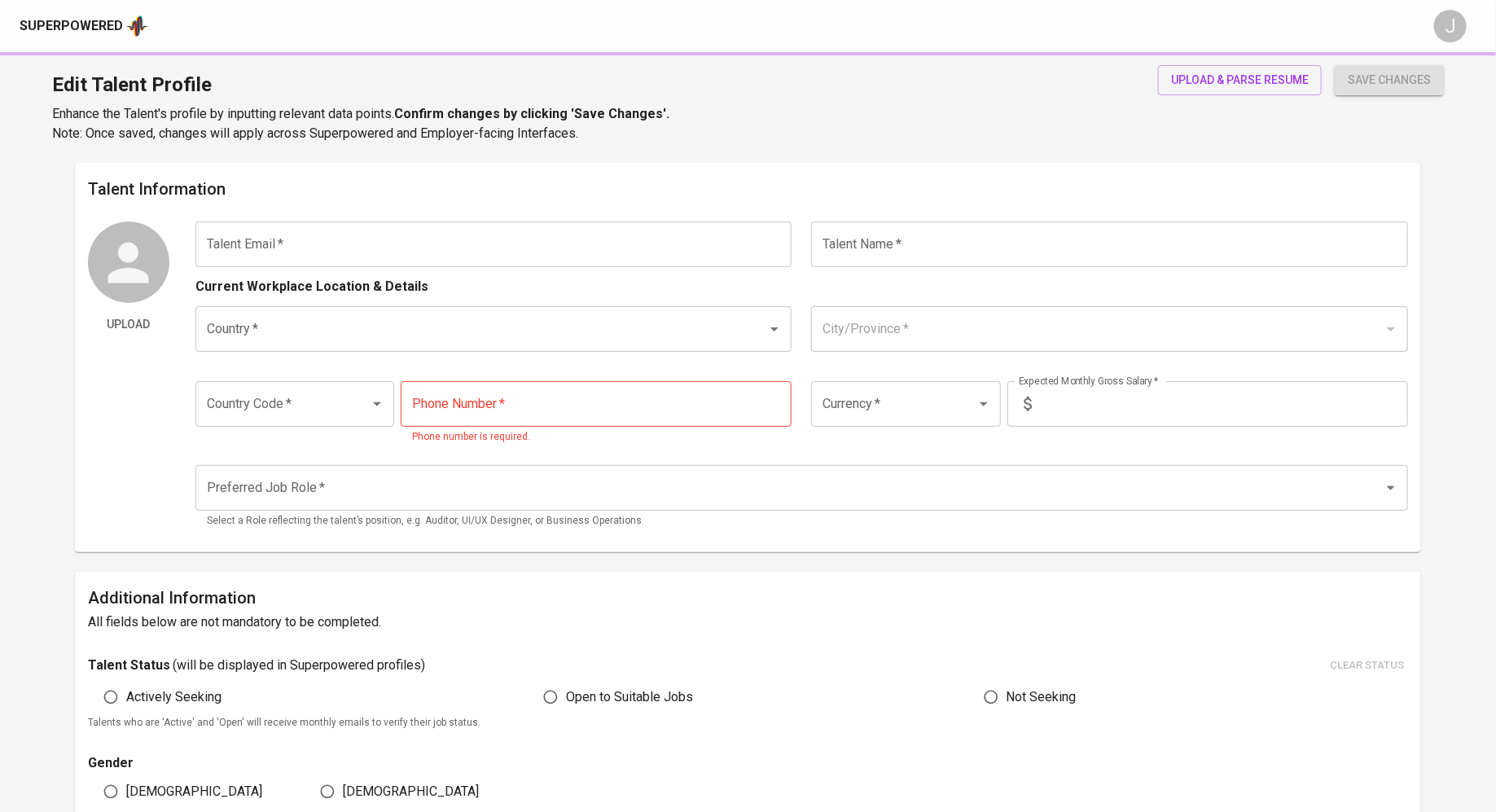
type input "18-357-1811"
type input "MYR"
type input "5,000"
type input "Operations Assistant"
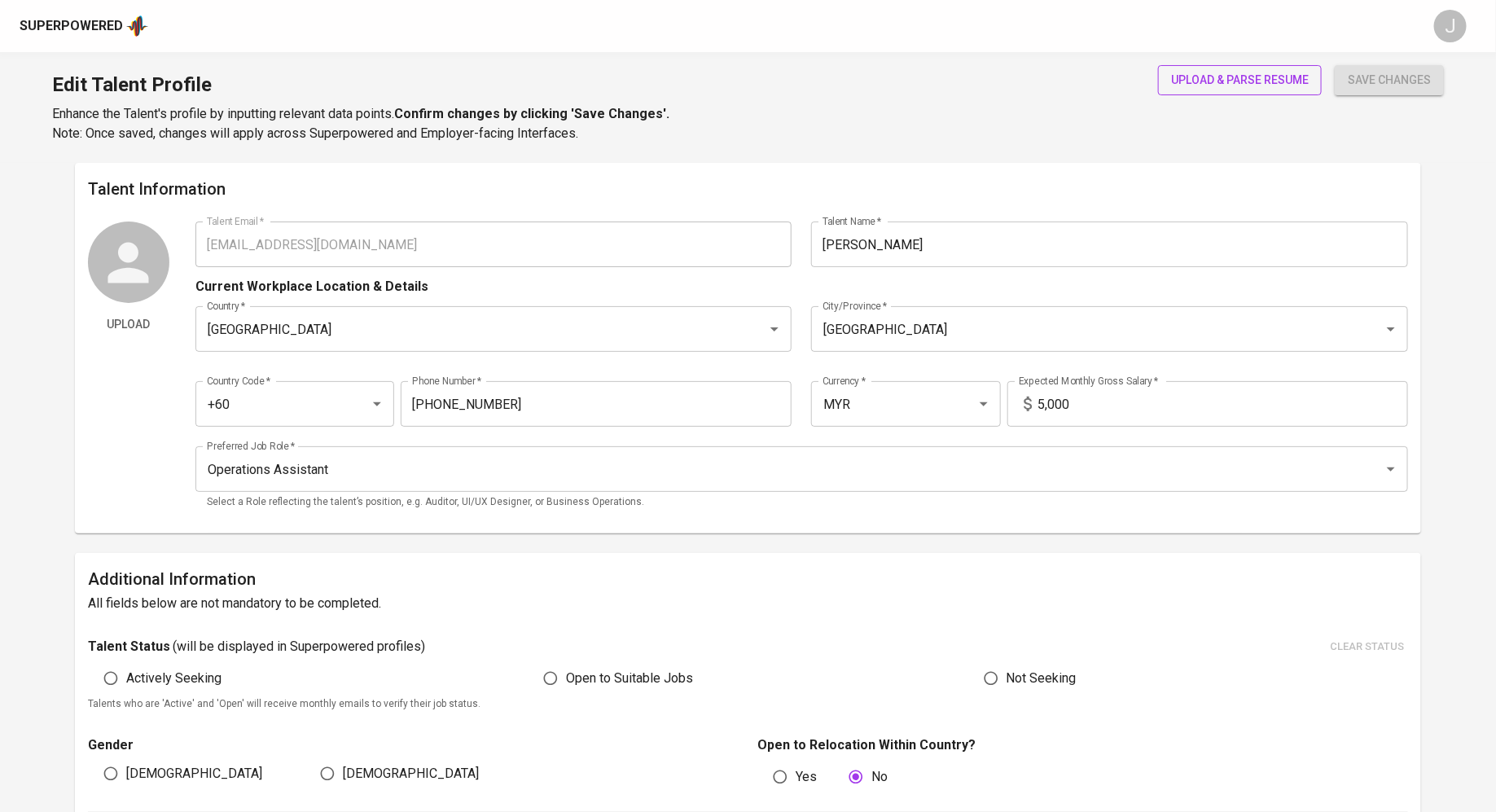
click at [1262, 70] on span "upload & parse resume" at bounding box center [1240, 79] width 137 height 20
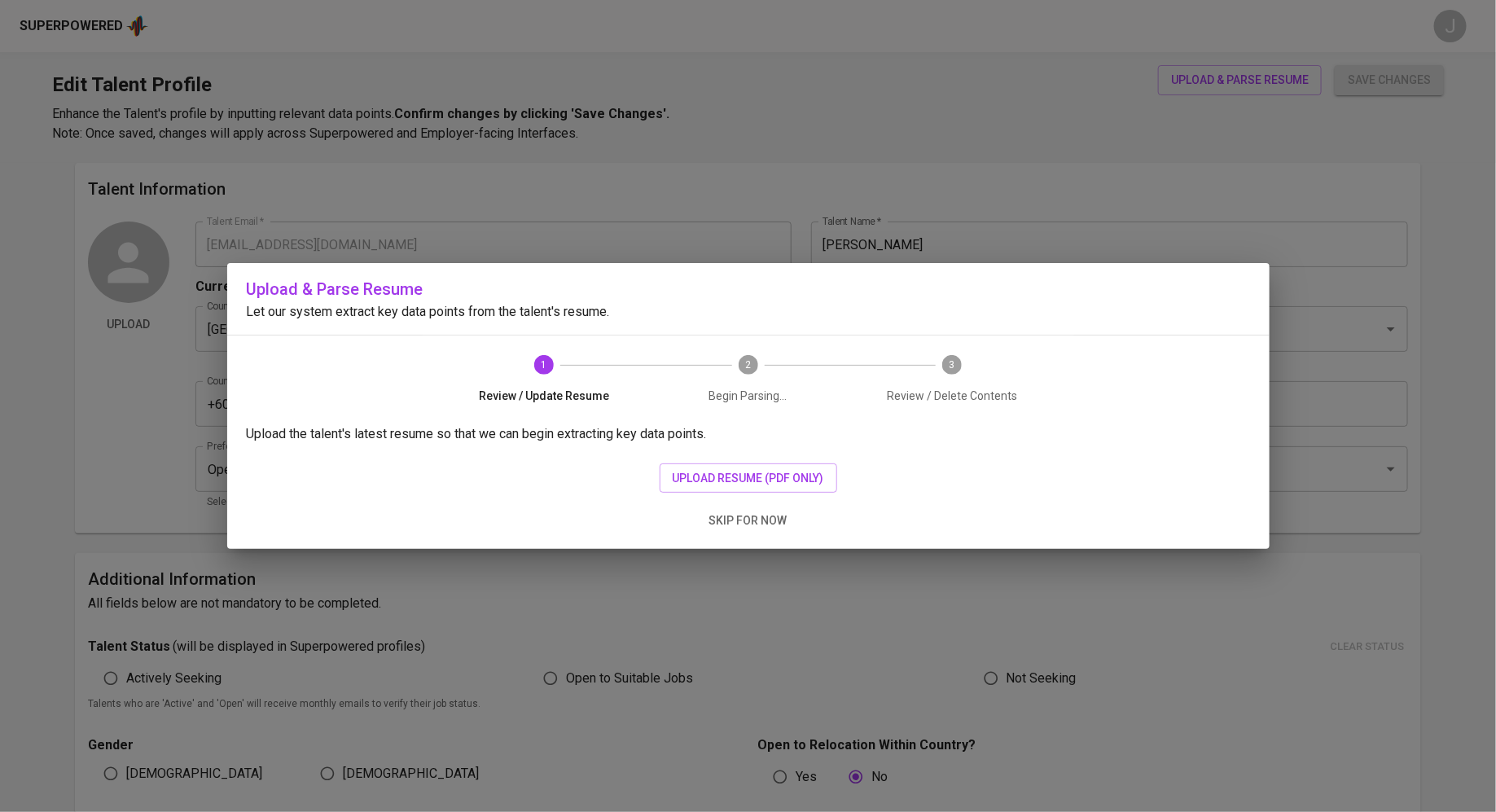
click at [715, 450] on div "Upload the talent's latest resume so that we can begin extracting key data poin…" at bounding box center [748, 486] width 1042 height 125
click at [715, 463] on button "upload resume (pdf only)" at bounding box center [748, 478] width 177 height 30
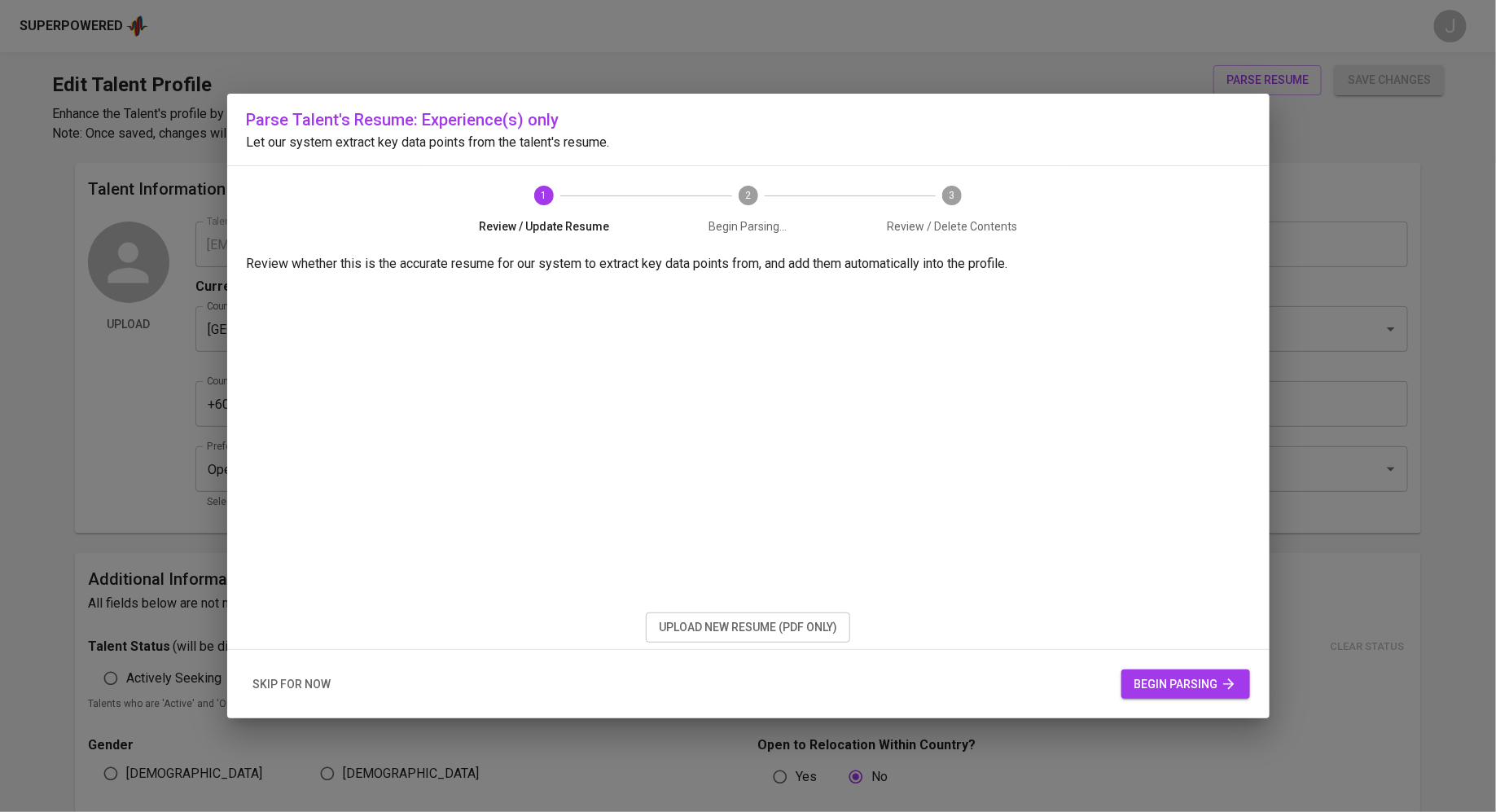
click at [1181, 685] on span "begin parsing" at bounding box center [1186, 683] width 103 height 20
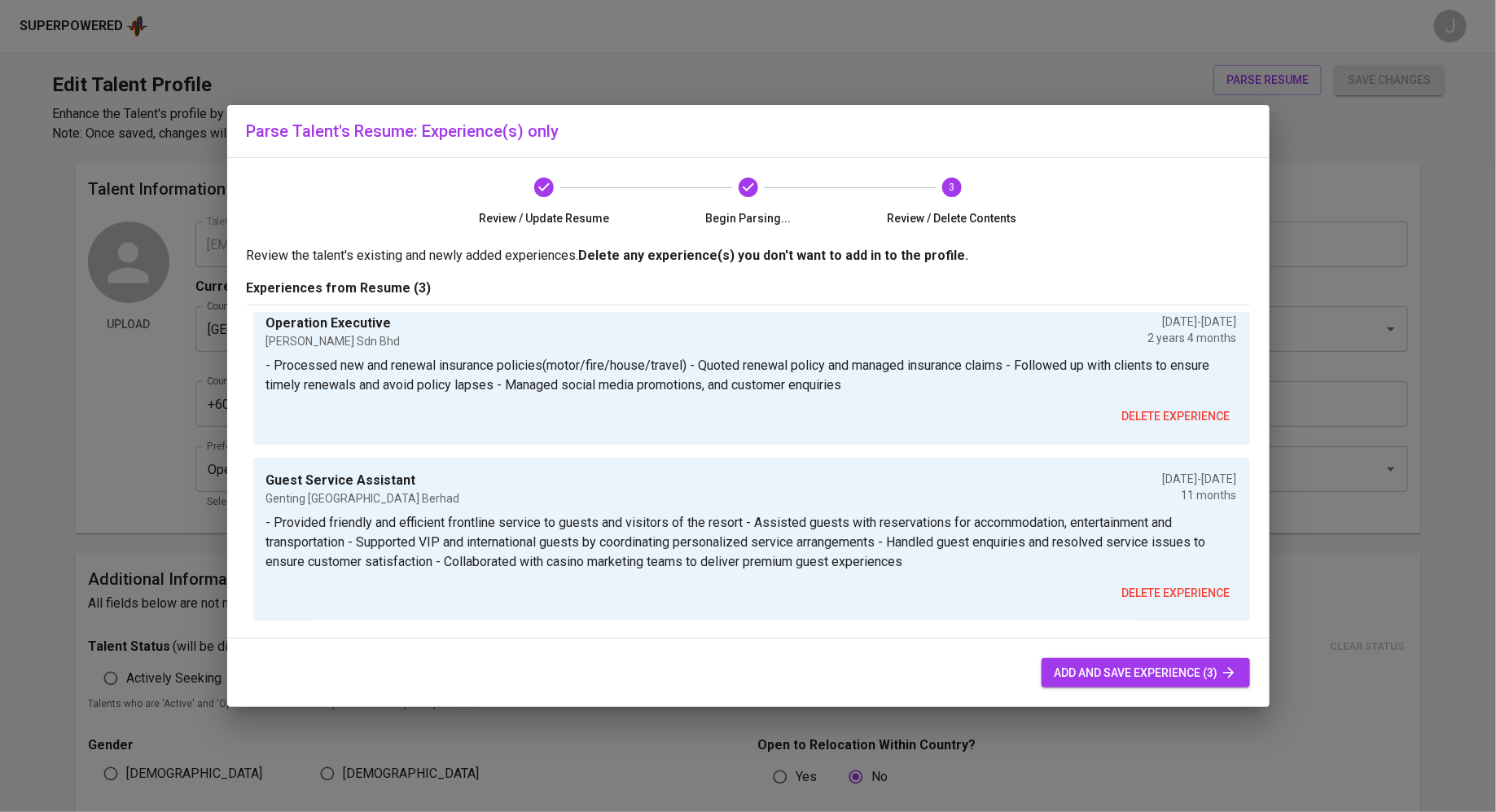
scroll to position [180, 0]
click at [1142, 668] on span "add and save experience (3)" at bounding box center [1145, 672] width 182 height 20
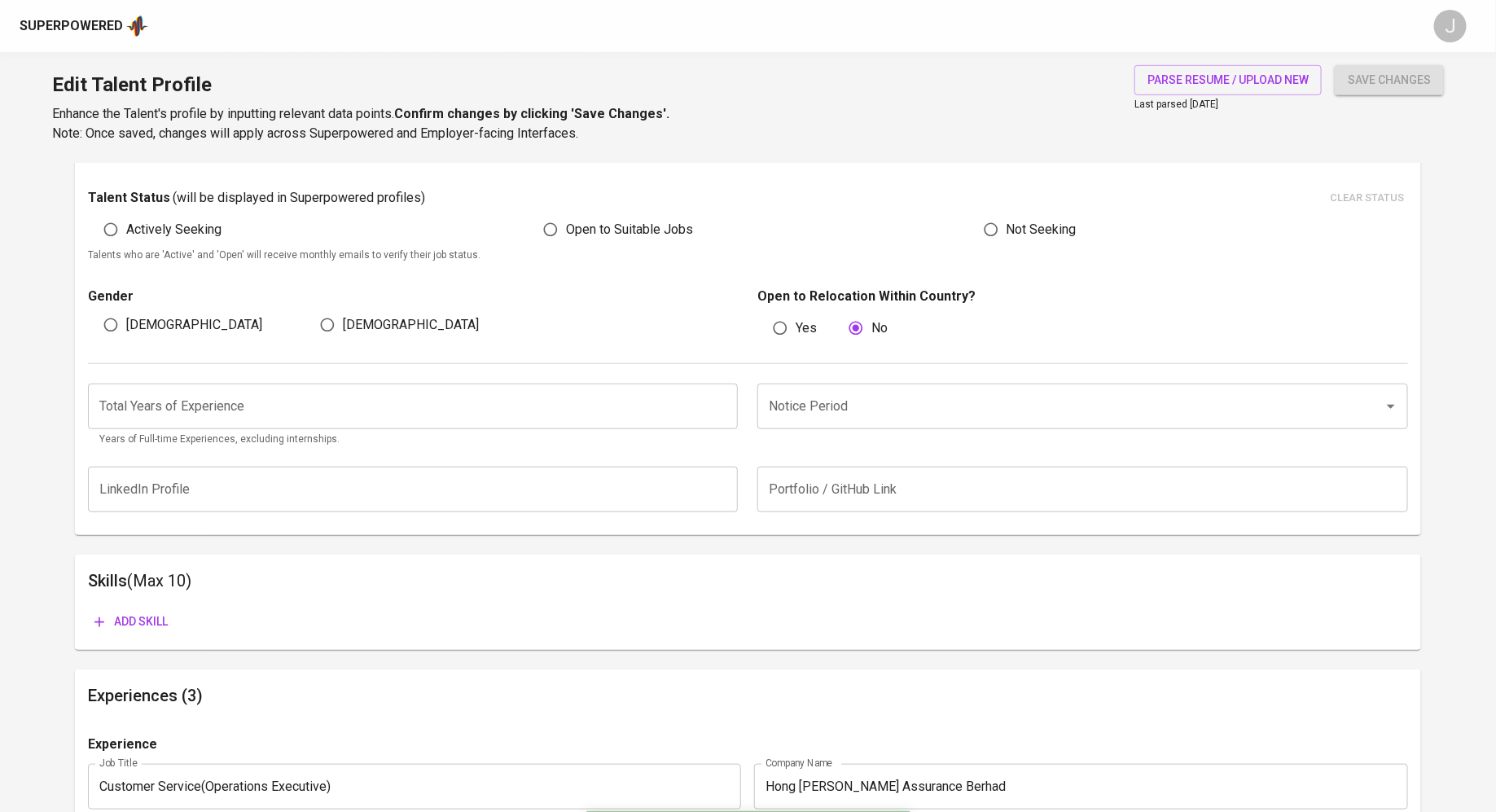
scroll to position [377, 0]
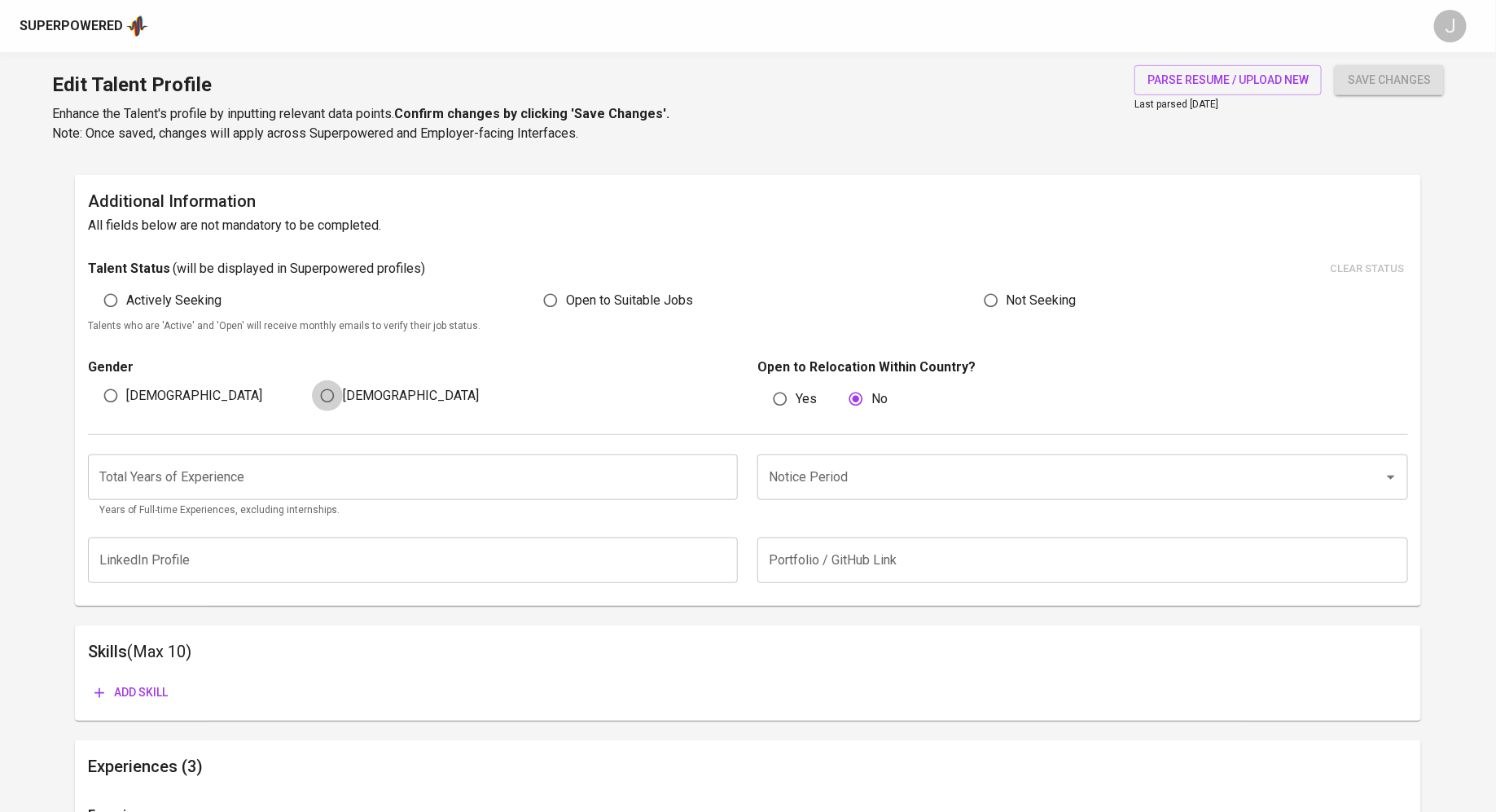
click at [315, 392] on input "[DEMOGRAPHIC_DATA]" at bounding box center [327, 396] width 31 height 30
radio input "true"
click at [369, 466] on input "number" at bounding box center [413, 477] width 650 height 46
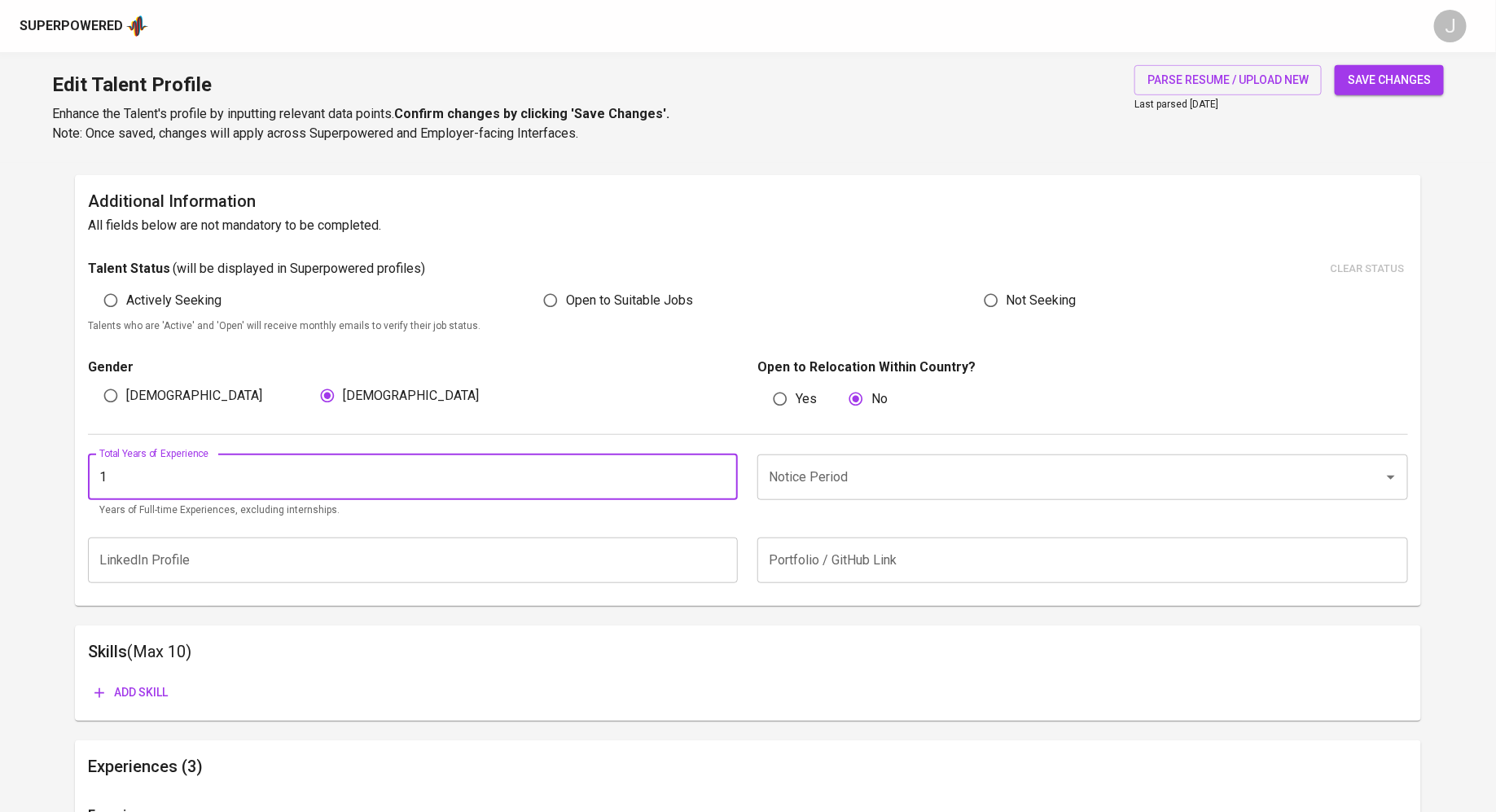
click at [720, 475] on input "1" at bounding box center [413, 477] width 650 height 46
click at [720, 475] on input "2" at bounding box center [413, 477] width 650 height 46
click at [720, 475] on input "3" at bounding box center [413, 477] width 650 height 46
click at [720, 475] on input "4" at bounding box center [413, 477] width 650 height 46
click at [720, 475] on input "5" at bounding box center [413, 477] width 650 height 46
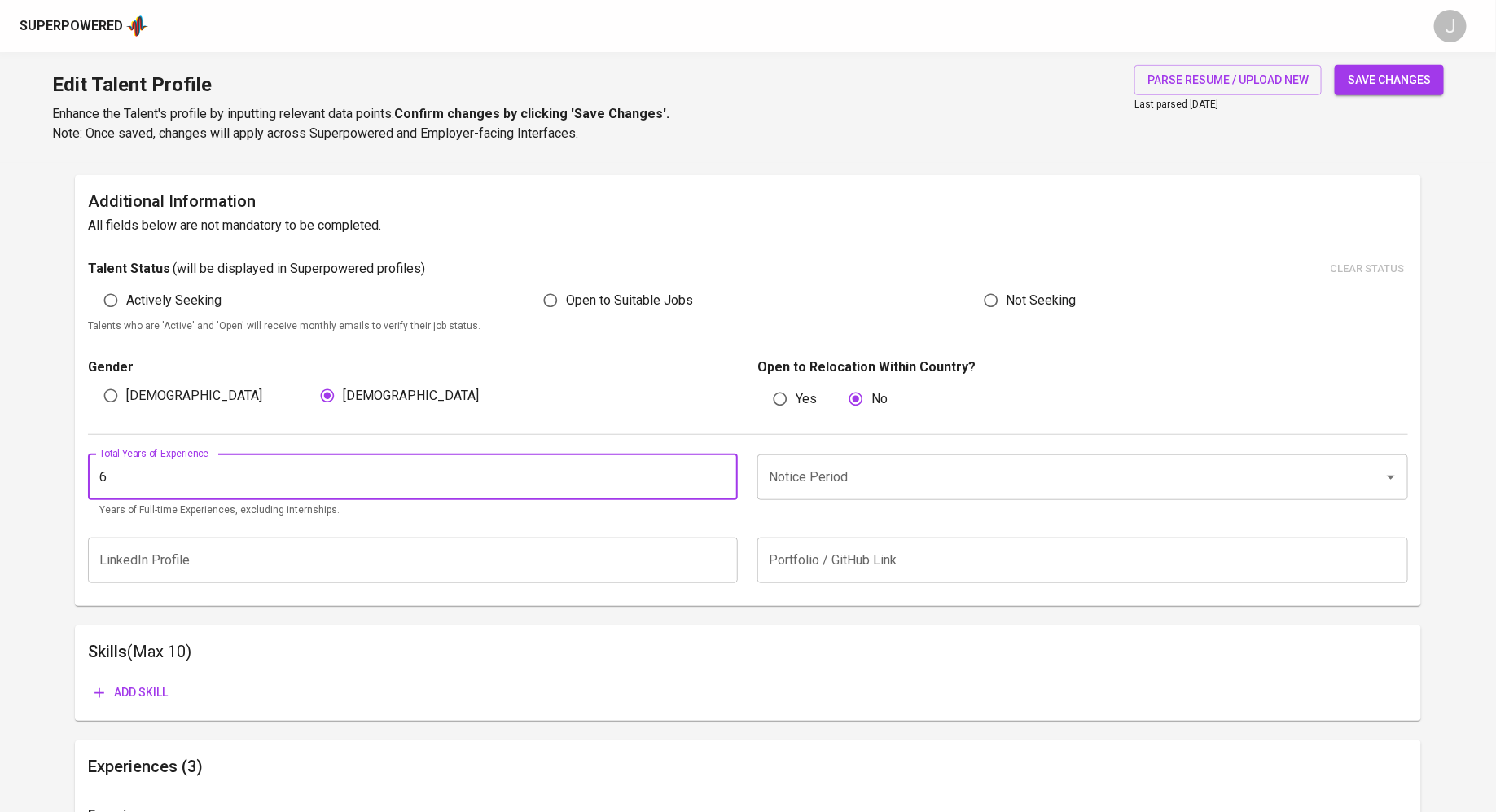
click at [720, 475] on input "6" at bounding box center [413, 477] width 650 height 46
type input "5"
click at [723, 483] on input "5" at bounding box center [413, 477] width 650 height 46
click at [902, 510] on div "Notice Period Notice Period" at bounding box center [1077, 486] width 661 height 64
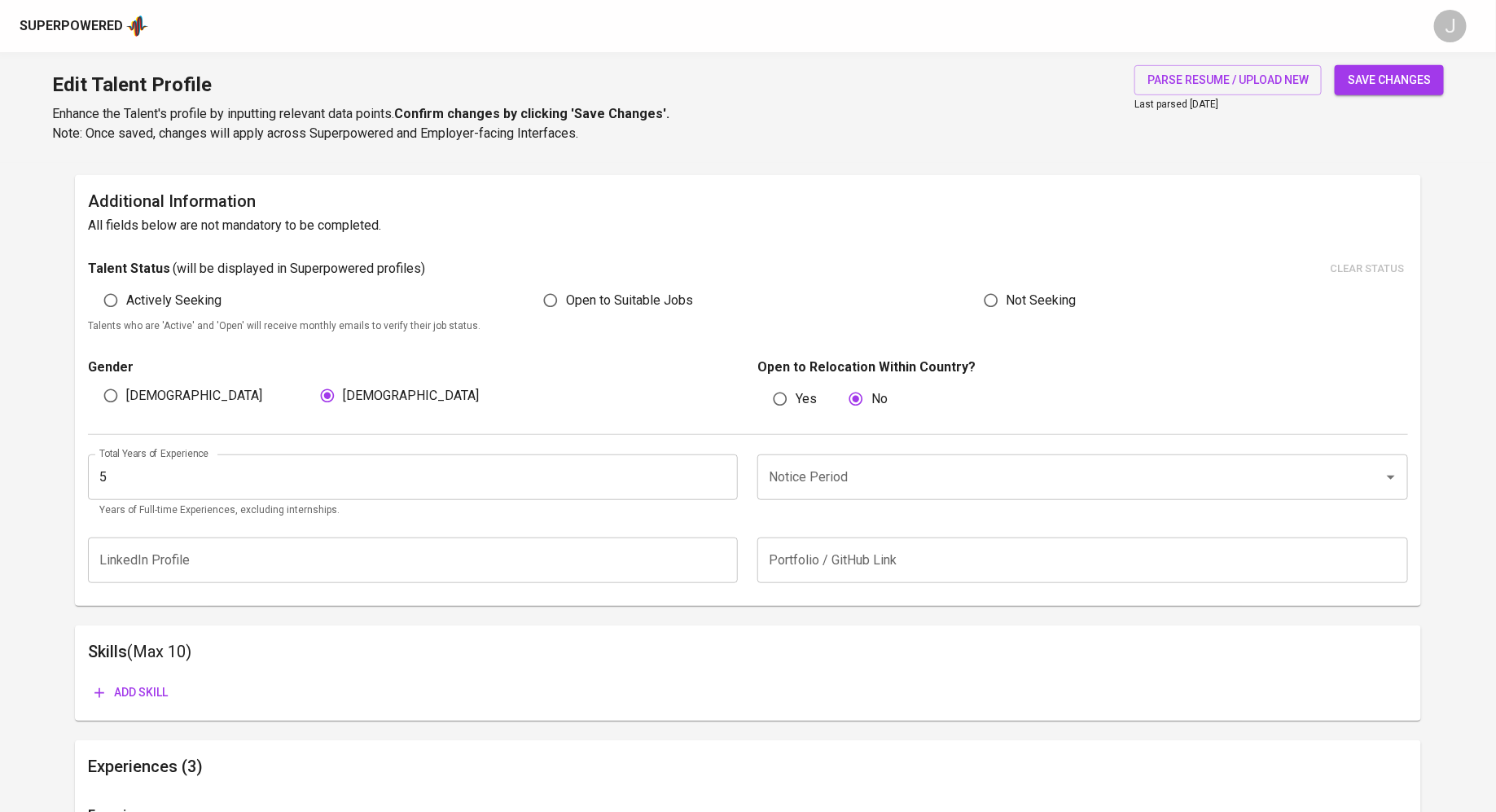
click at [910, 493] on div "Notice Period" at bounding box center [1082, 477] width 650 height 46
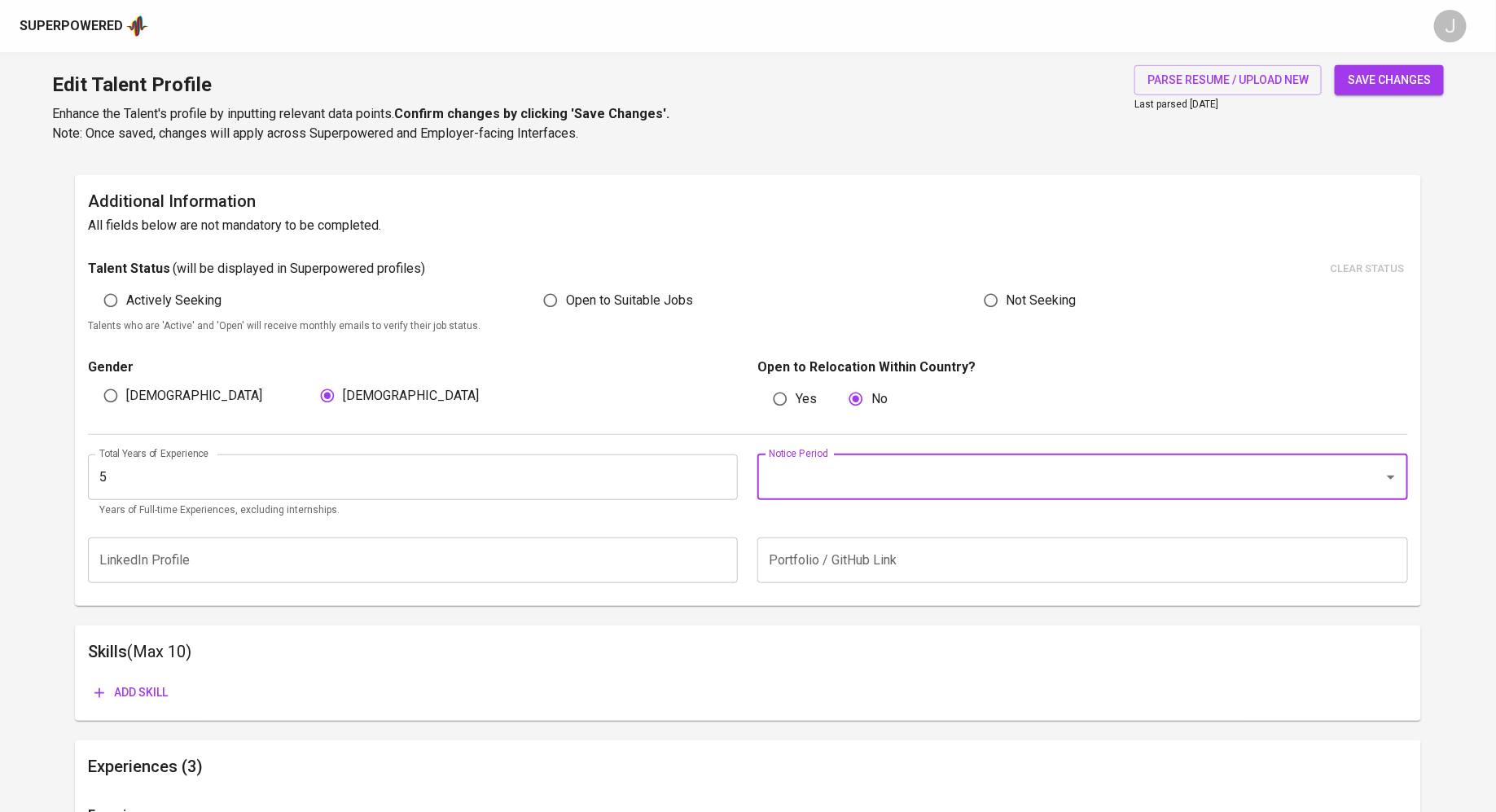
click at [923, 475] on input "Notice Period" at bounding box center [1059, 477] width 590 height 30
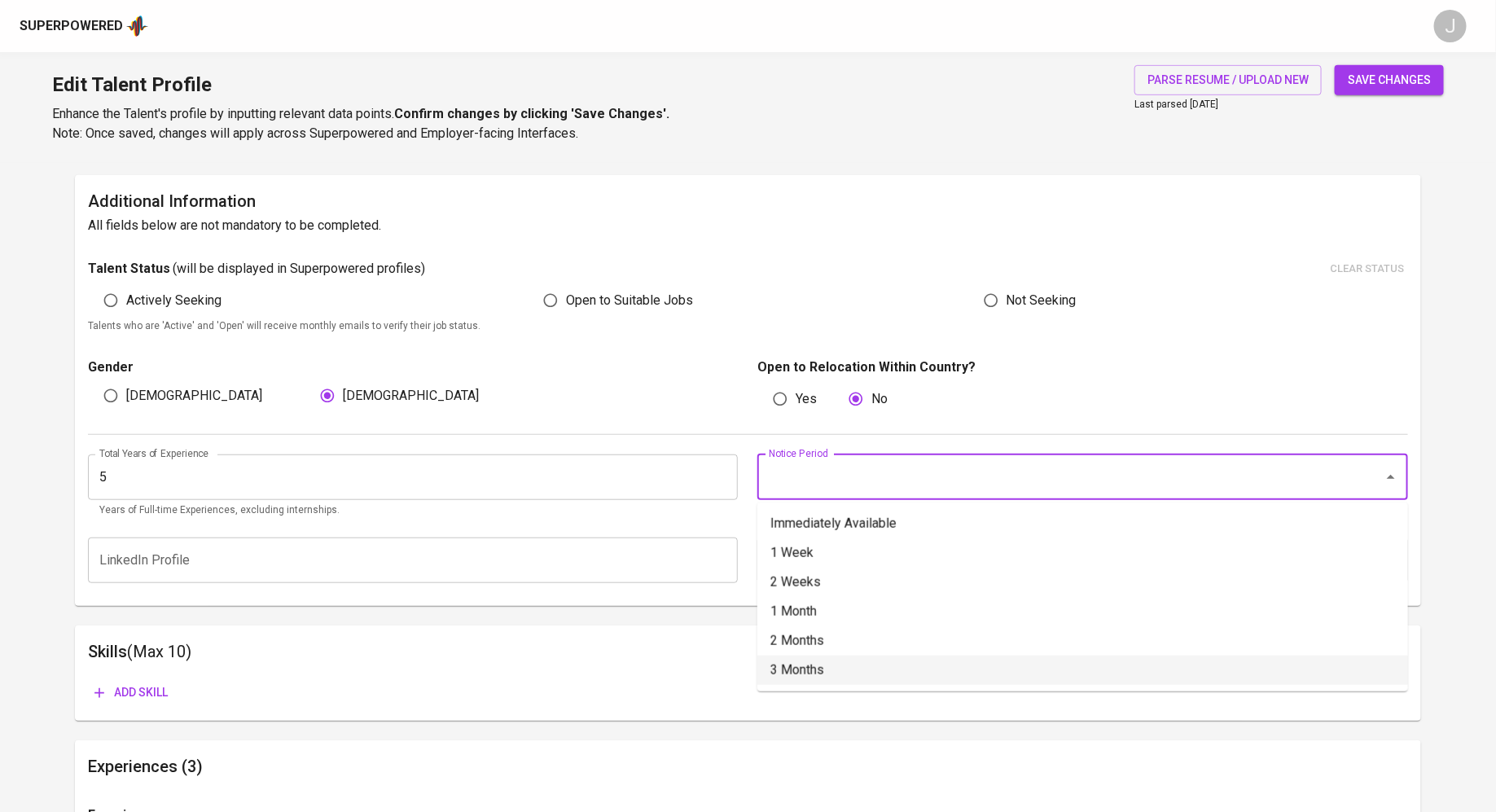
click at [807, 666] on li "3 Months" at bounding box center [1082, 670] width 650 height 30
type input "3 Months"
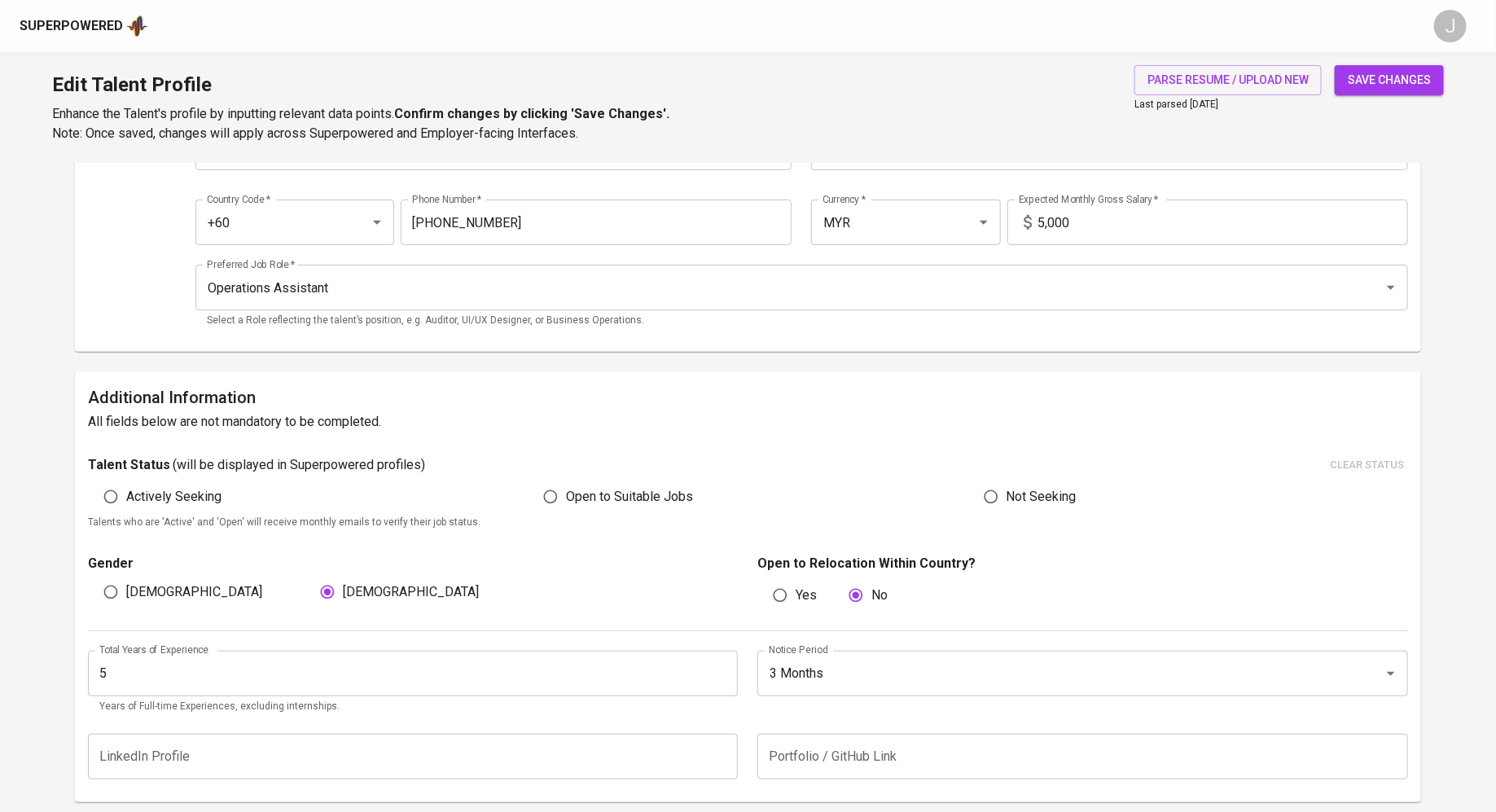
scroll to position [184, 0]
click at [1387, 70] on span "save changes" at bounding box center [1389, 79] width 83 height 20
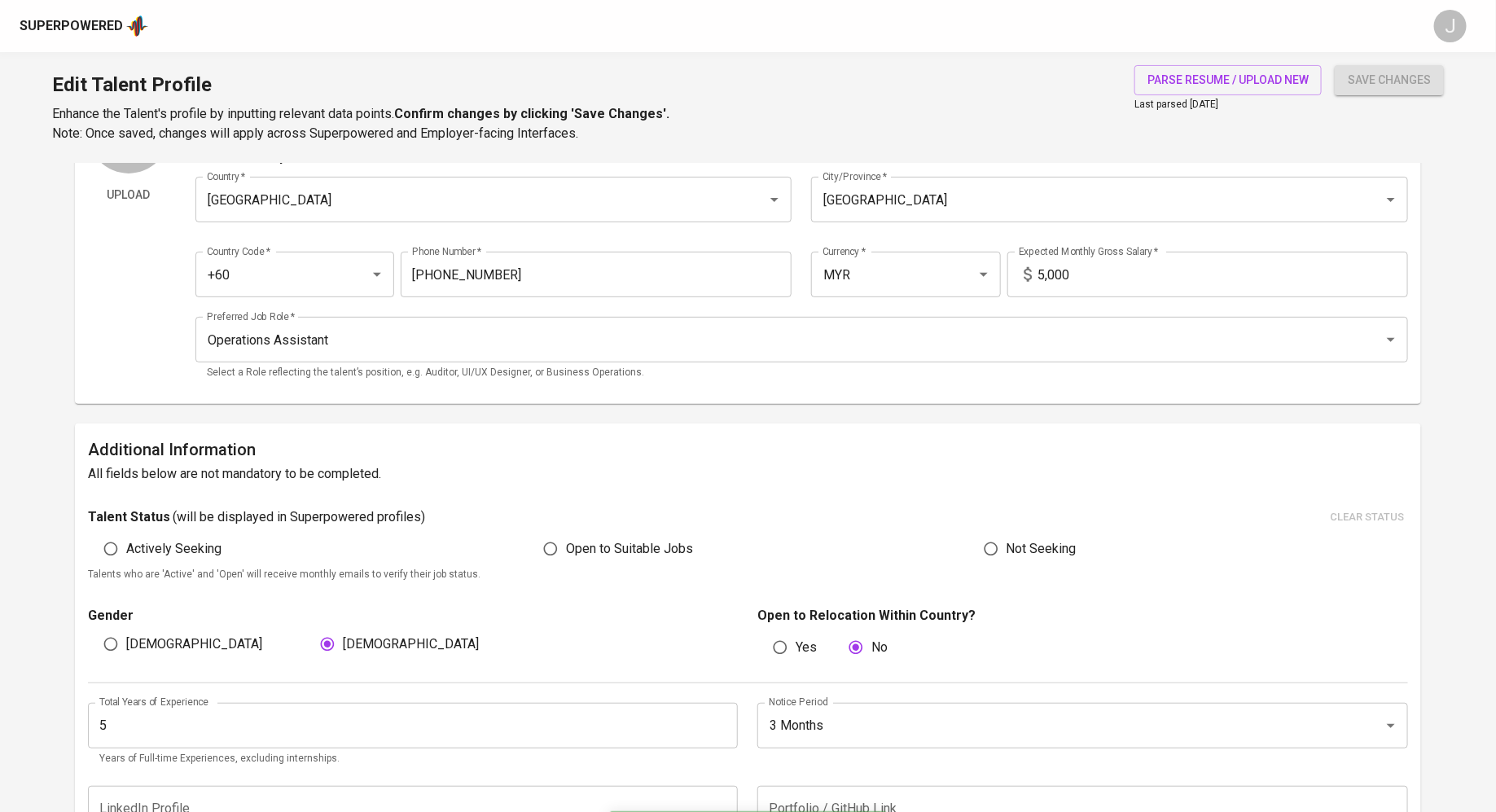
scroll to position [0, 0]
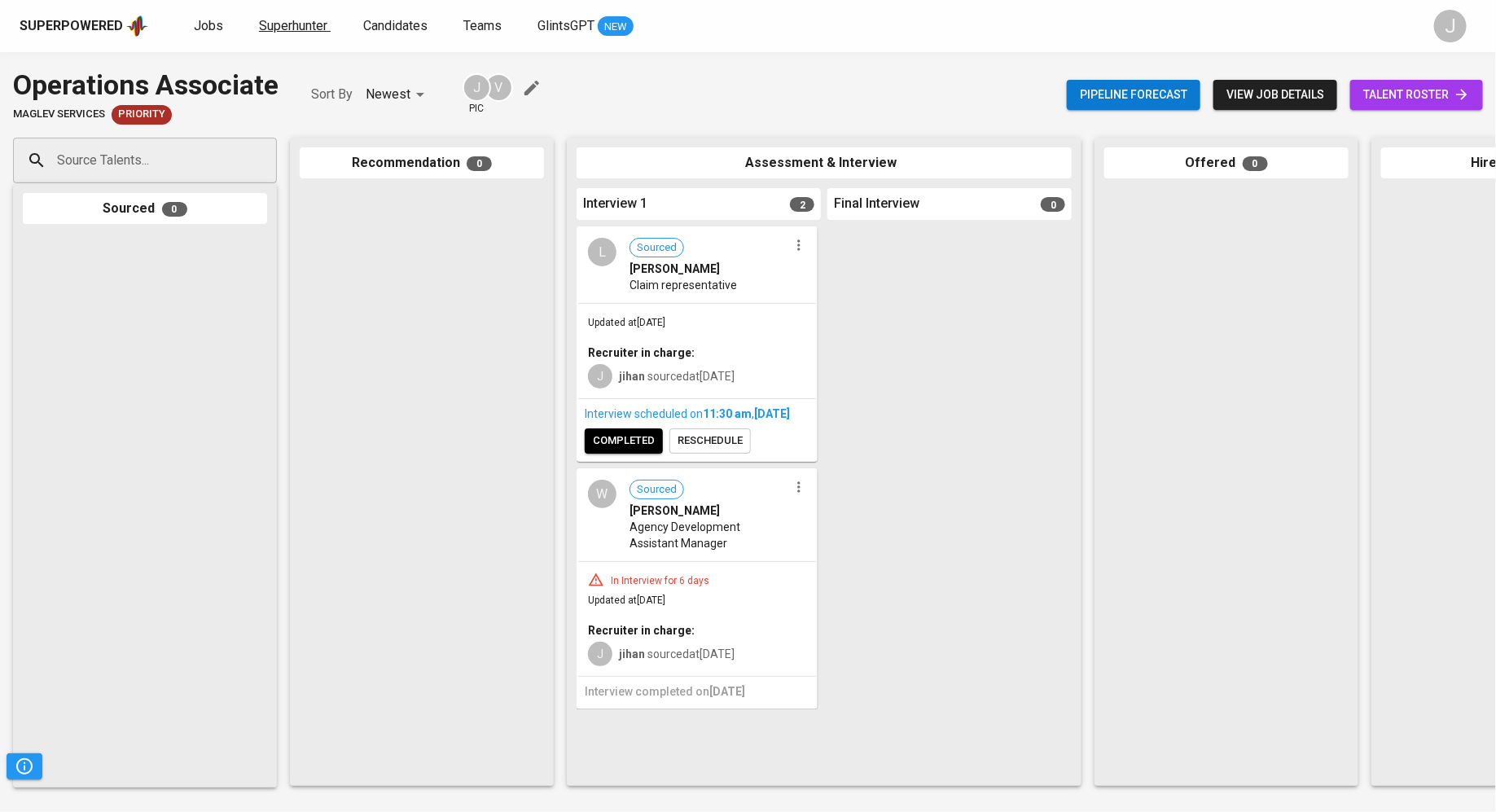
click at [263, 24] on span "Superhunter" at bounding box center [294, 26] width 69 height 15
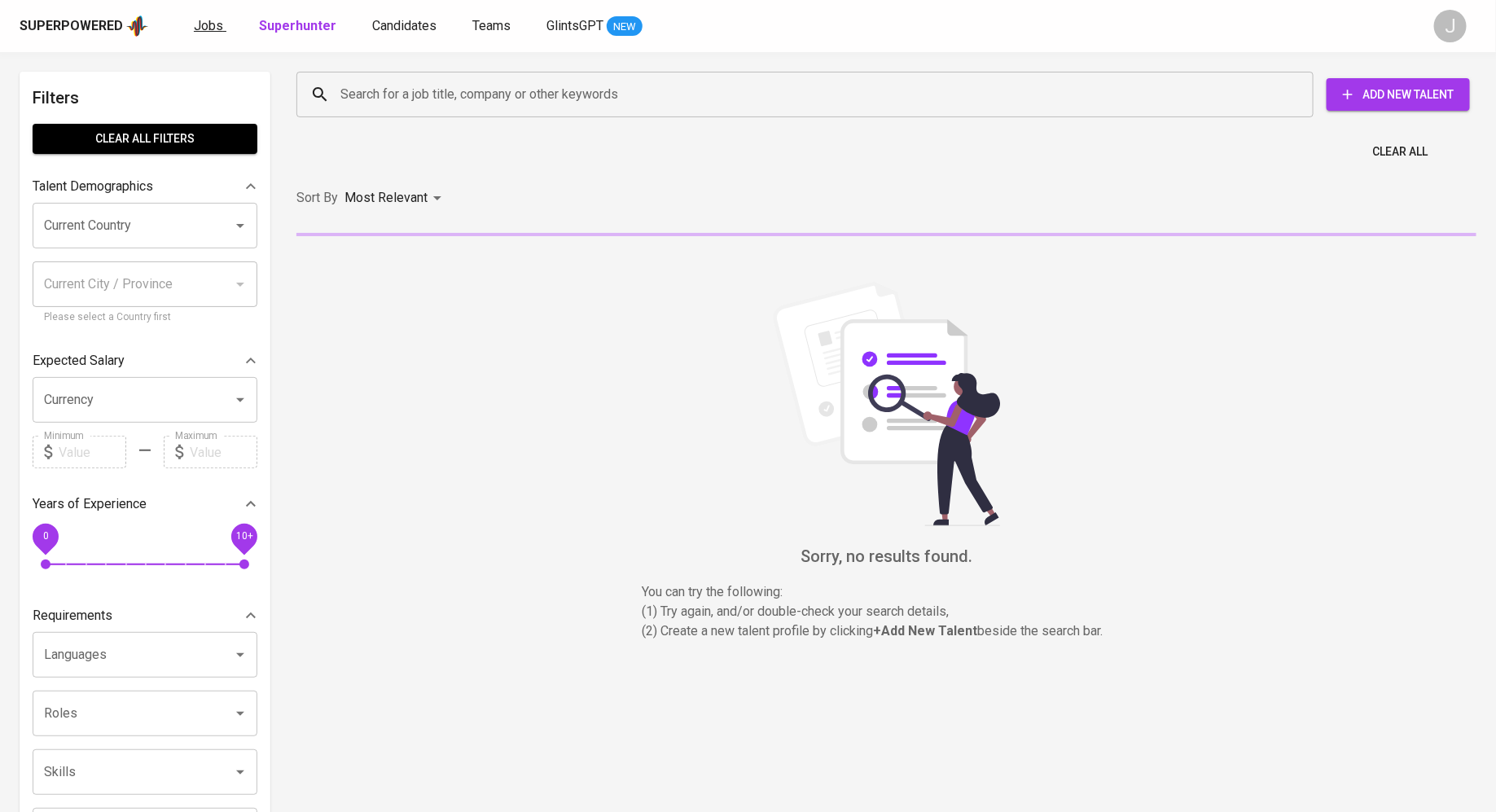
click at [210, 25] on span "Jobs" at bounding box center [208, 26] width 30 height 15
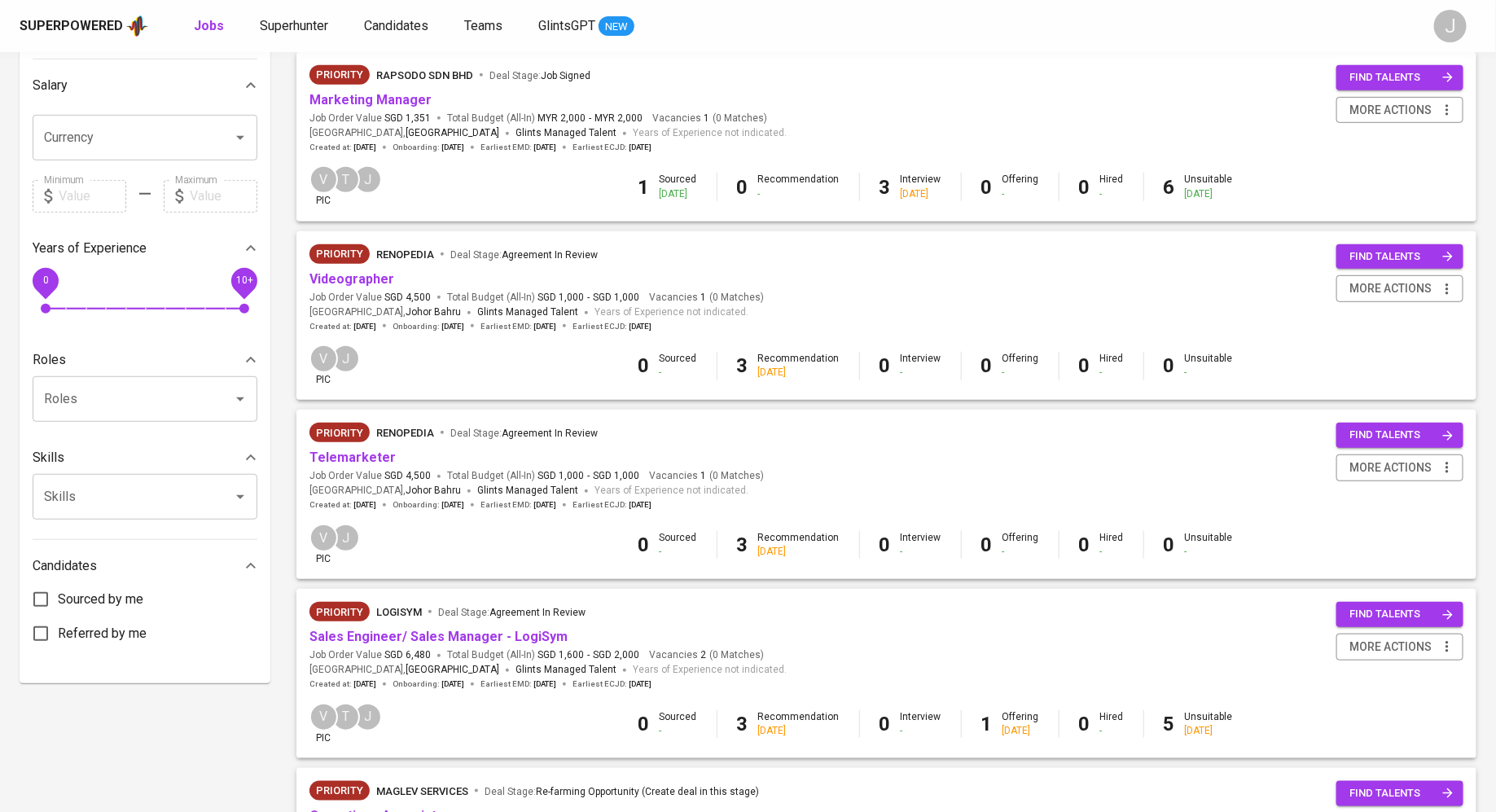
scroll to position [599, 0]
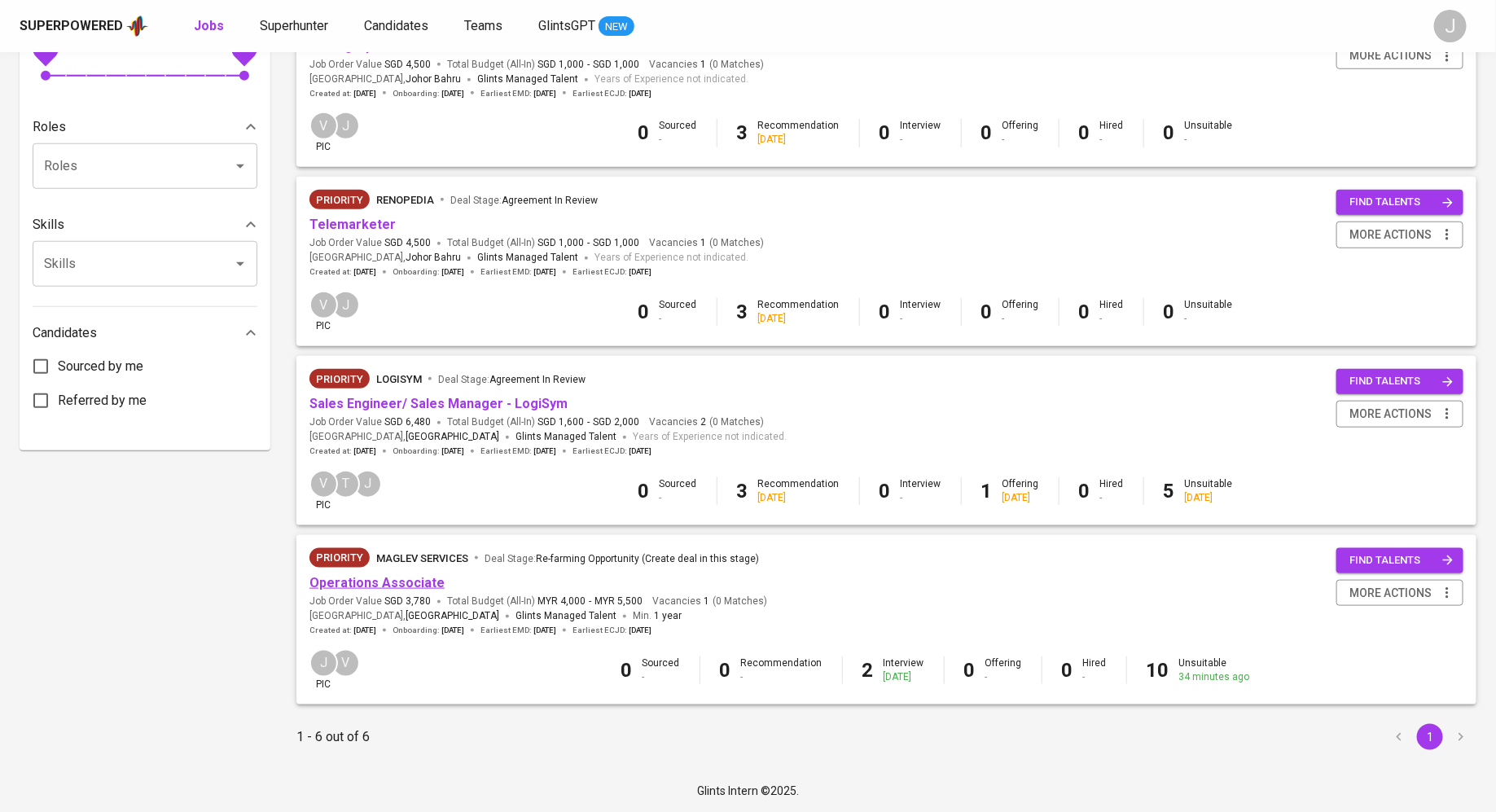
click at [383, 580] on link "Operations Associate" at bounding box center [378, 582] width 135 height 15
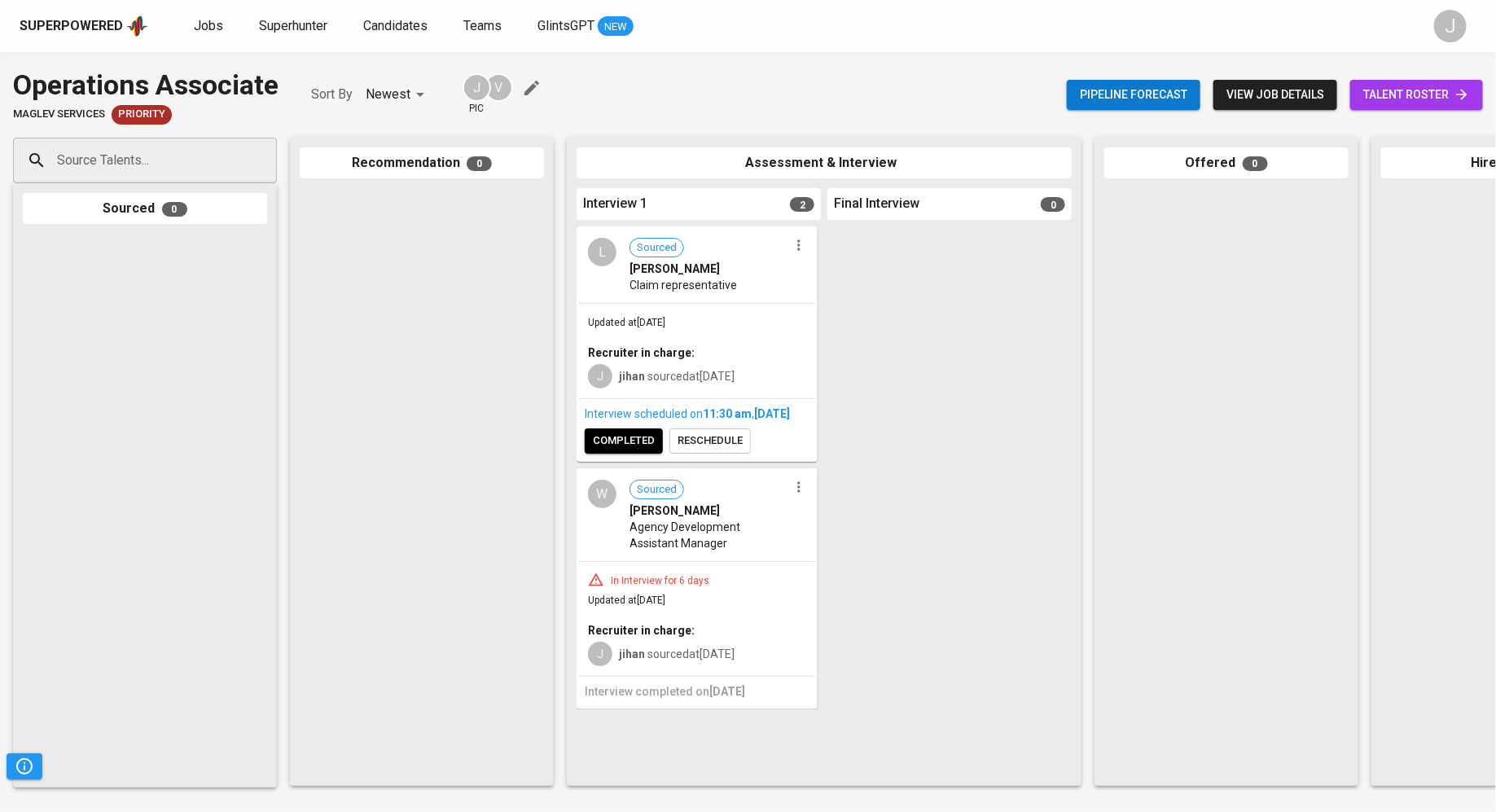
click at [136, 162] on input "Source Talents..." at bounding box center [138, 160] width 171 height 30
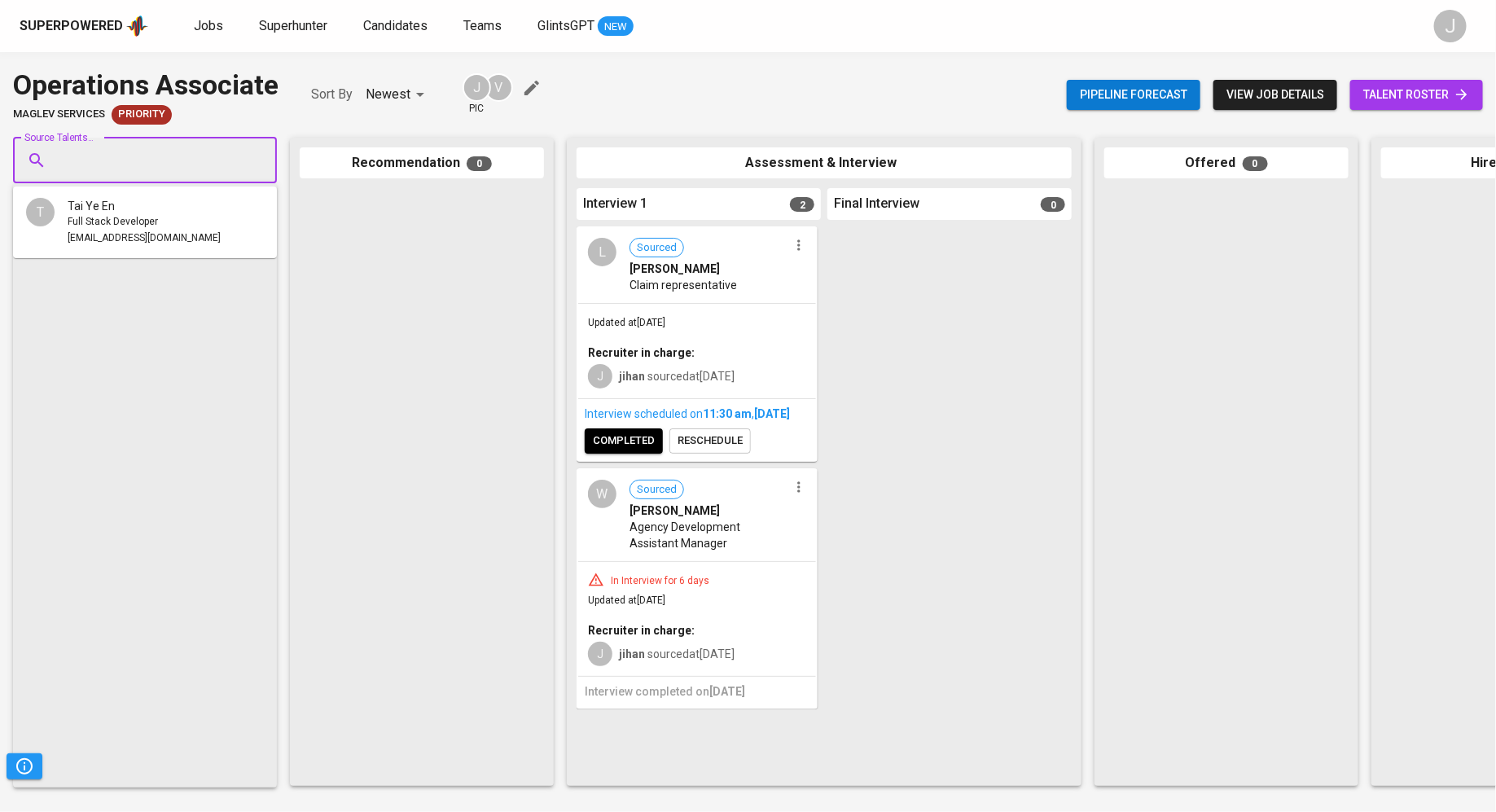
paste input "[EMAIL_ADDRESS][DOMAIN_NAME]"
type input "[EMAIL_ADDRESS][DOMAIN_NAME]"
click at [153, 209] on div "[PERSON_NAME]" at bounding box center [159, 206] width 183 height 16
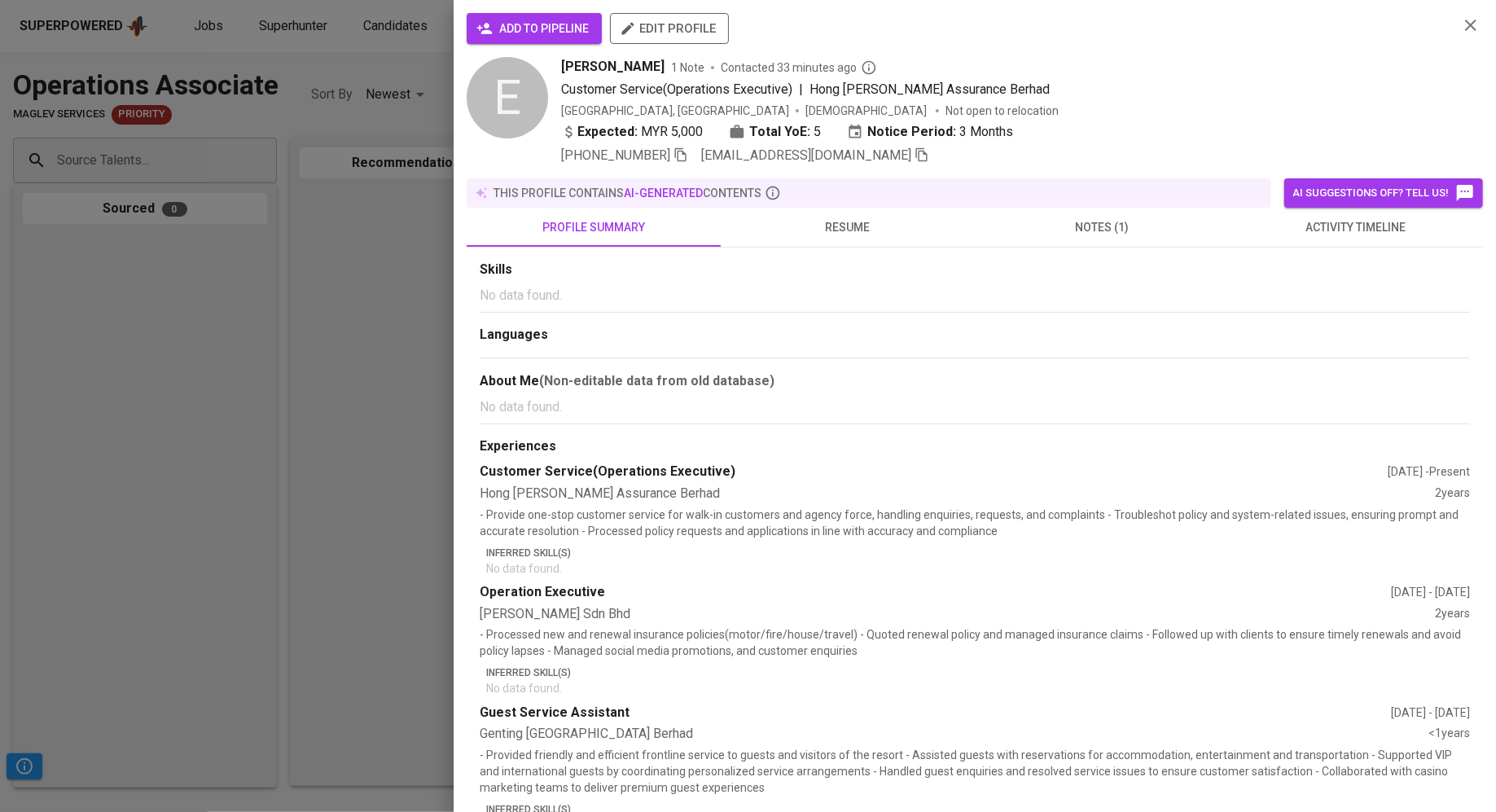
click at [550, 30] on span "add to pipeline" at bounding box center [534, 29] width 109 height 20
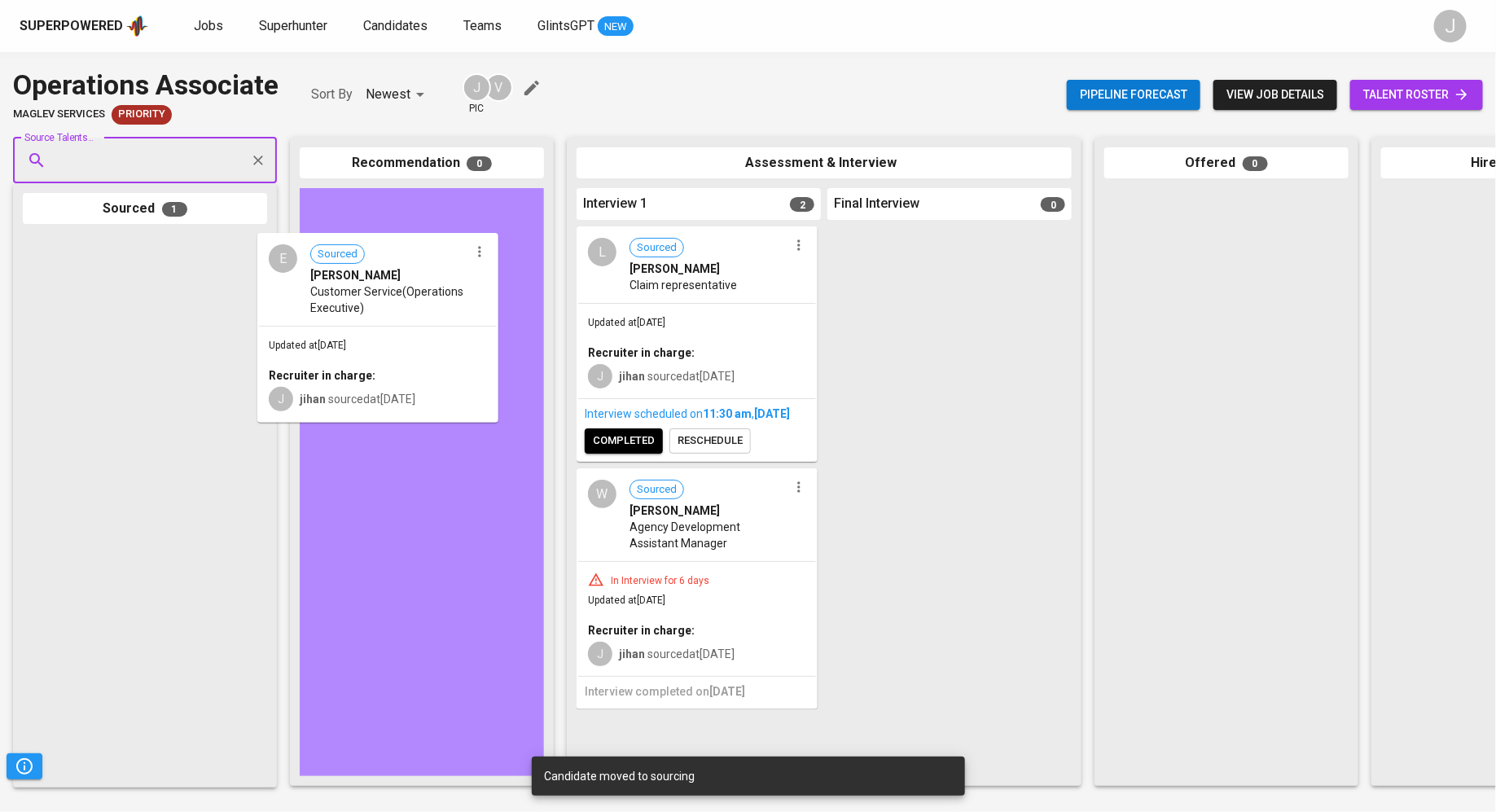
drag, startPoint x: 91, startPoint y: 331, endPoint x: 375, endPoint y: 316, distance: 284.4
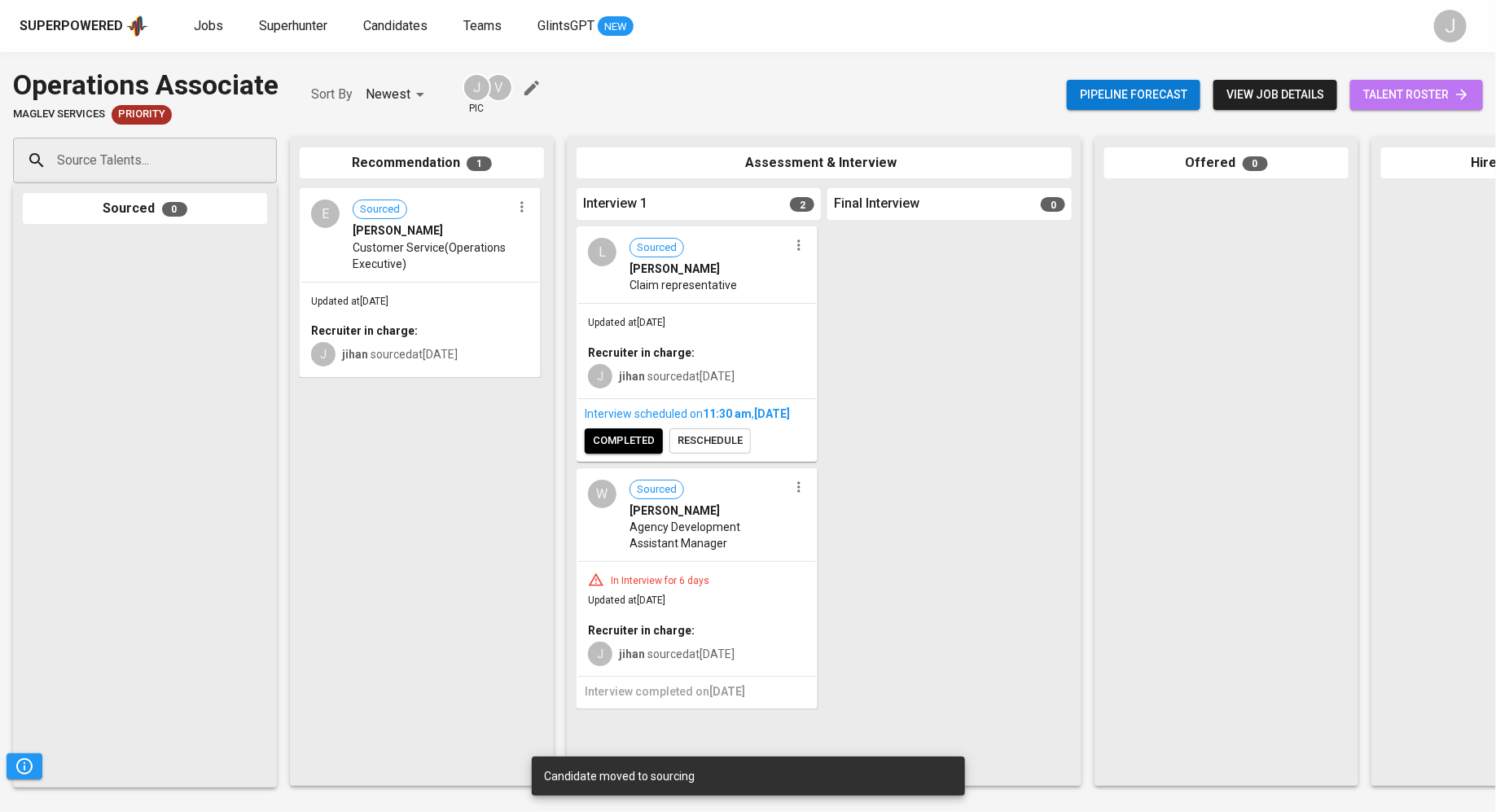
click at [1461, 104] on link "talent roster" at bounding box center [1416, 95] width 133 height 30
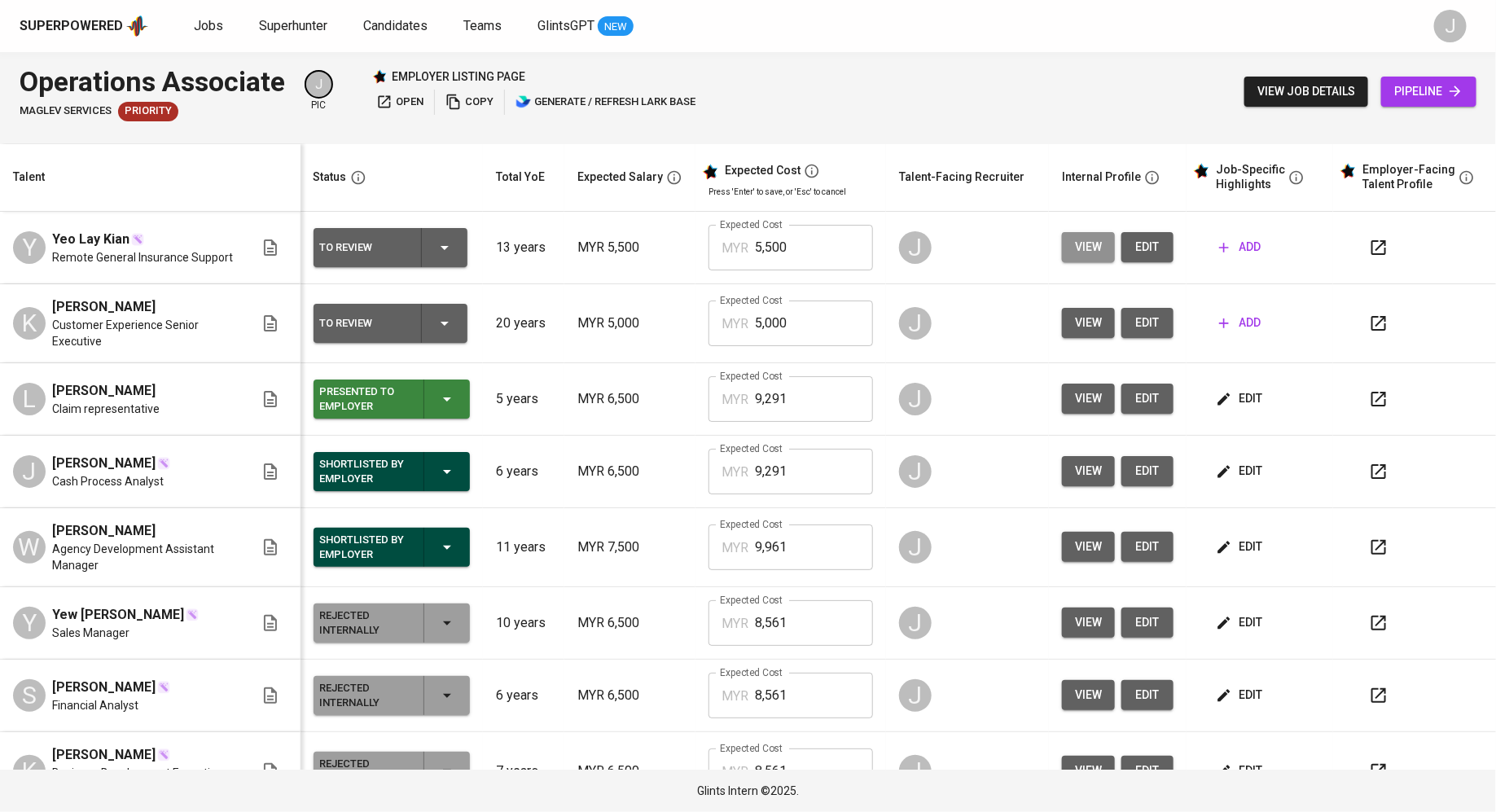
click at [1084, 249] on span "view" at bounding box center [1088, 247] width 27 height 20
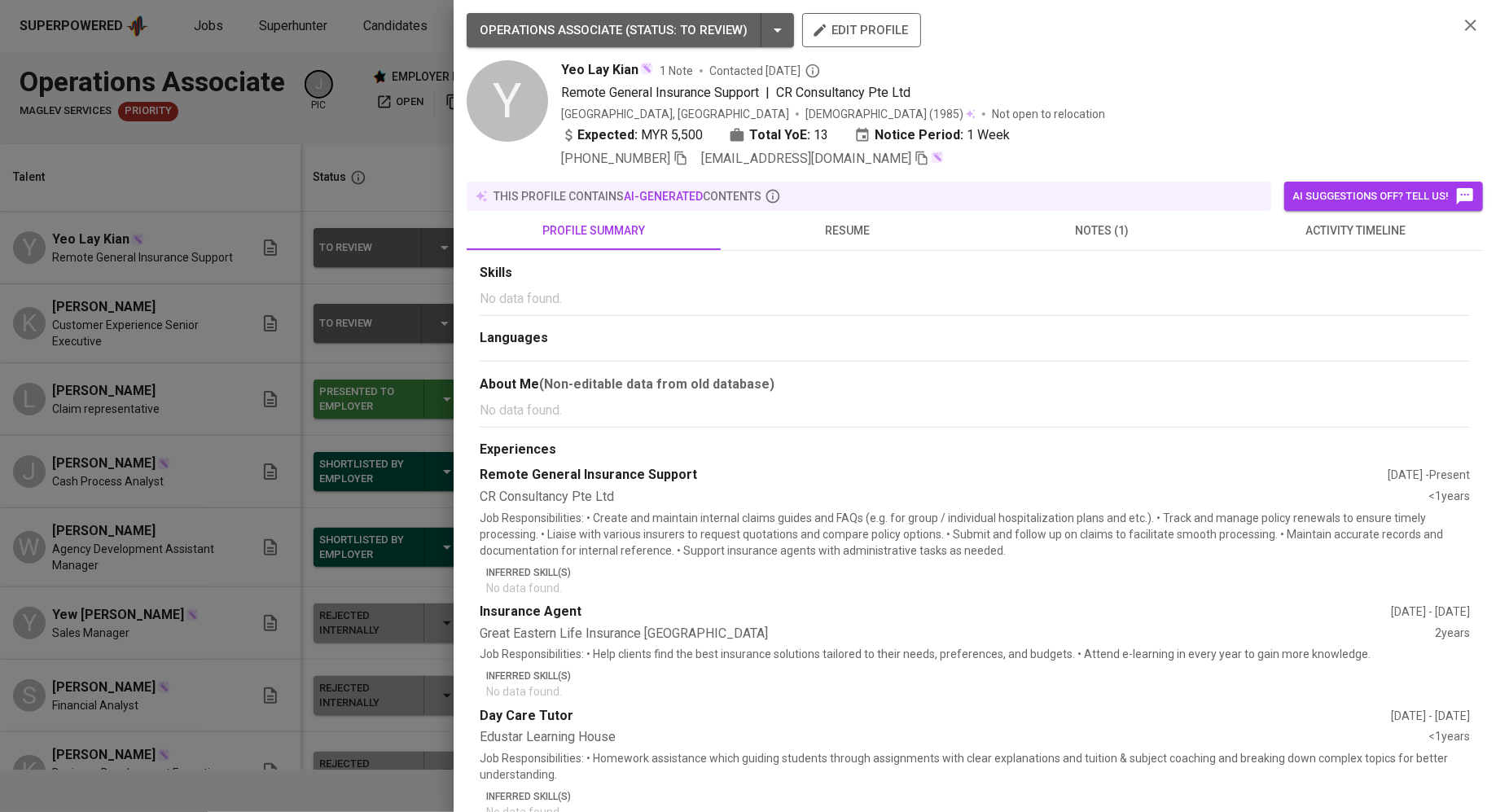
click at [195, 544] on div at bounding box center [748, 406] width 1496 height 812
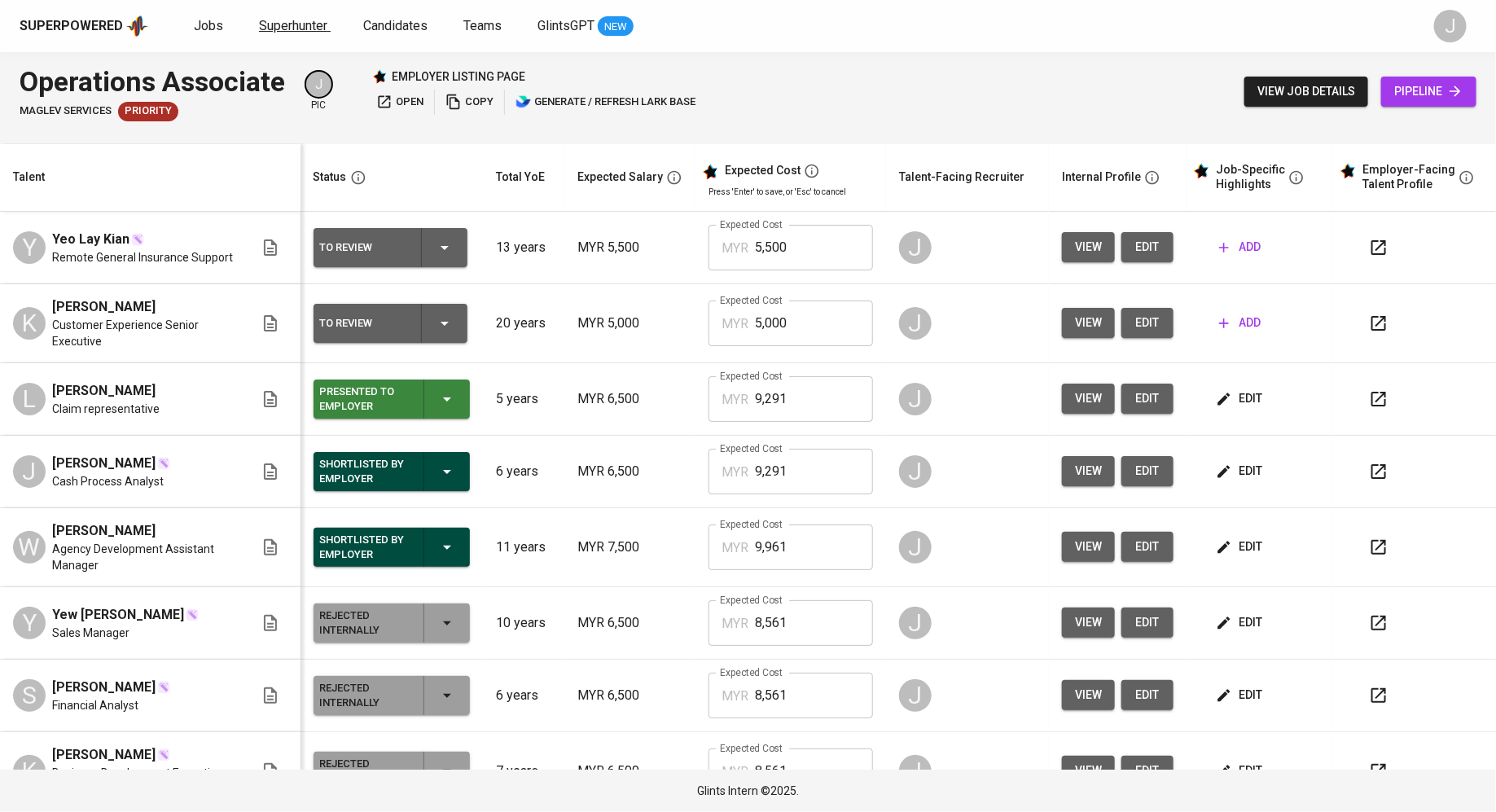
click at [288, 29] on span "Superhunter" at bounding box center [294, 26] width 69 height 15
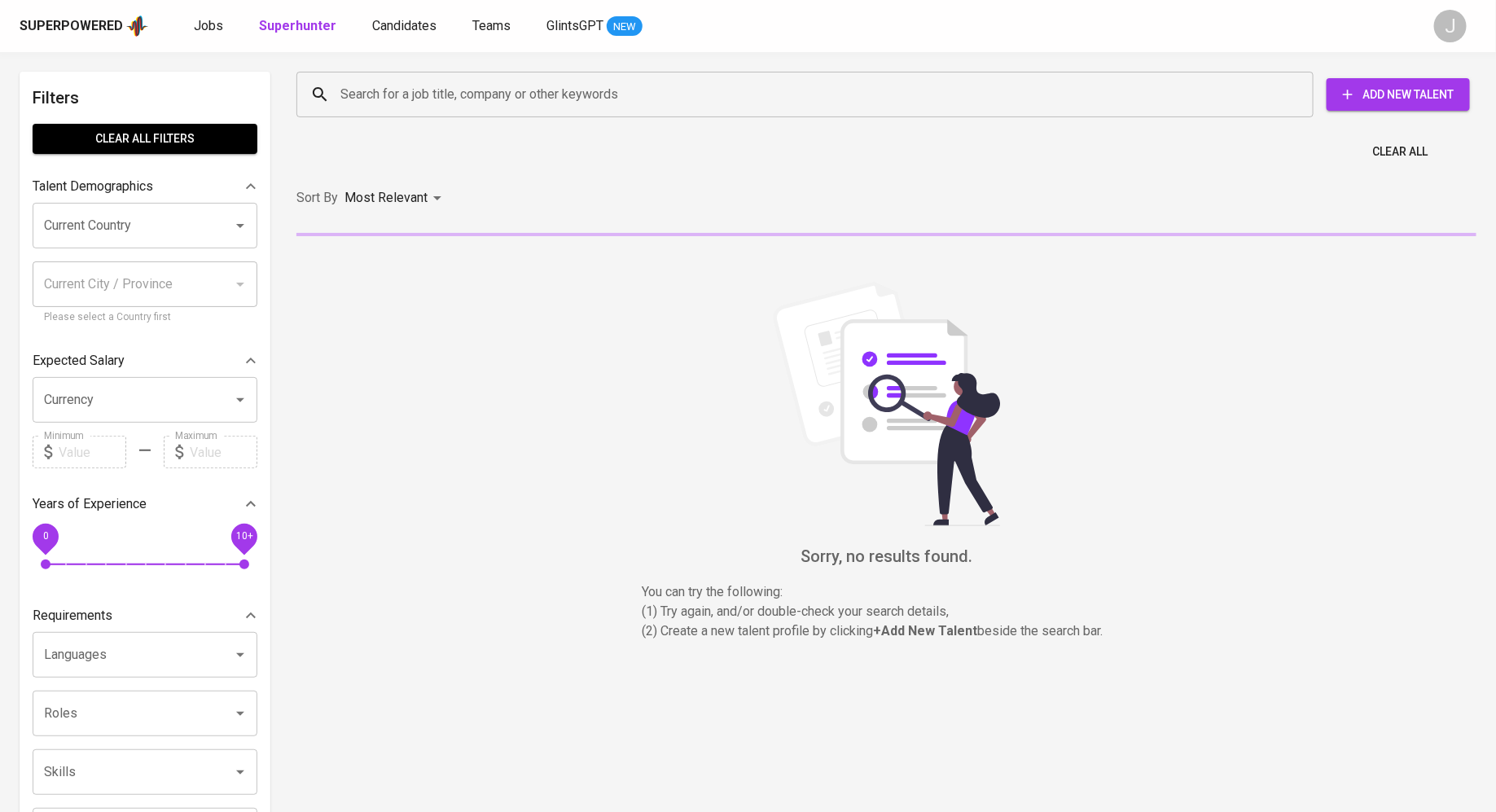
click at [455, 93] on input "Search for a job title, company or other keywords" at bounding box center [809, 94] width 946 height 30
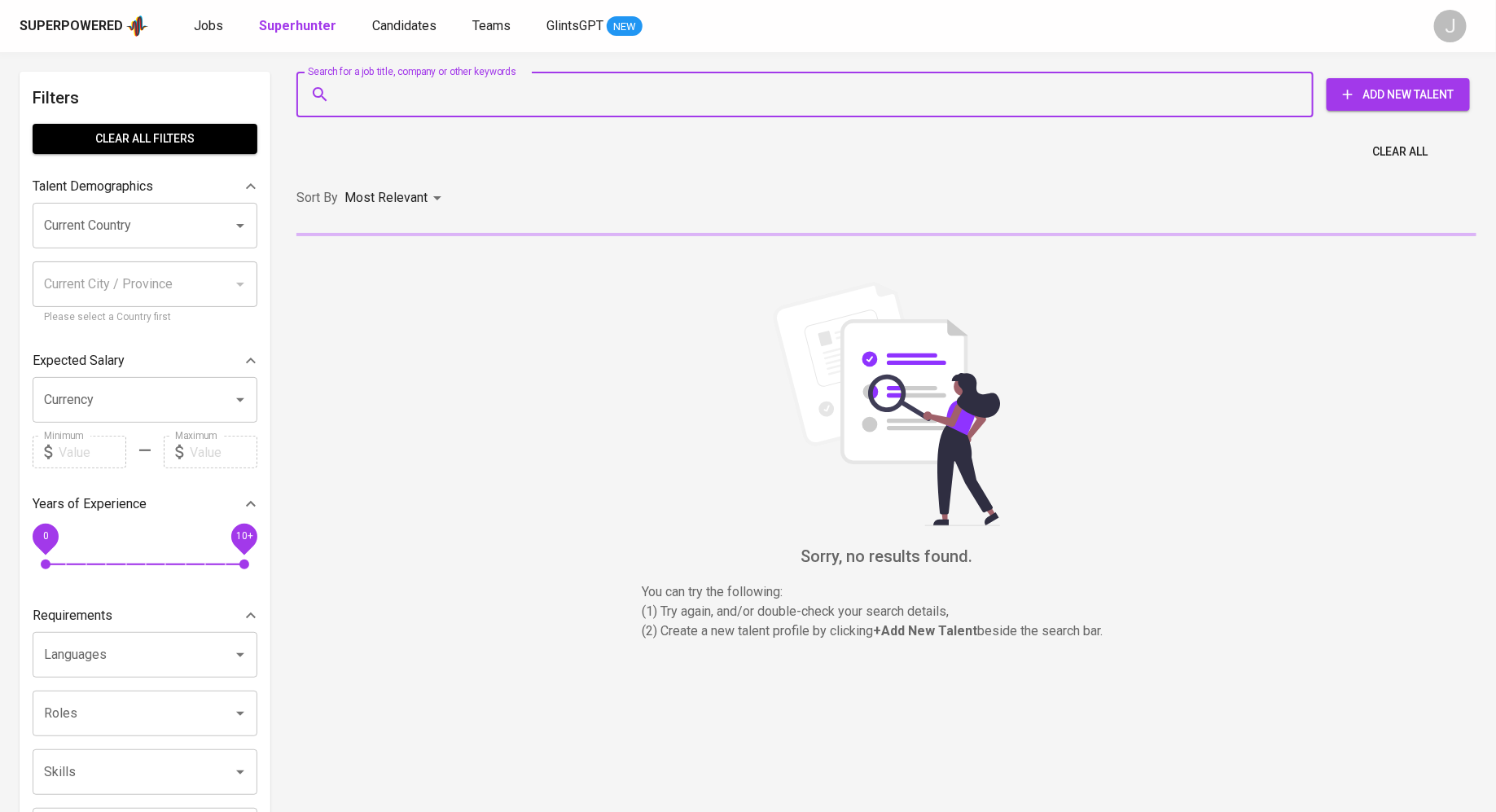
paste input "[EMAIL_ADDRESS][DOMAIN_NAME]"
type input "[EMAIL_ADDRESS][DOMAIN_NAME]"
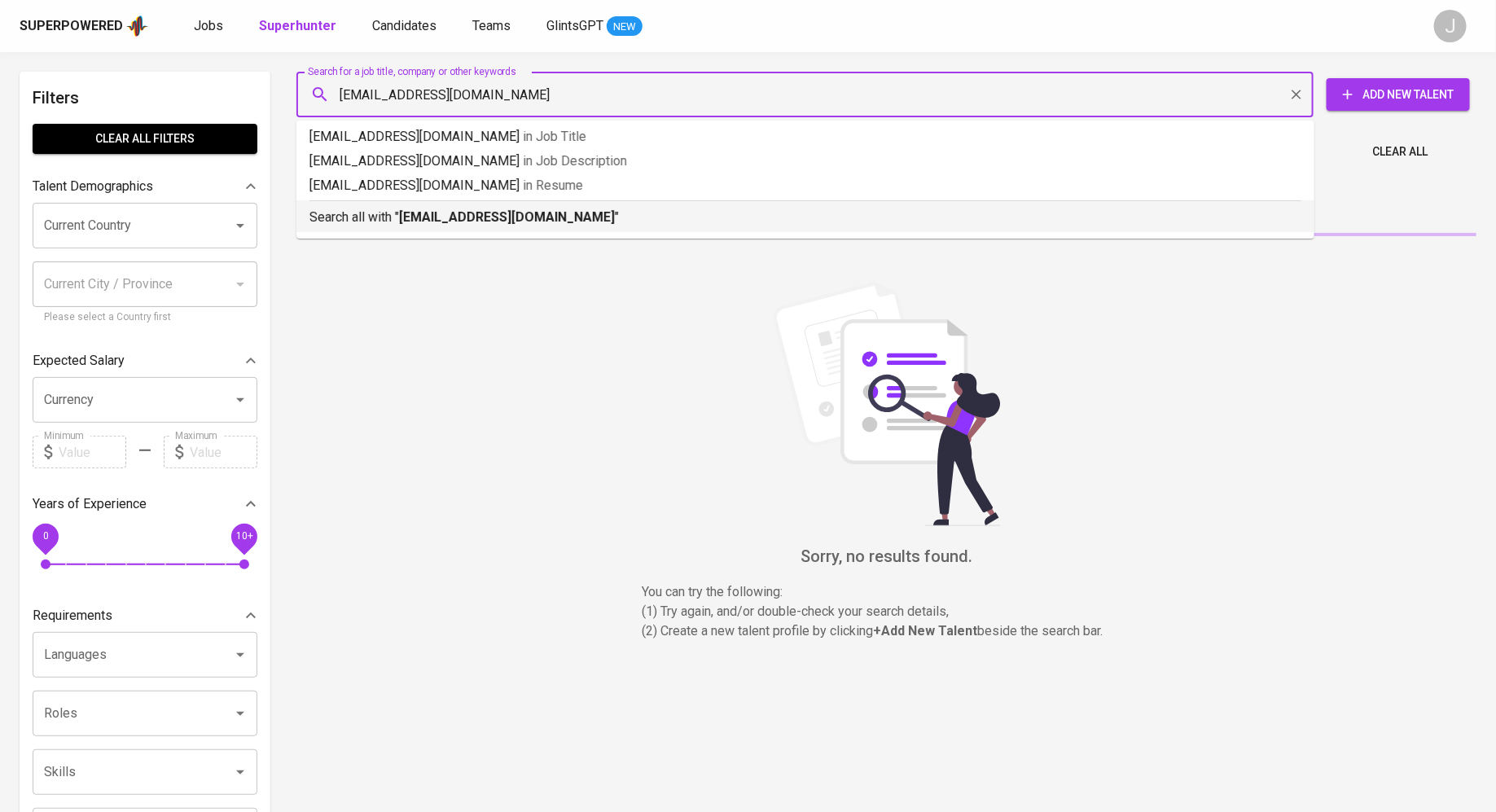
click at [536, 214] on b "[EMAIL_ADDRESS][DOMAIN_NAME]" at bounding box center [507, 217] width 215 height 15
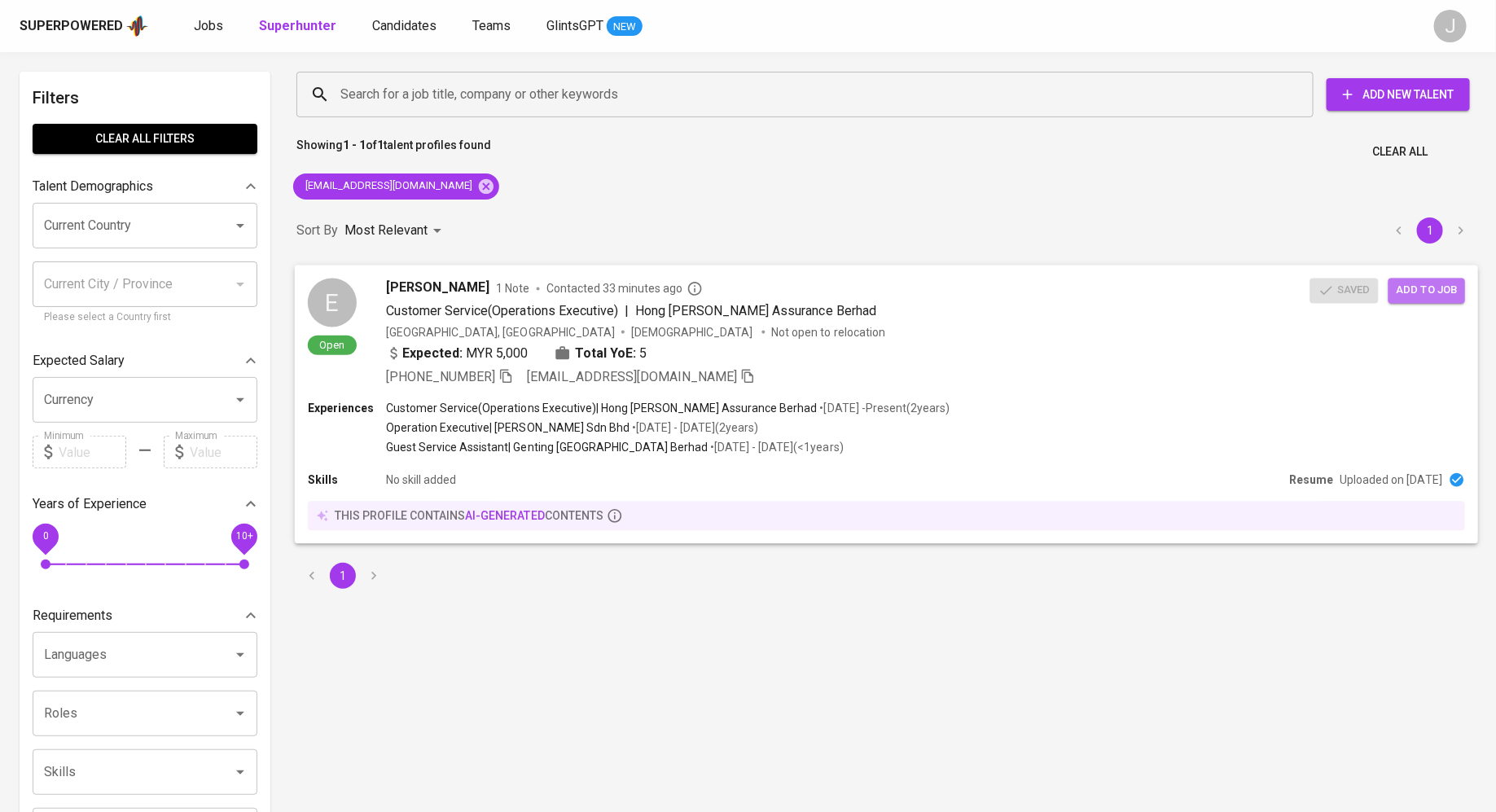
click at [1430, 285] on span "Add to job" at bounding box center [1426, 291] width 60 height 19
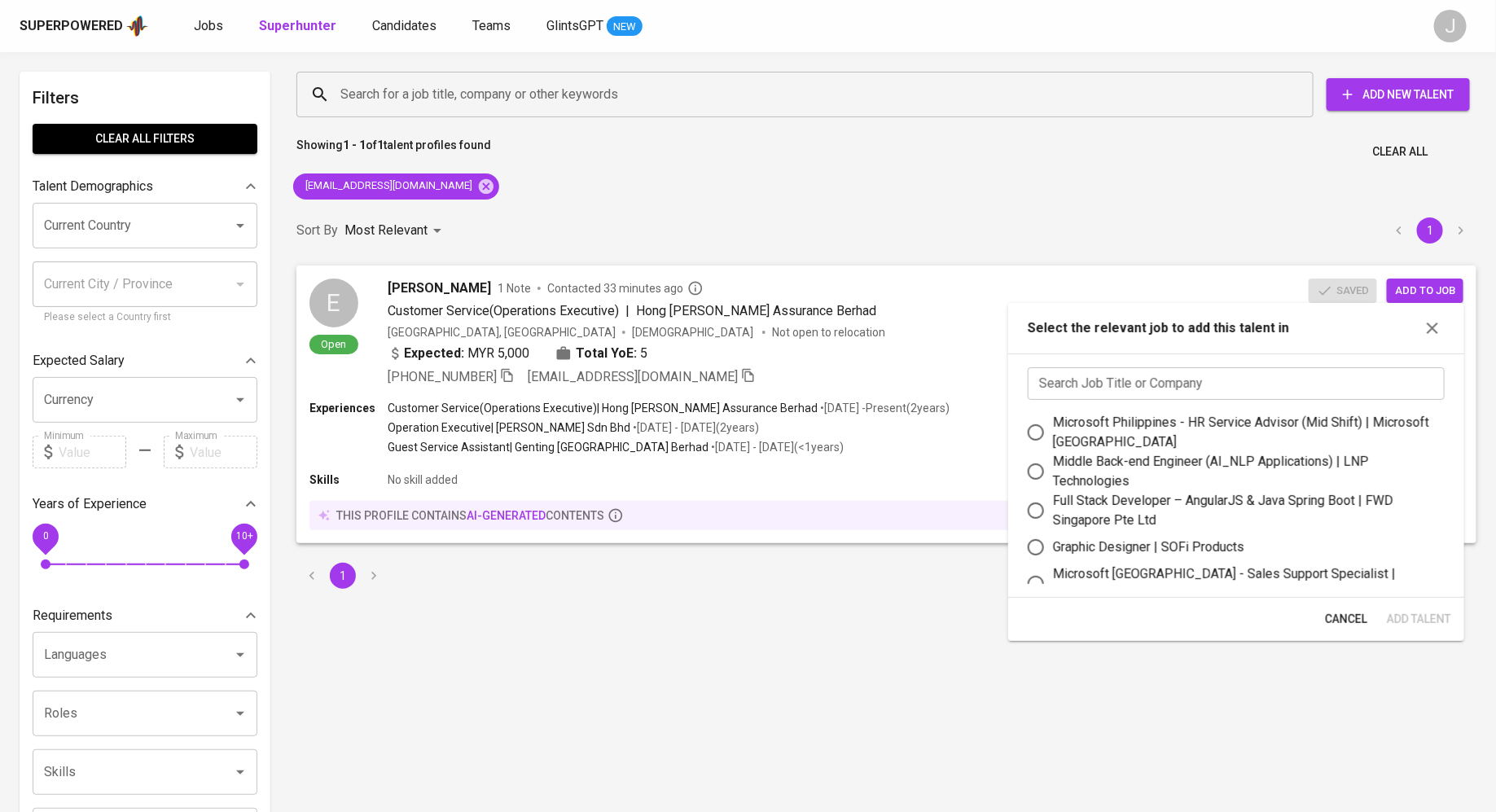
click at [1186, 379] on input "text" at bounding box center [1236, 383] width 417 height 32
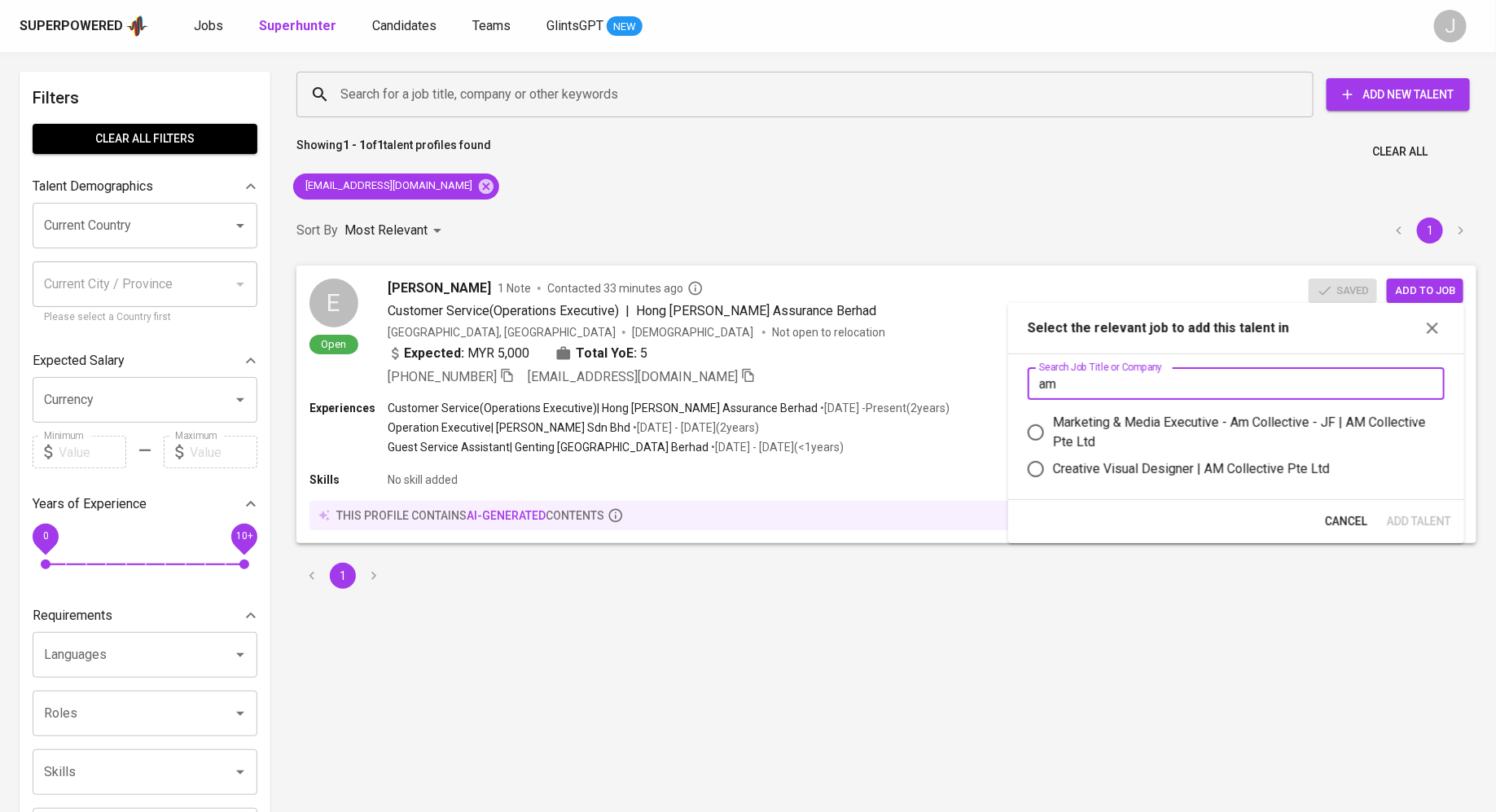
type input "a"
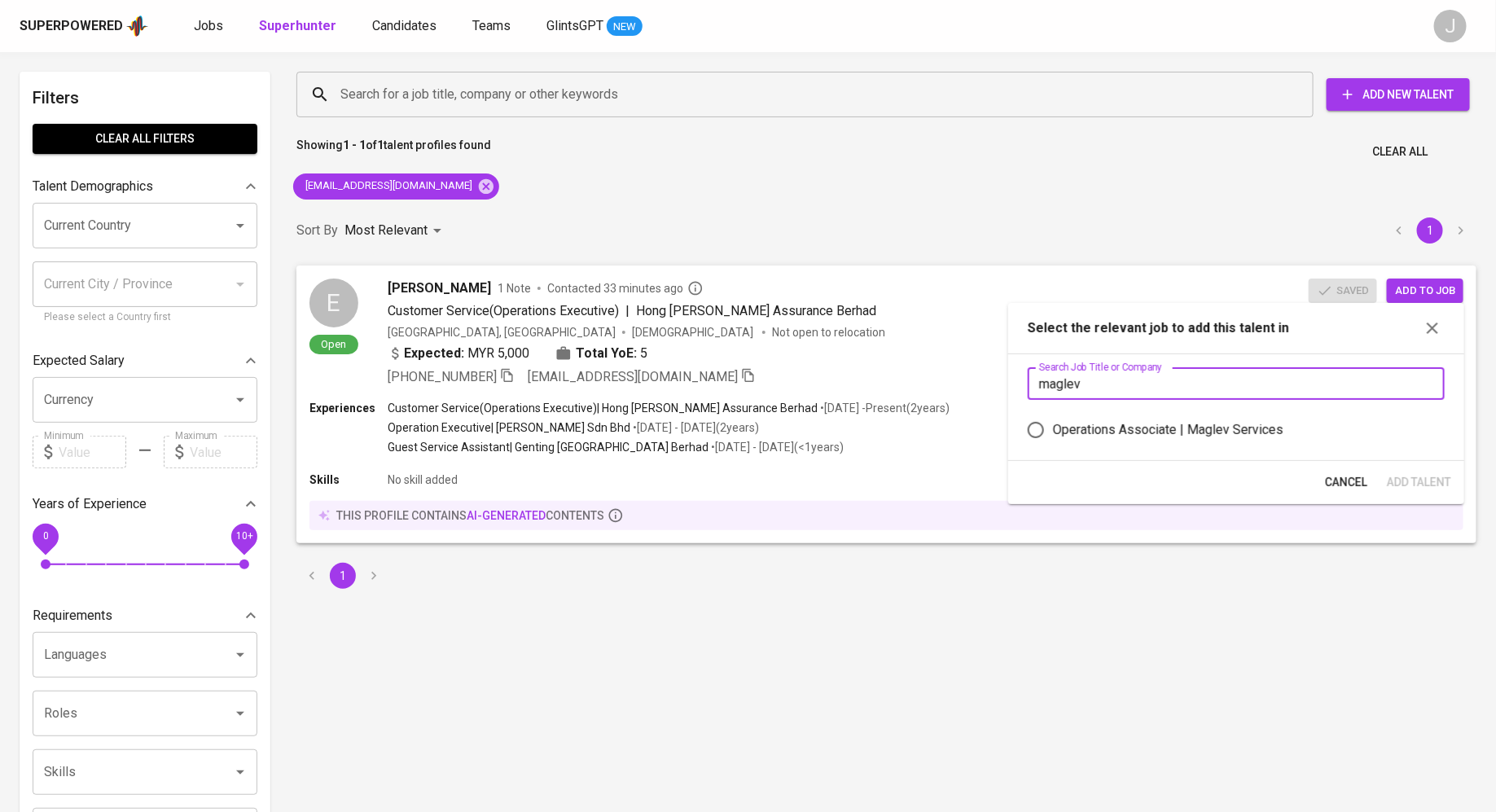
type input "maglev"
click at [1190, 431] on div "Operations Associate | Maglev Services" at bounding box center [1168, 430] width 231 height 19
click at [1053, 431] on input "Operations Associate | Maglev Services" at bounding box center [1036, 430] width 34 height 34
radio input "true"
click at [1411, 472] on span "Add Talent" at bounding box center [1419, 481] width 64 height 20
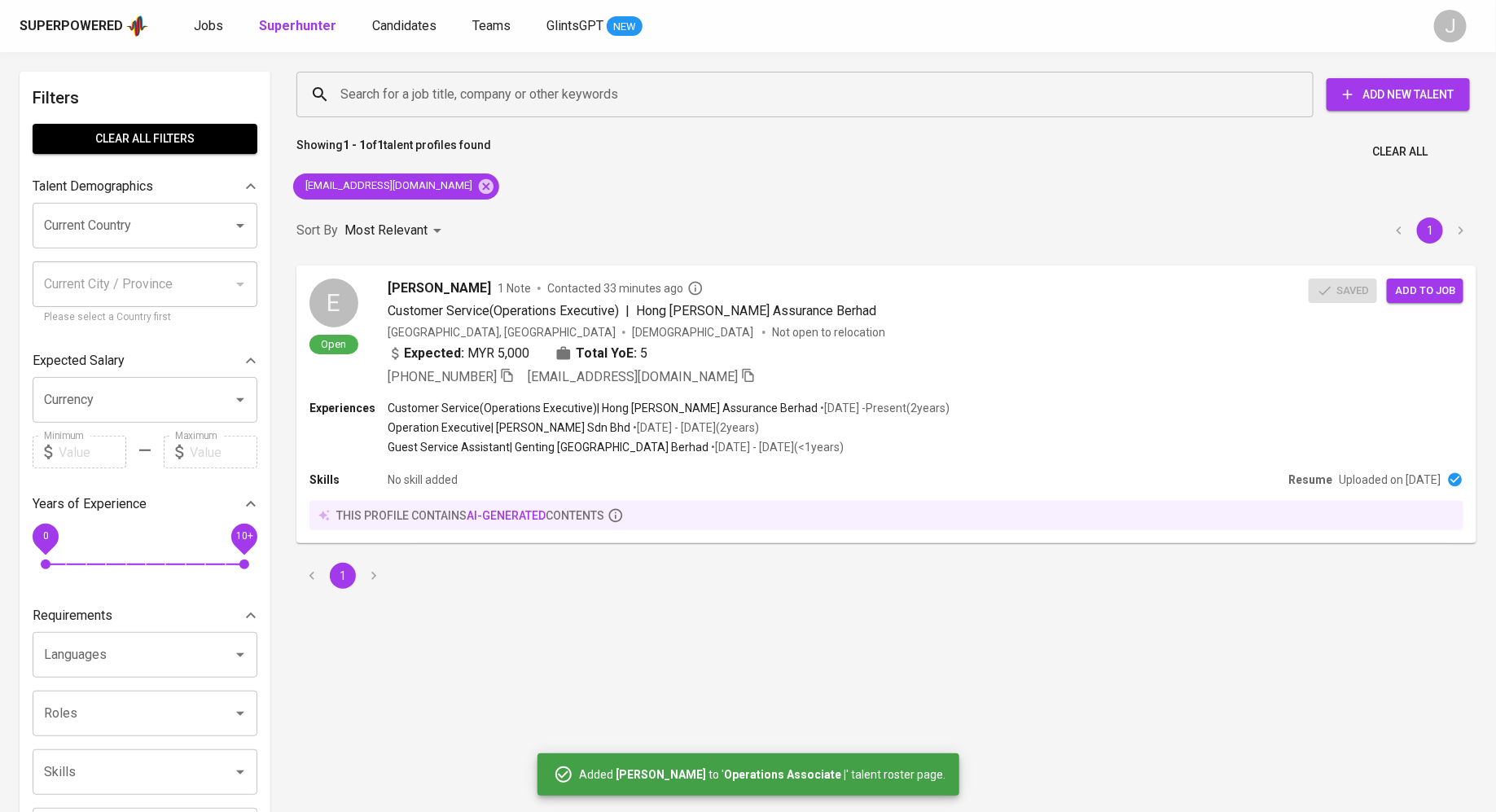
click at [204, 36] on div "Superpowered Jobs Superhunter Candidates Teams GlintsGPT NEW" at bounding box center [721, 27] width 1404 height 25
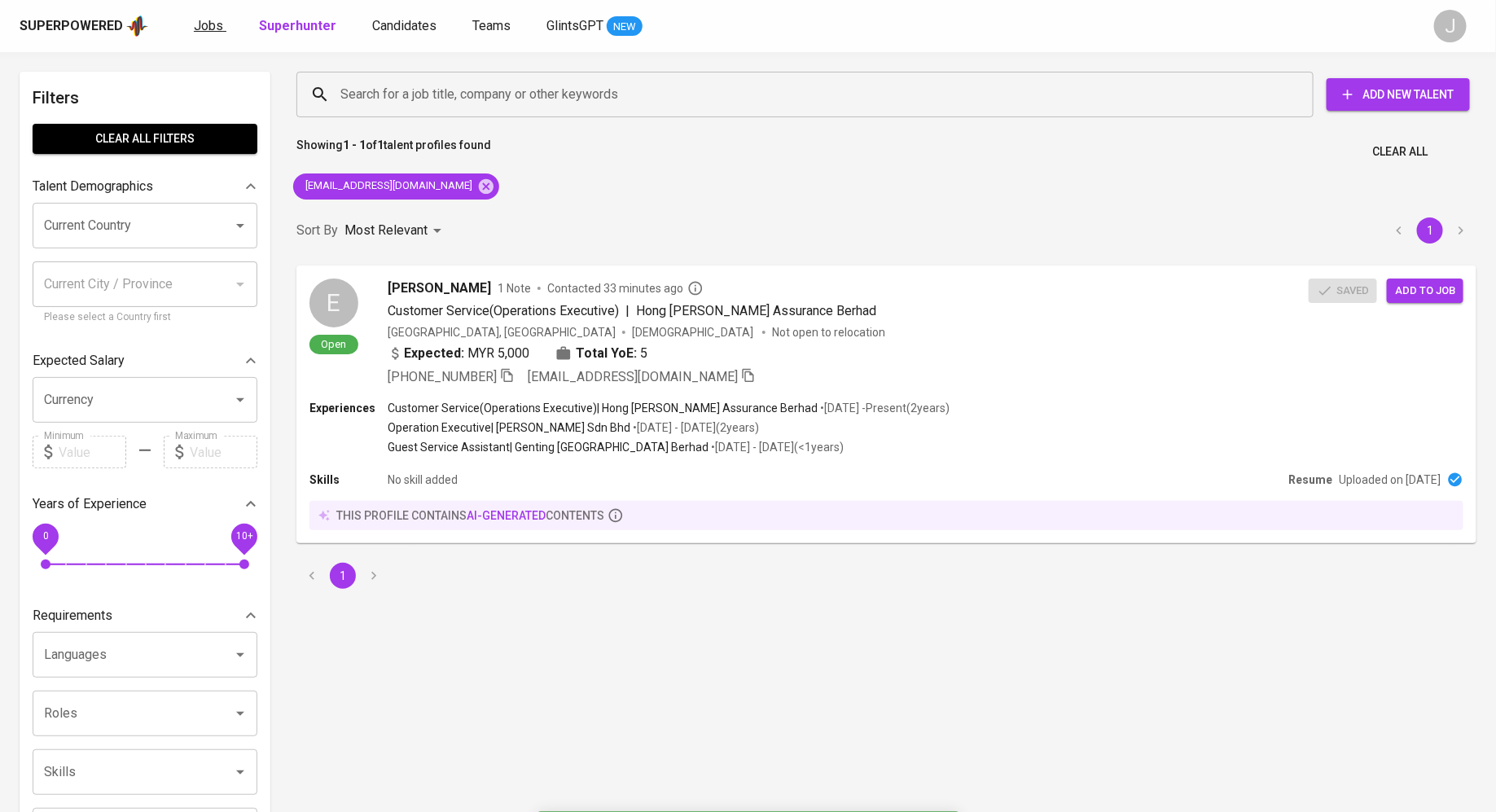
click at [208, 32] on span "Jobs" at bounding box center [208, 26] width 30 height 15
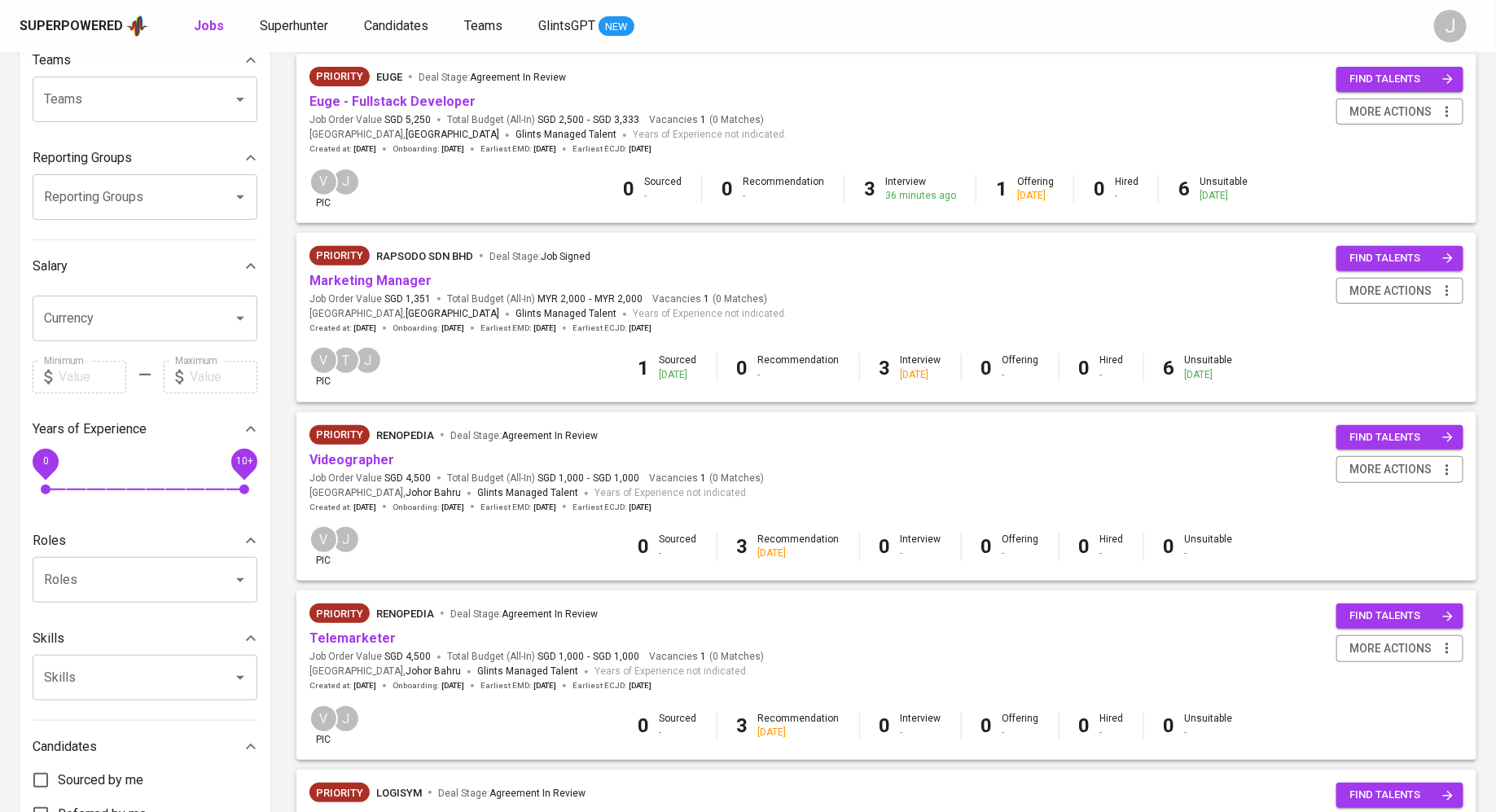
scroll to position [599, 0]
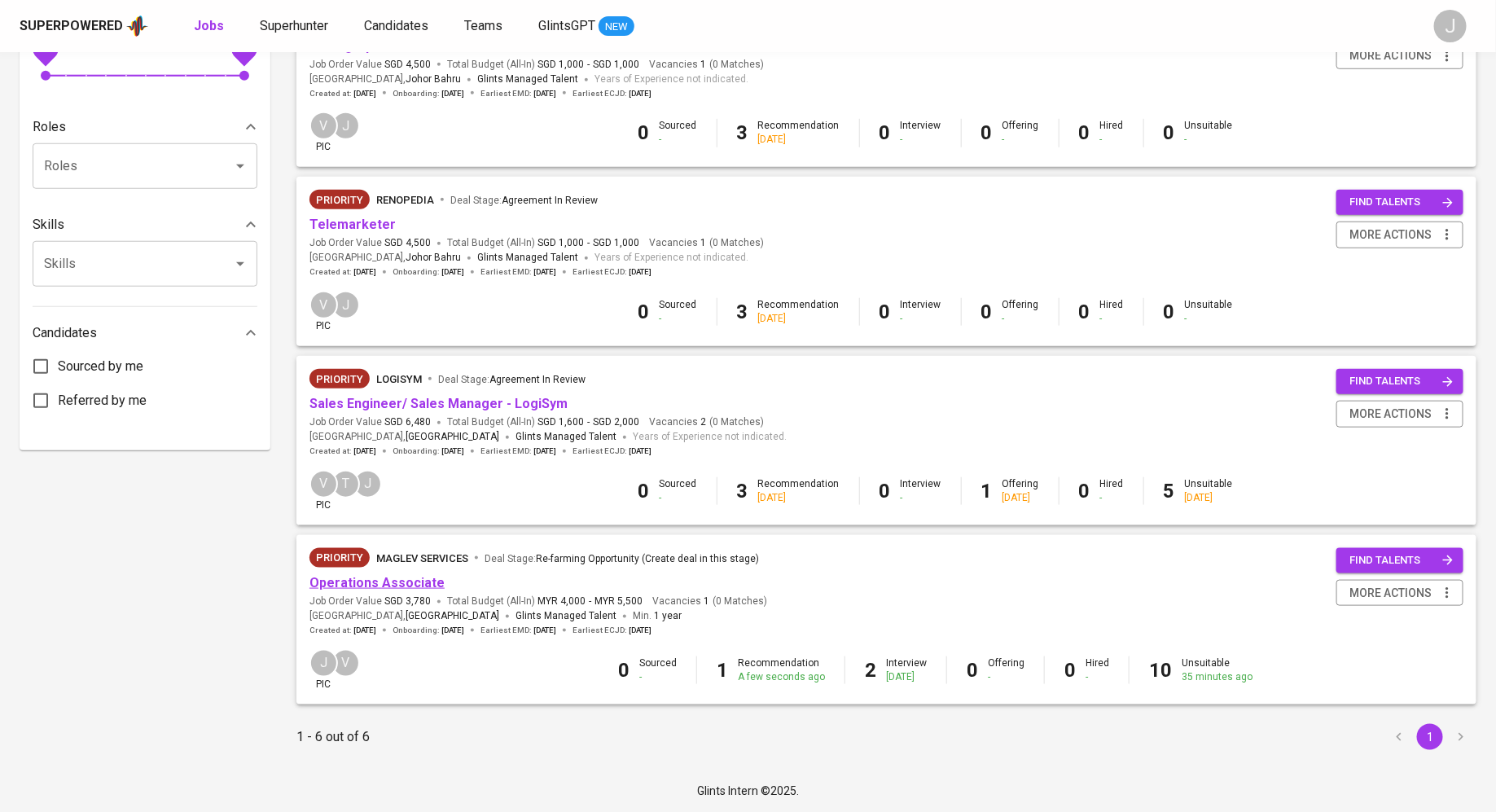
click at [390, 587] on link "Operations Associate" at bounding box center [378, 582] width 135 height 15
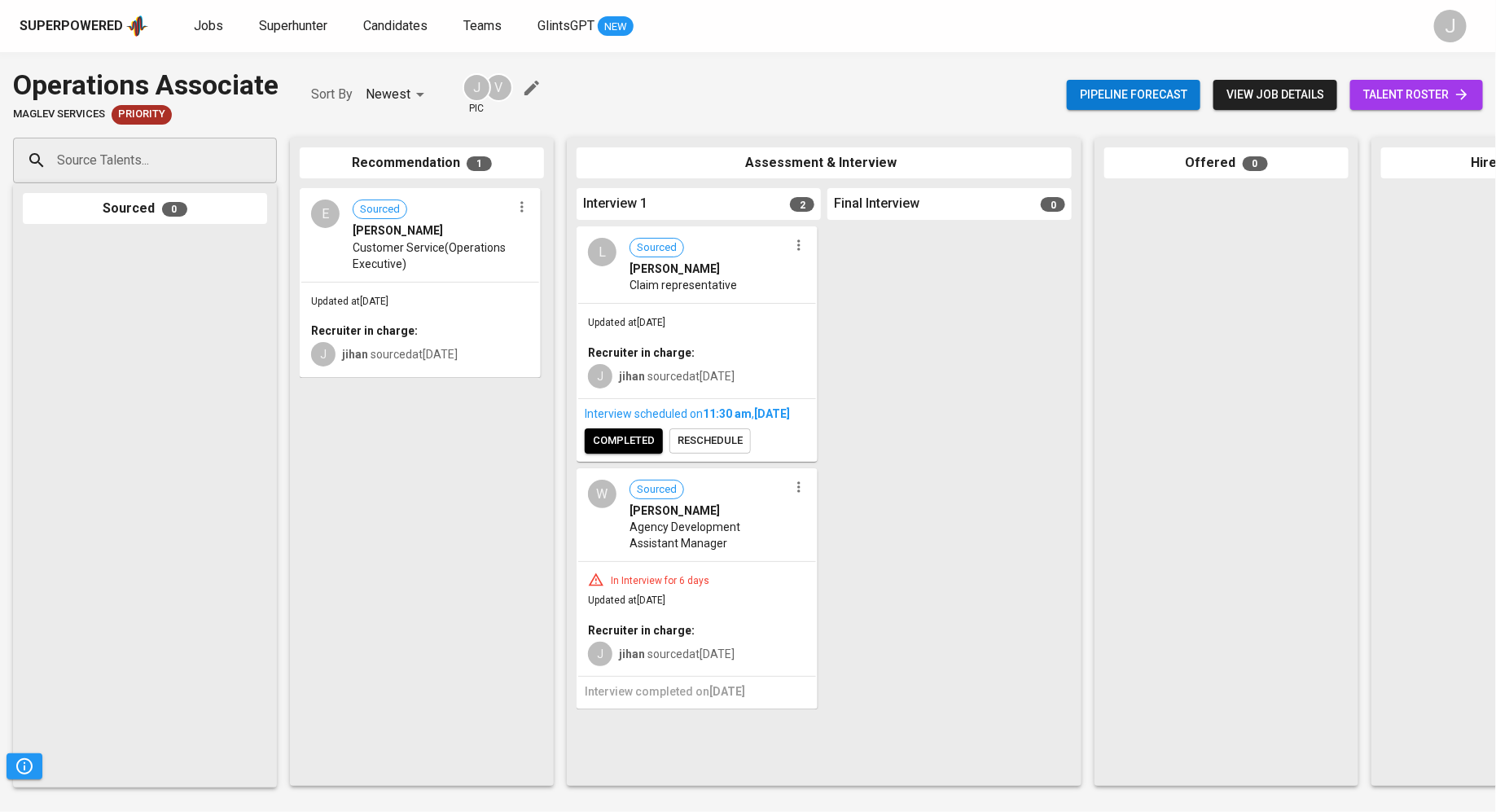
click at [1414, 95] on span "talent roster" at bounding box center [1417, 94] width 107 height 20
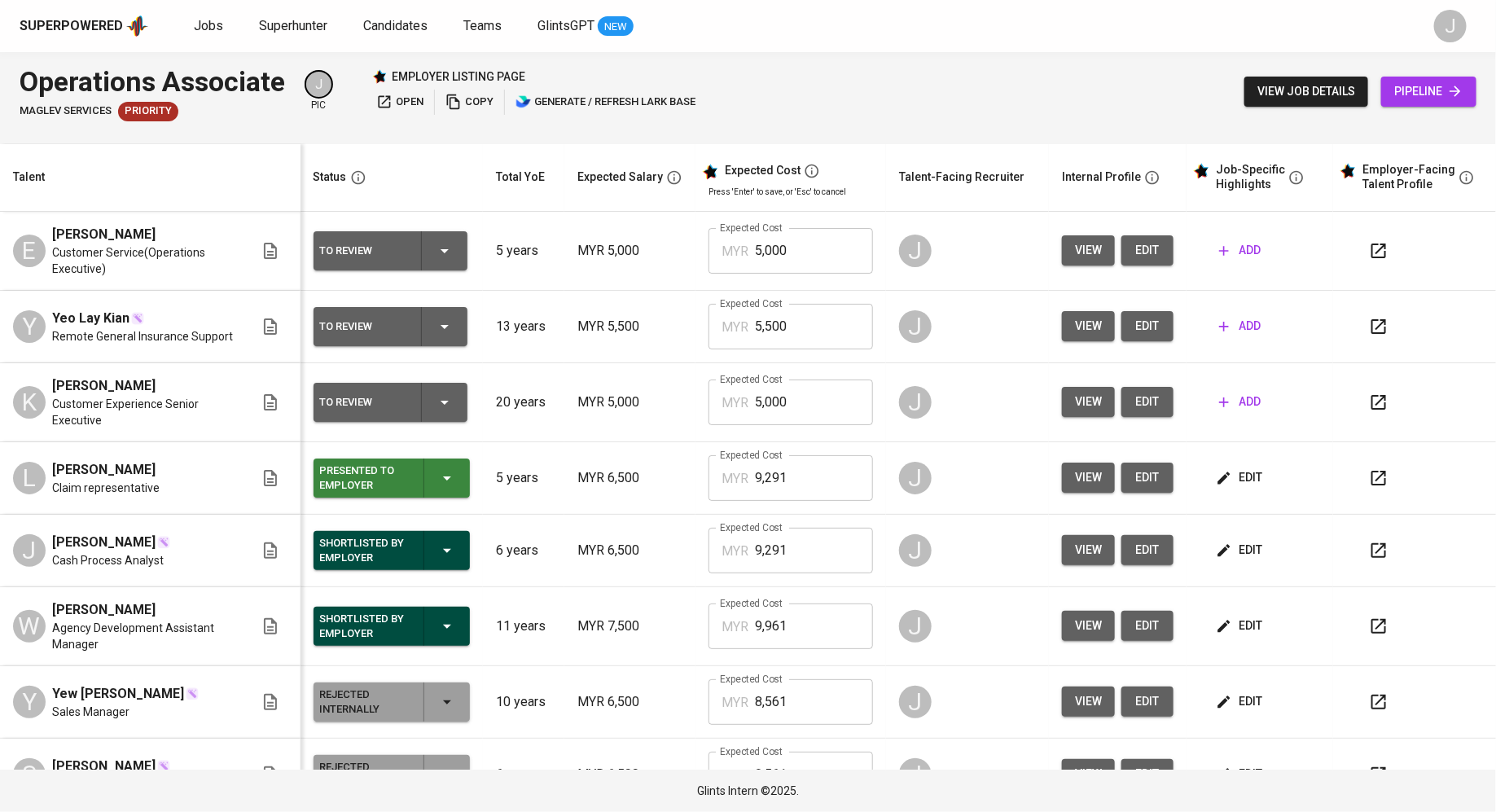
click at [817, 253] on input "5,000" at bounding box center [814, 251] width 118 height 46
click at [948, 243] on icon "button" at bounding box center [957, 251] width 19 height 19
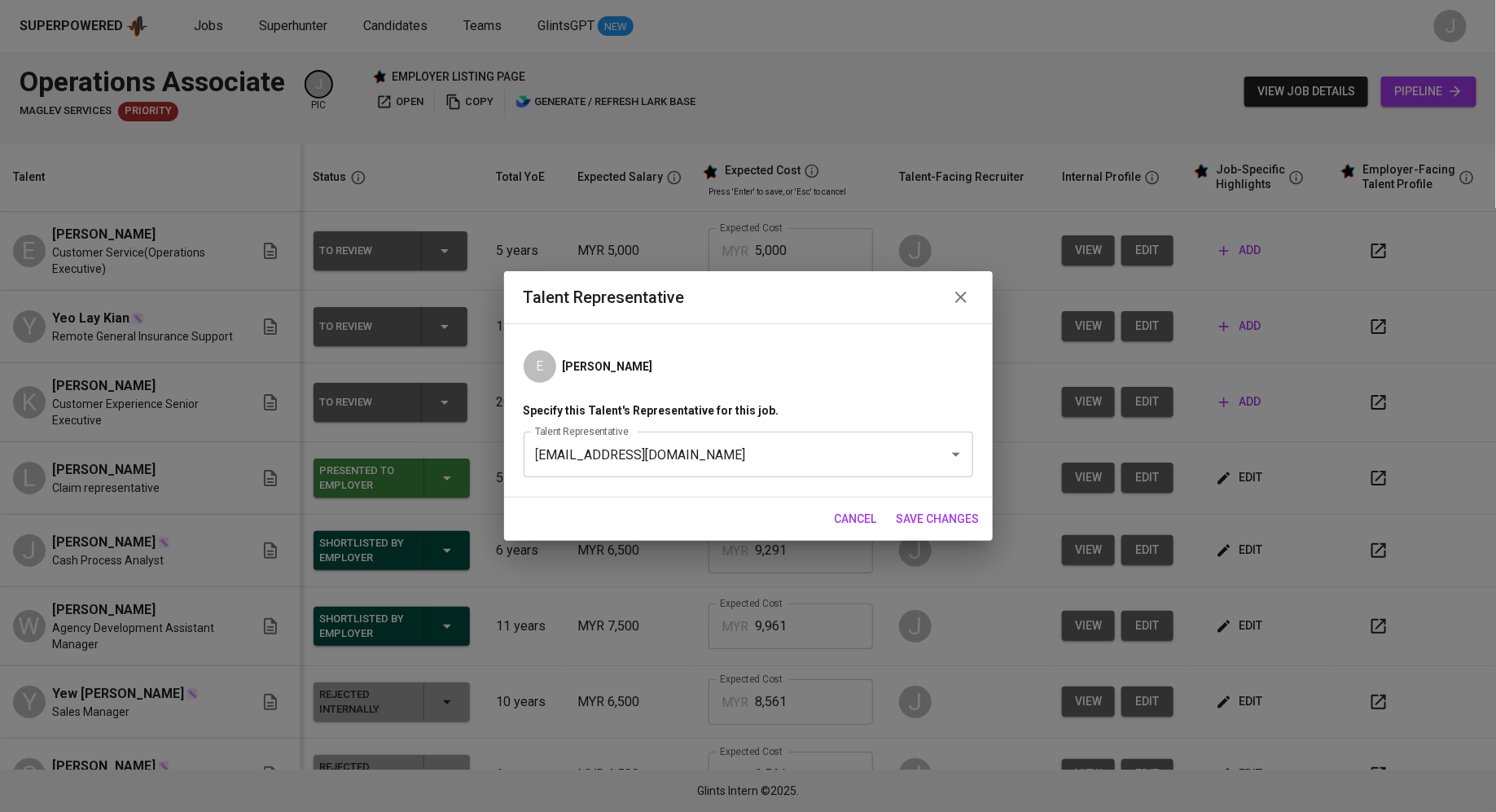
click at [966, 292] on icon "button" at bounding box center [961, 297] width 19 height 19
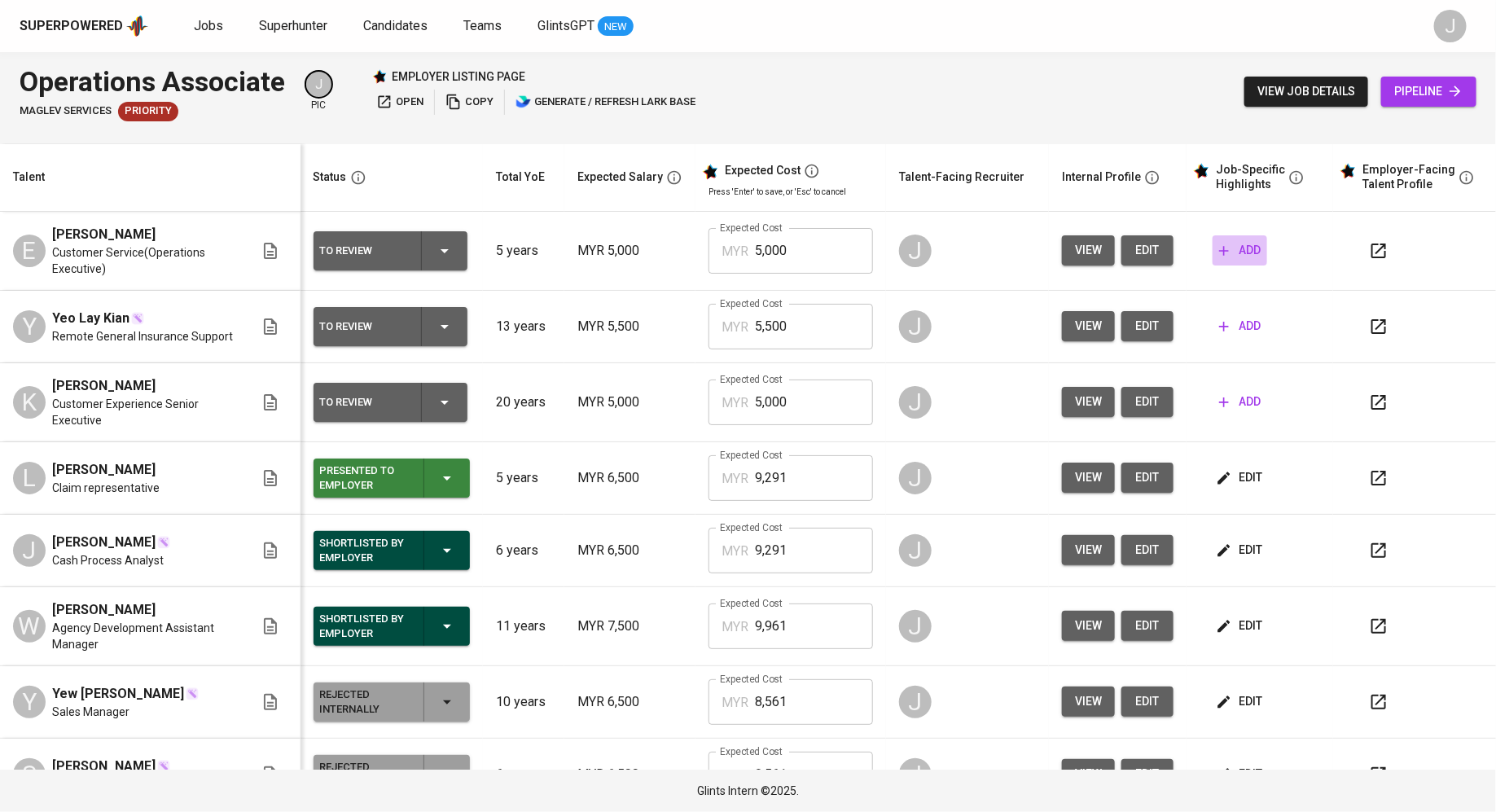
click at [1225, 244] on span "add" at bounding box center [1240, 250] width 42 height 20
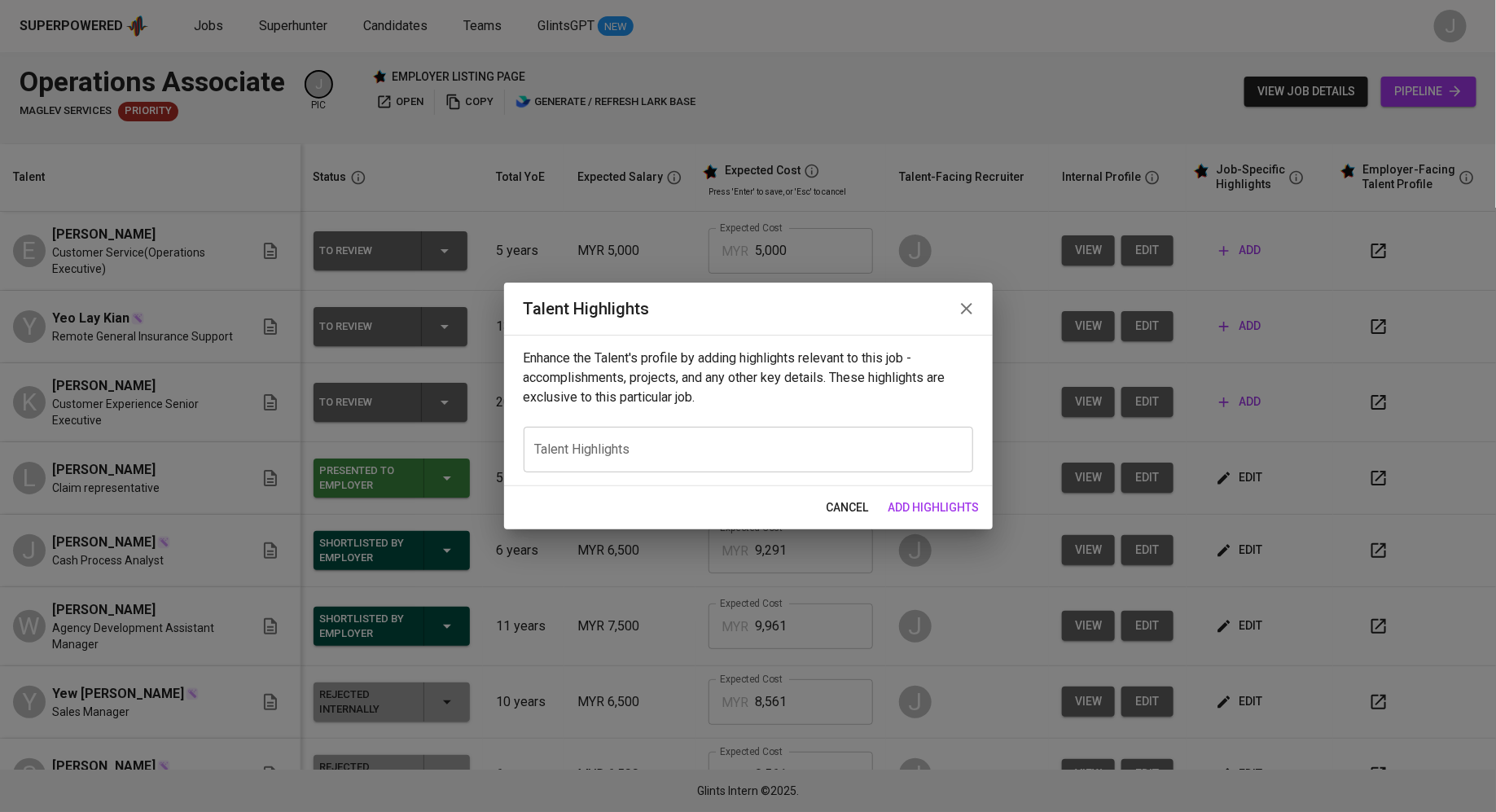
click at [610, 466] on div "x Talent Highlights" at bounding box center [748, 450] width 449 height 46
paste textarea "[PERSON_NAME] is a dedicated and proficient operations professional with a robu…"
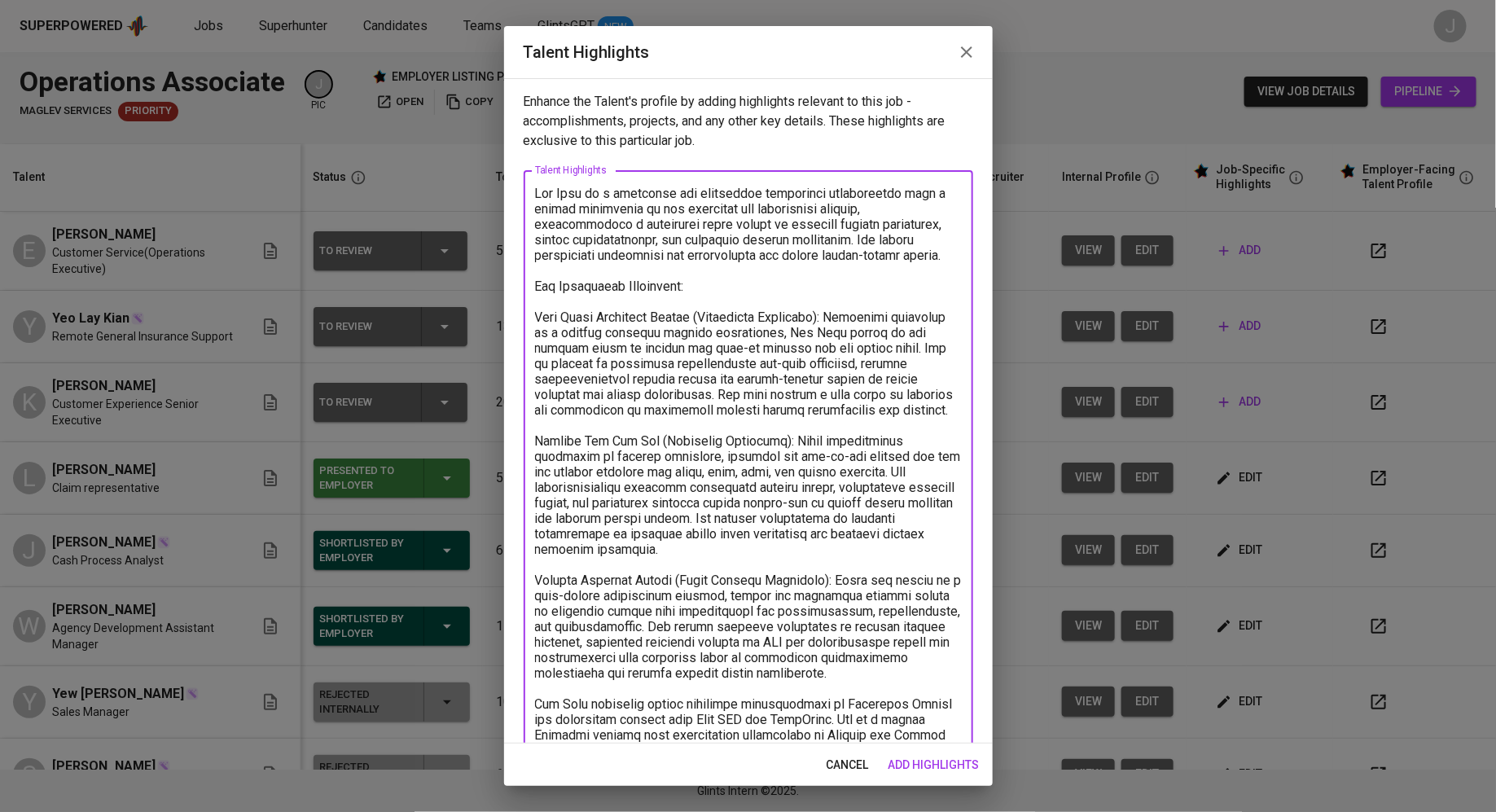
click at [537, 194] on textarea at bounding box center [748, 518] width 427 height 665
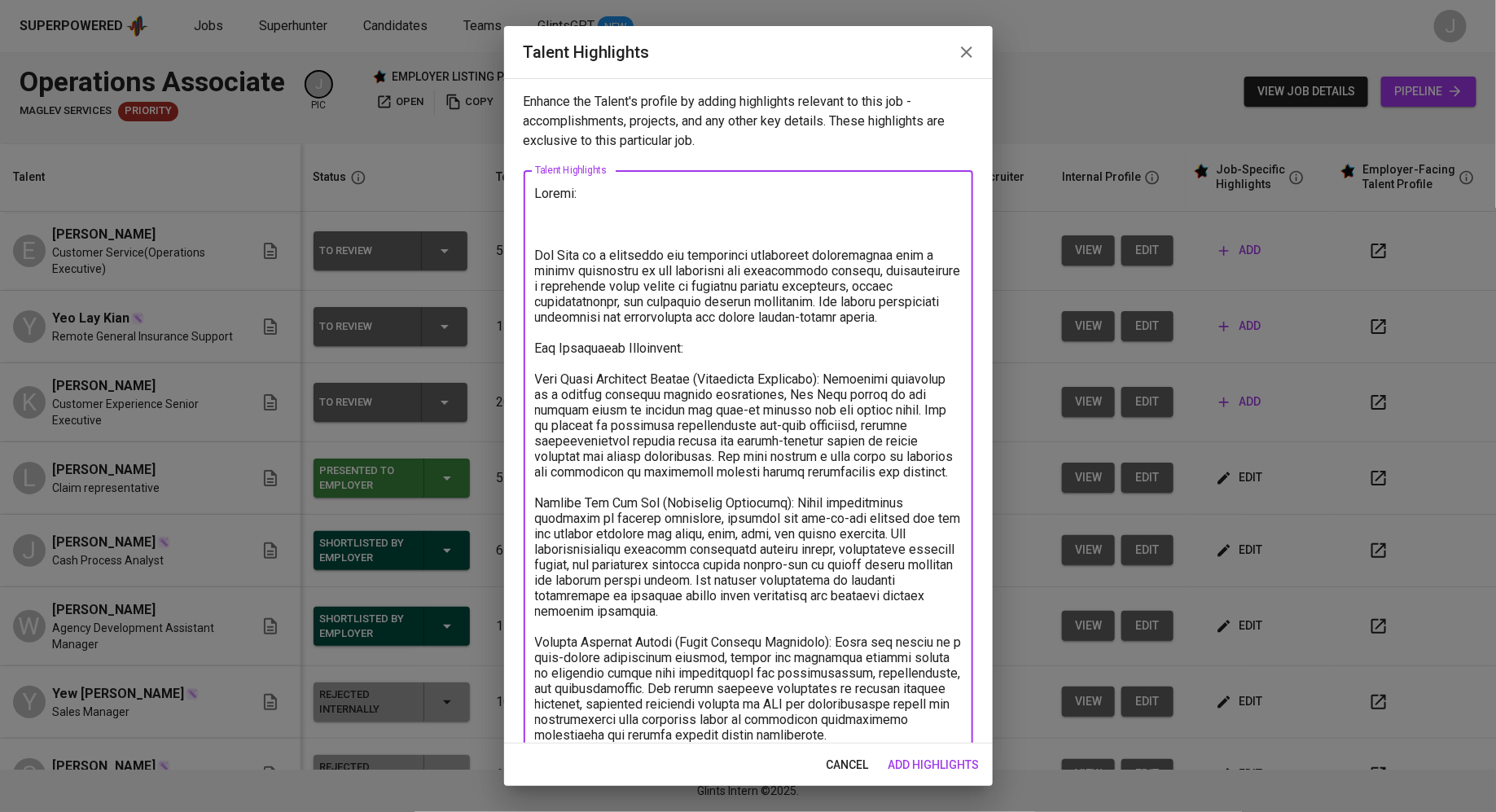
click at [728, 196] on textarea at bounding box center [748, 549] width 427 height 727
paste textarea "[URL][DOMAIN_NAME]"
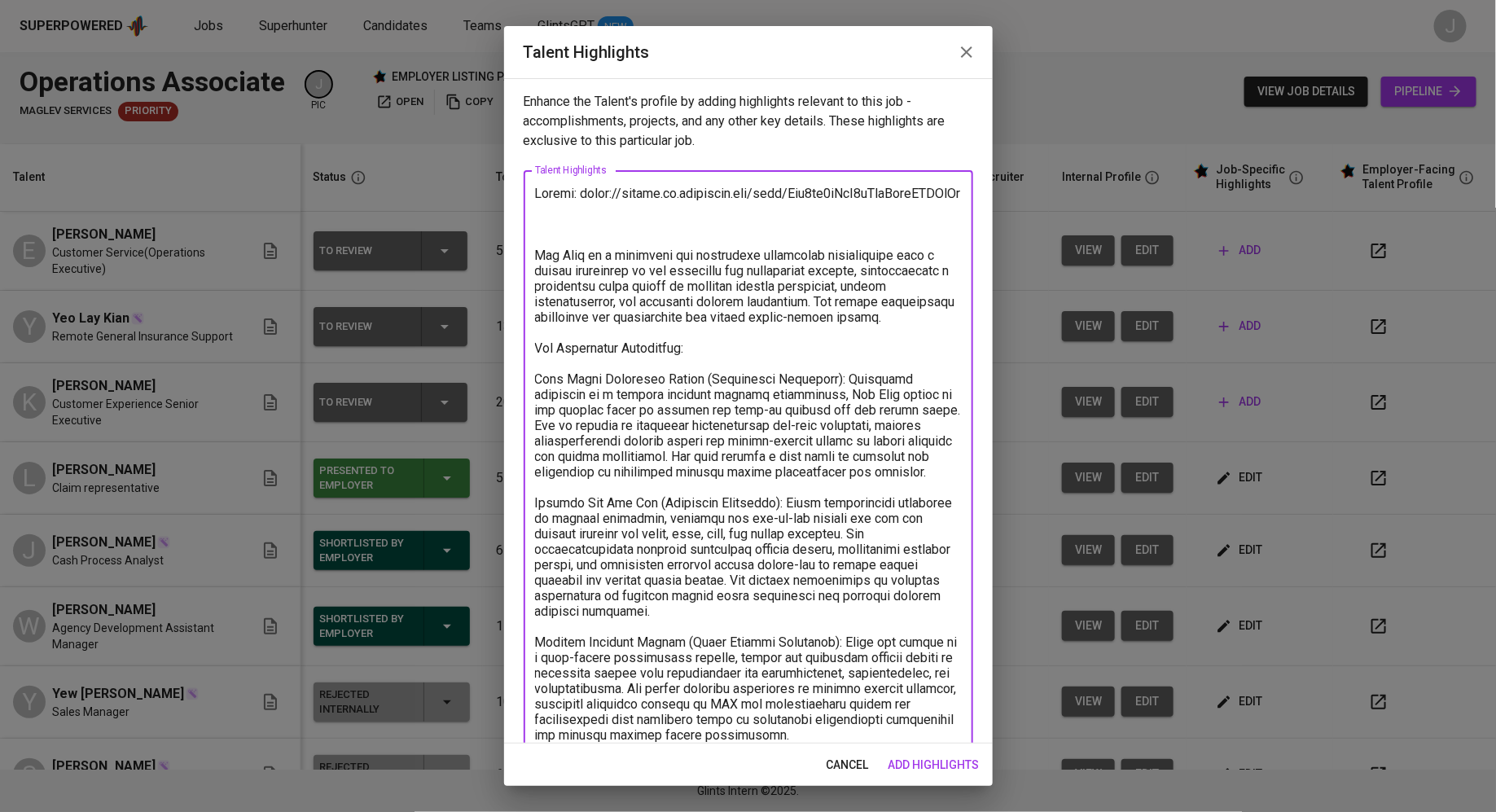
click at [605, 233] on textarea at bounding box center [748, 557] width 427 height 742
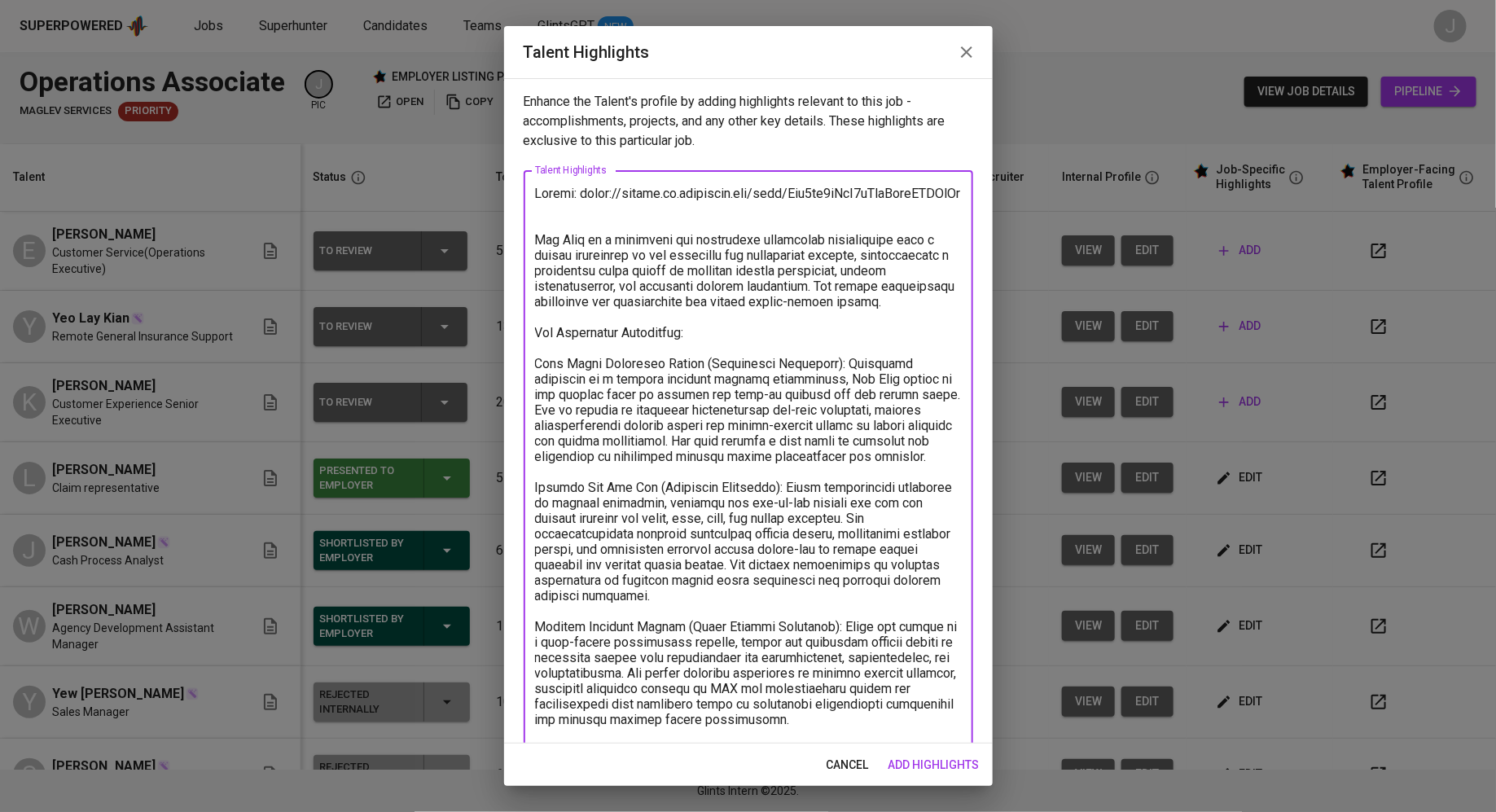
scroll to position [196, 0]
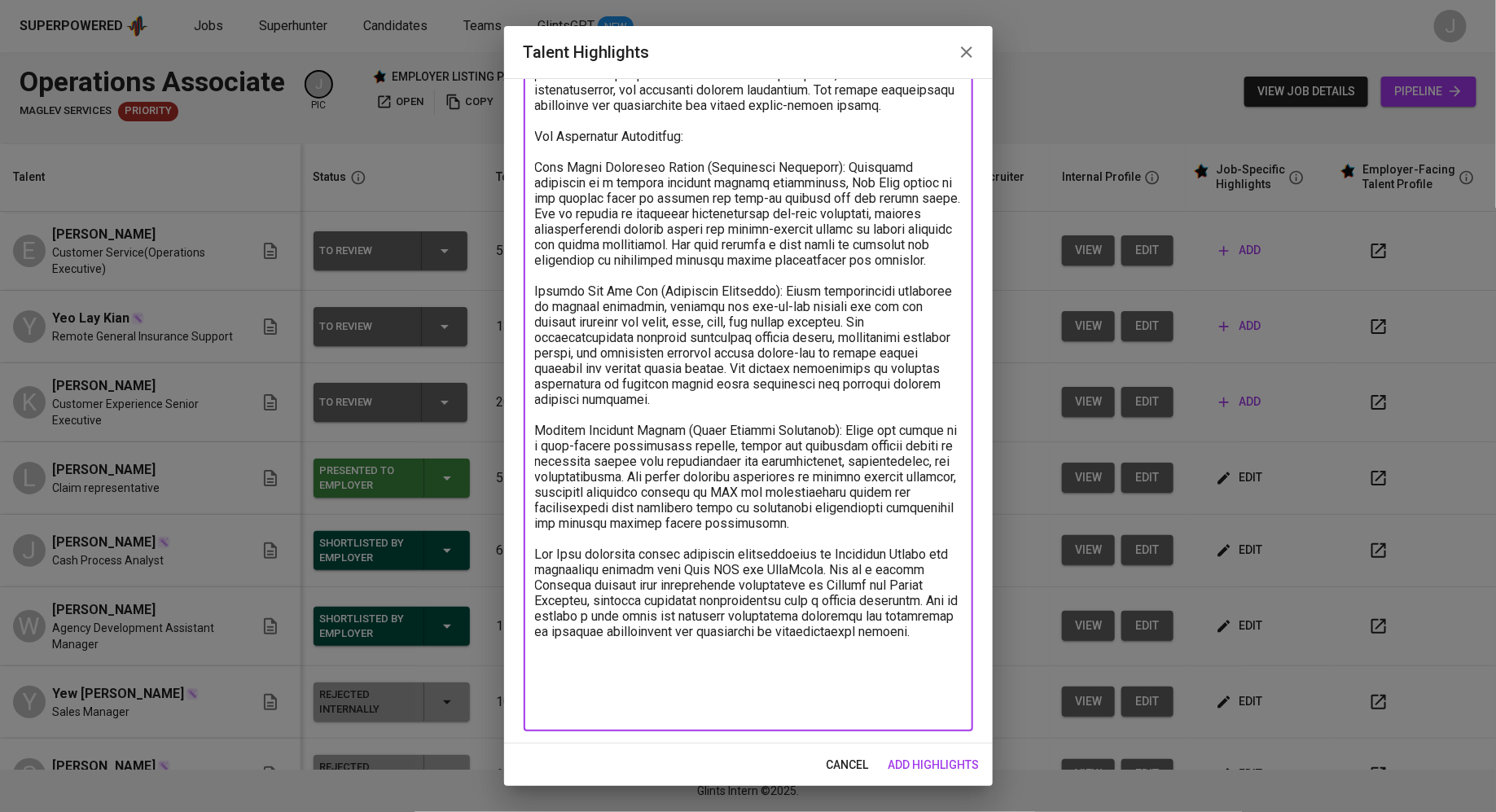
click at [593, 708] on textarea at bounding box center [748, 353] width 427 height 727
click at [601, 705] on textarea at bounding box center [748, 353] width 427 height 727
type textarea "Resume: [URL][DOMAIN_NAME] [PERSON_NAME] is a dedicated and proficient operatio…"
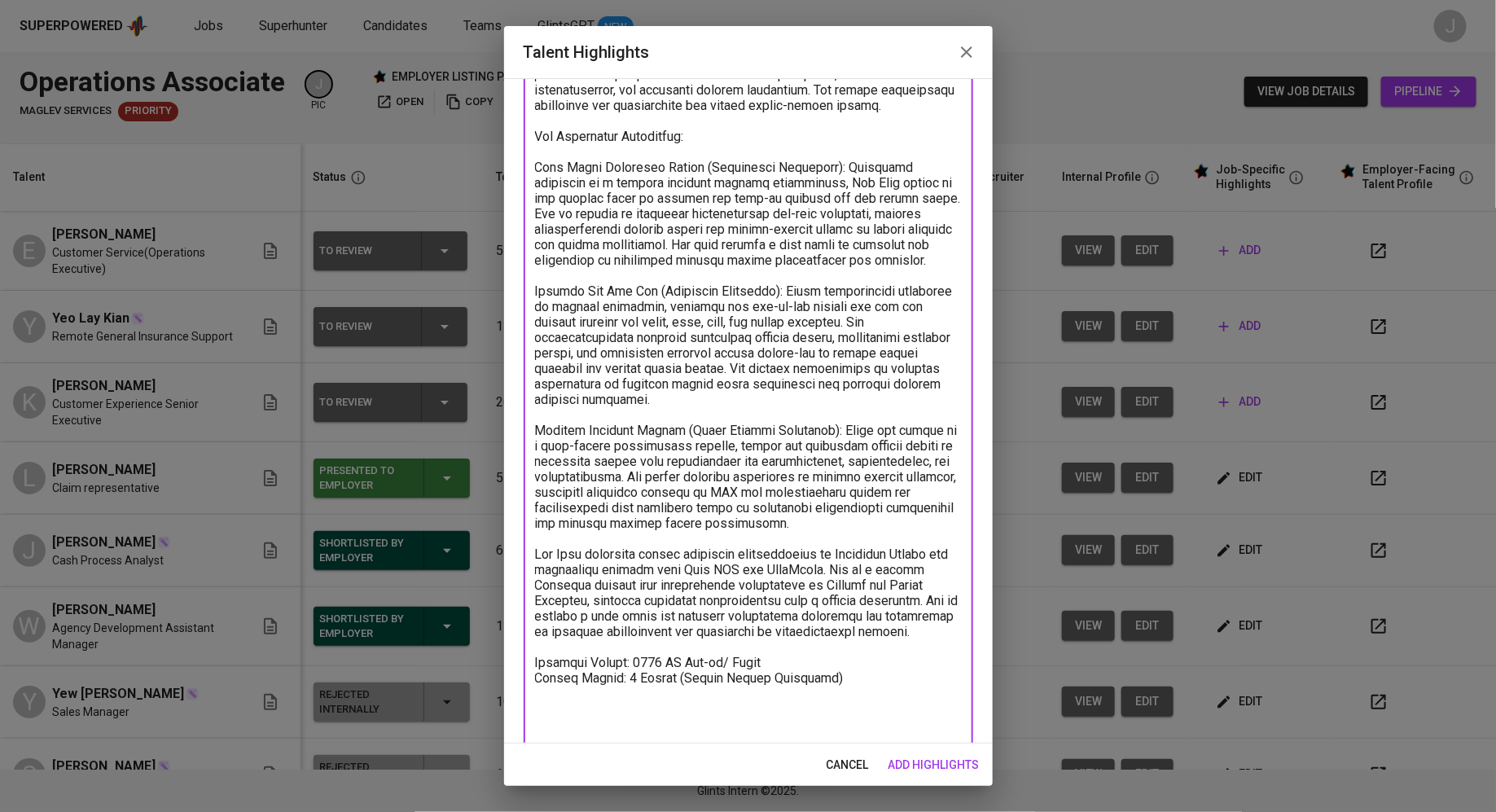
click at [935, 765] on span "add highlights" at bounding box center [934, 764] width 92 height 20
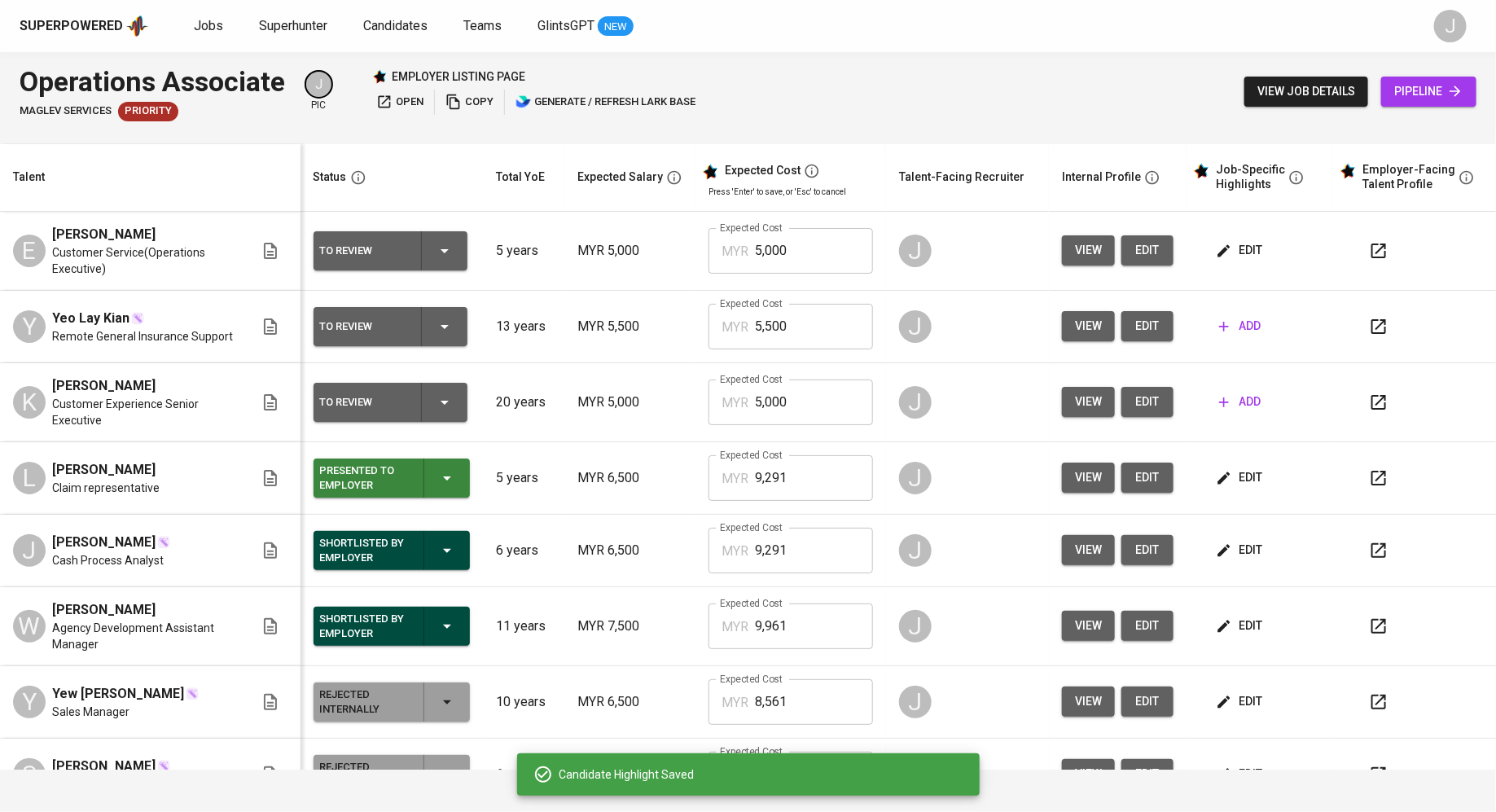
click at [1371, 244] on icon "button" at bounding box center [1378, 250] width 14 height 14
click at [404, 253] on div "To Review" at bounding box center [391, 251] width 141 height 39
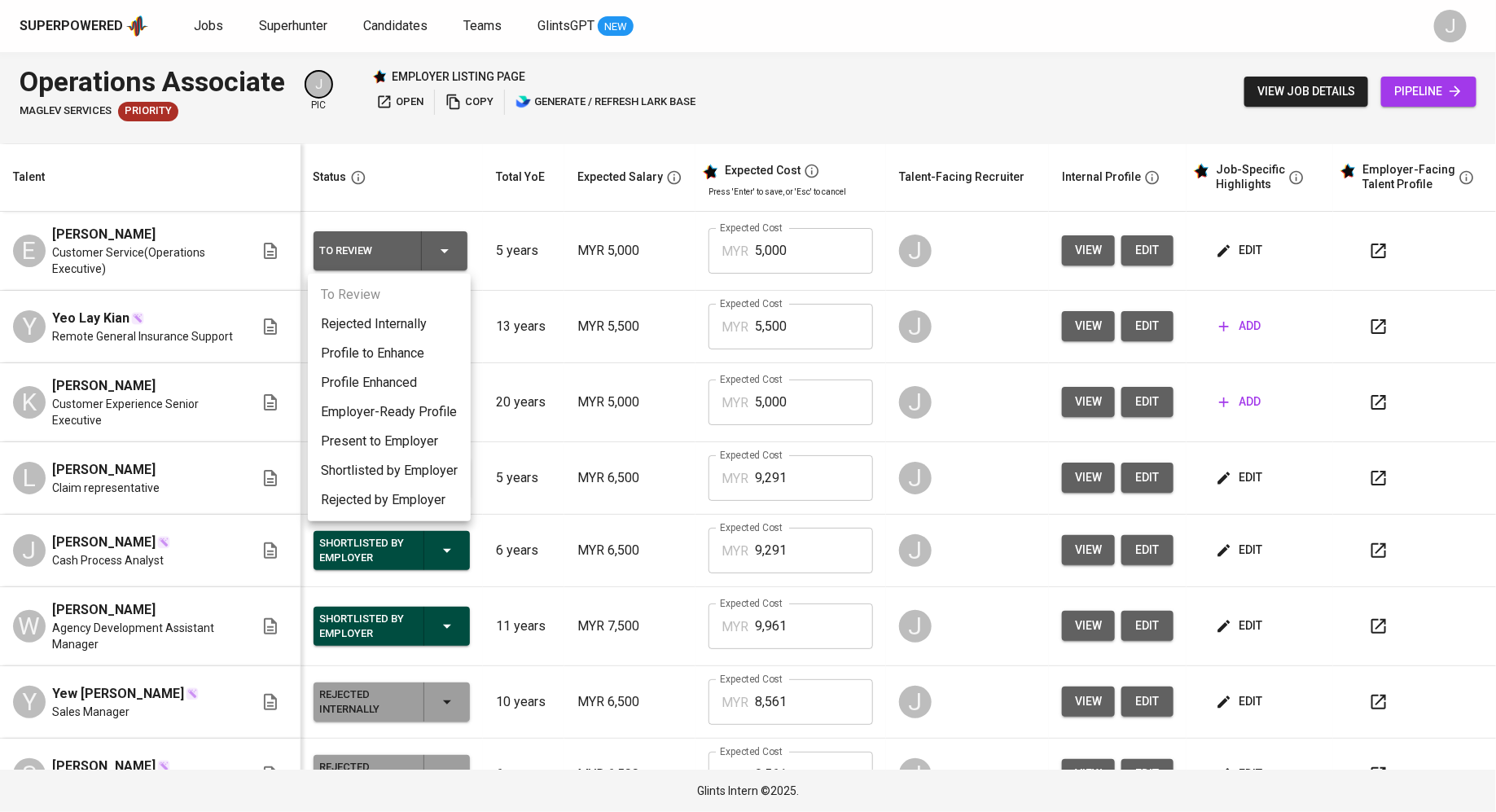
click at [408, 434] on li "Present to Employer" at bounding box center [389, 441] width 163 height 30
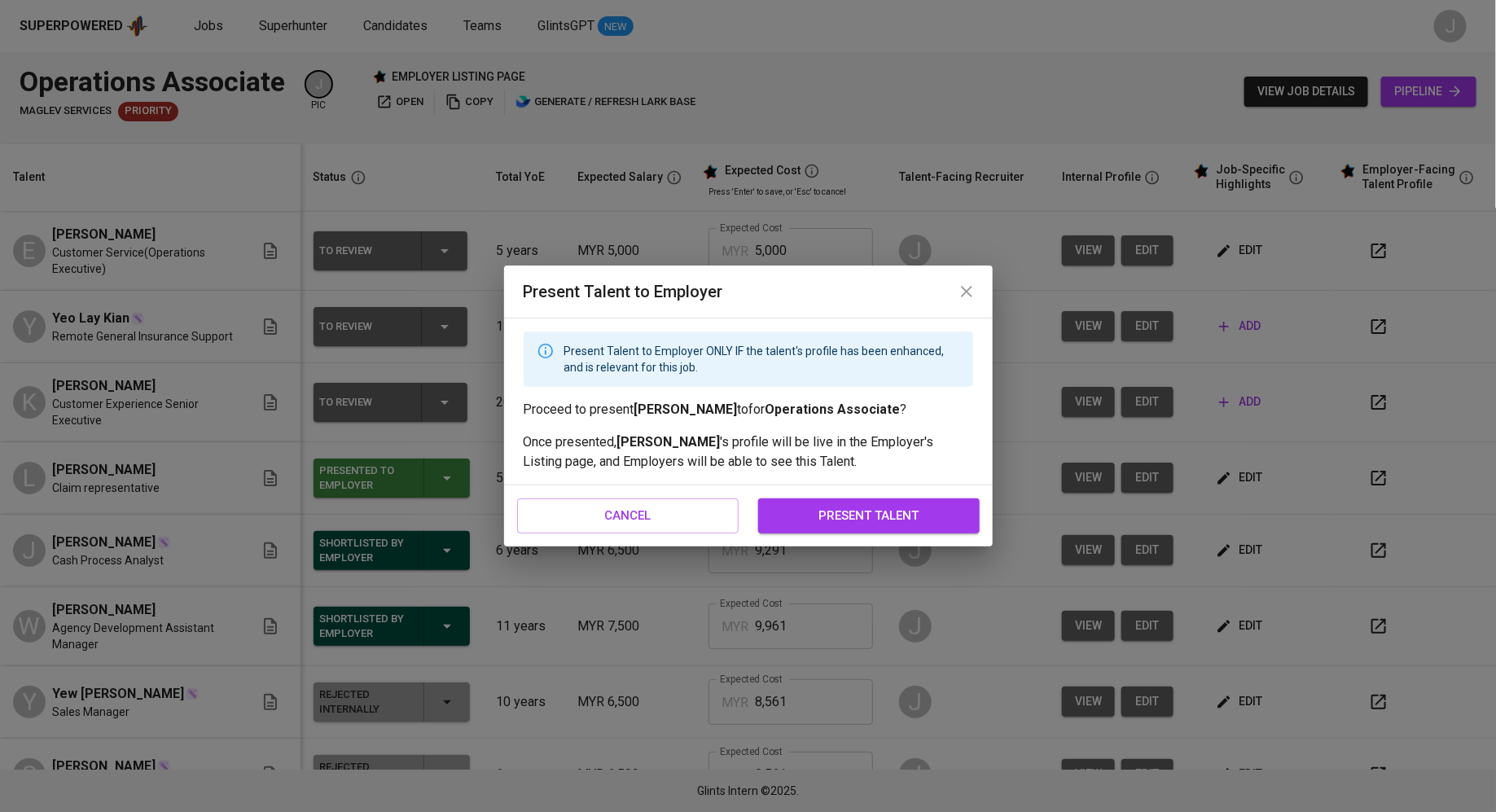
click at [876, 508] on span "present talent" at bounding box center [869, 516] width 186 height 21
